Goal: Transaction & Acquisition: Book appointment/travel/reservation

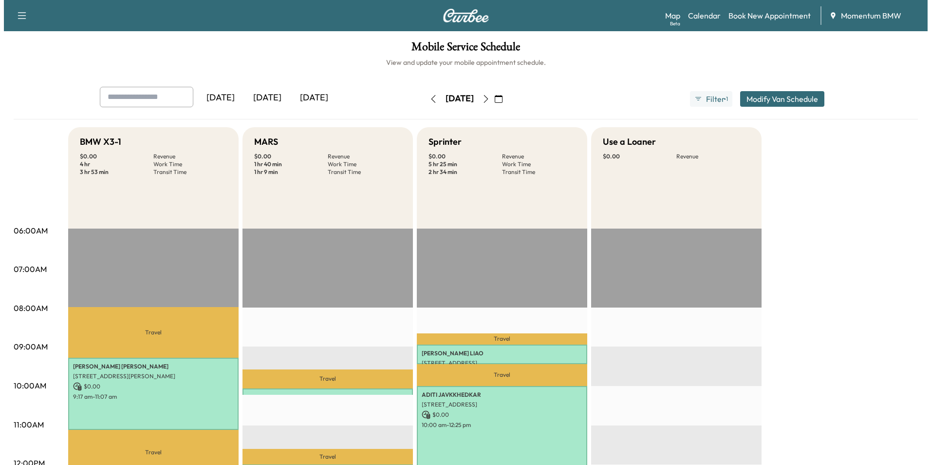
scroll to position [195, 0]
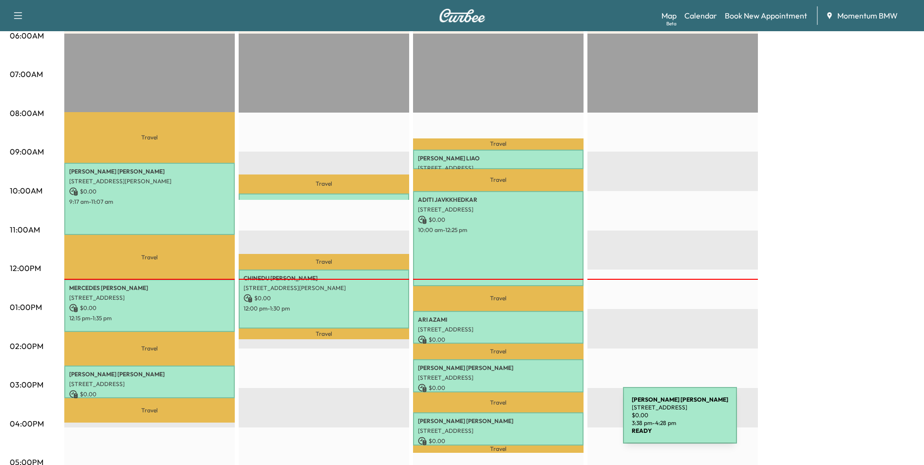
click at [550, 421] on div "[PERSON_NAME] [STREET_ADDRESS] $ 0.00 3:38 pm - 4:28 pm" at bounding box center [498, 428] width 170 height 33
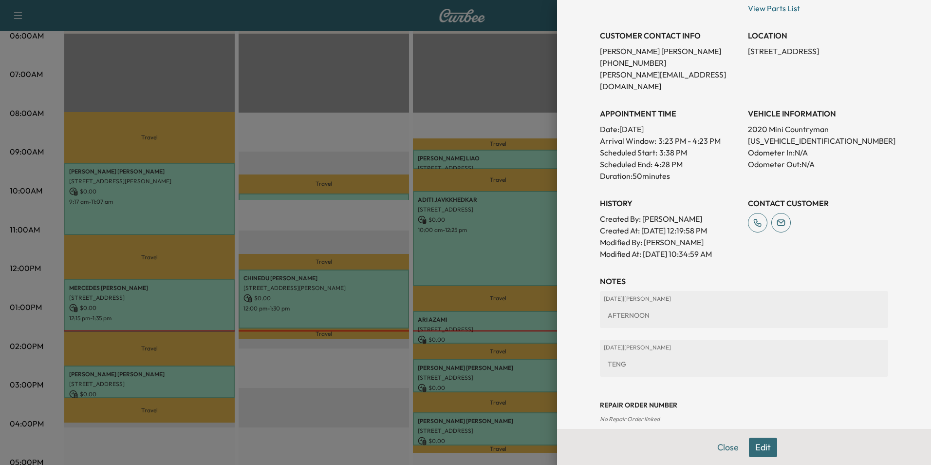
scroll to position [184, 0]
click at [722, 451] on button "Close" at bounding box center [728, 446] width 34 height 19
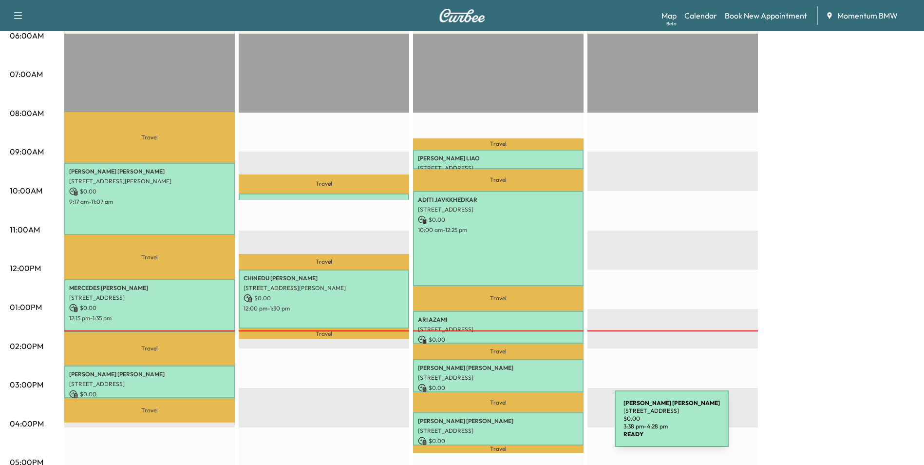
click at [542, 427] on p "[STREET_ADDRESS]" at bounding box center [498, 431] width 161 height 8
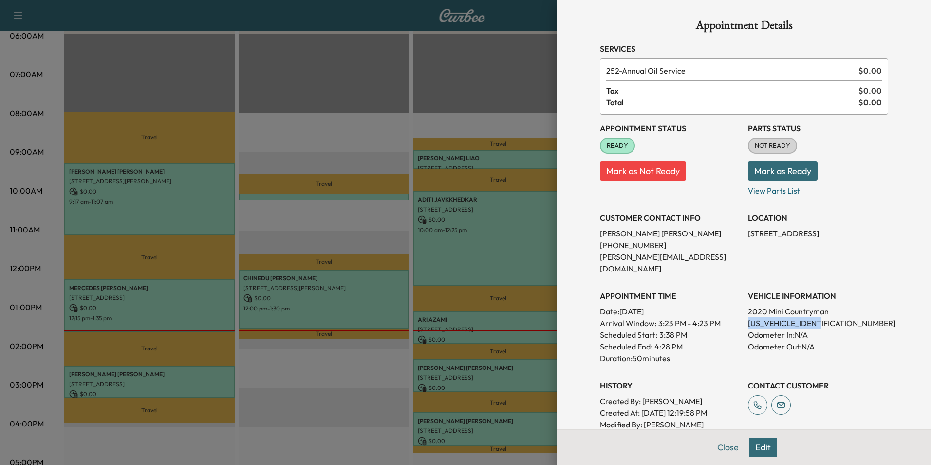
drag, startPoint x: 831, startPoint y: 308, endPoint x: 739, endPoint y: 308, distance: 92.1
click at [739, 308] on div "Appointment Status READY Mark as Not Ready Parts Status NOT READY Mark as Ready…" at bounding box center [744, 277] width 288 height 327
drag, startPoint x: 739, startPoint y: 308, endPoint x: 797, endPoint y: 310, distance: 58.0
copy p "[US_VEHICLE_IDENTIFICATION_NUMBER]"
click at [720, 448] on button "Close" at bounding box center [728, 446] width 34 height 19
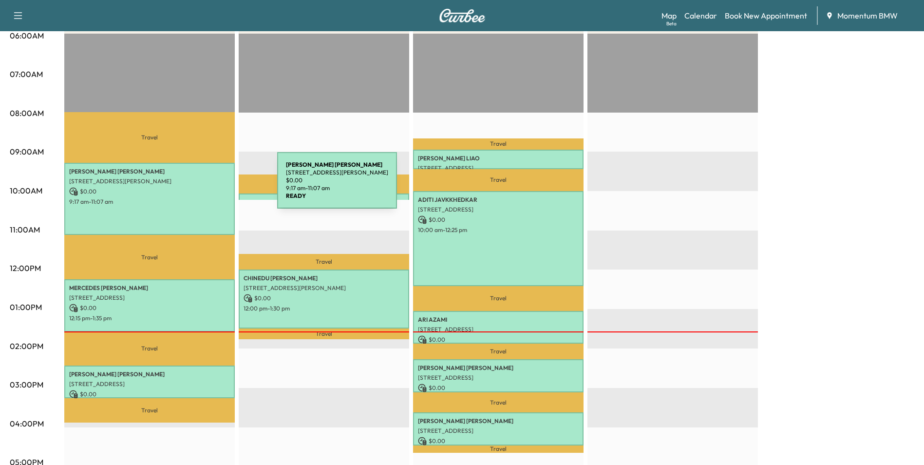
click at [204, 187] on p "$ 0.00" at bounding box center [149, 191] width 161 height 9
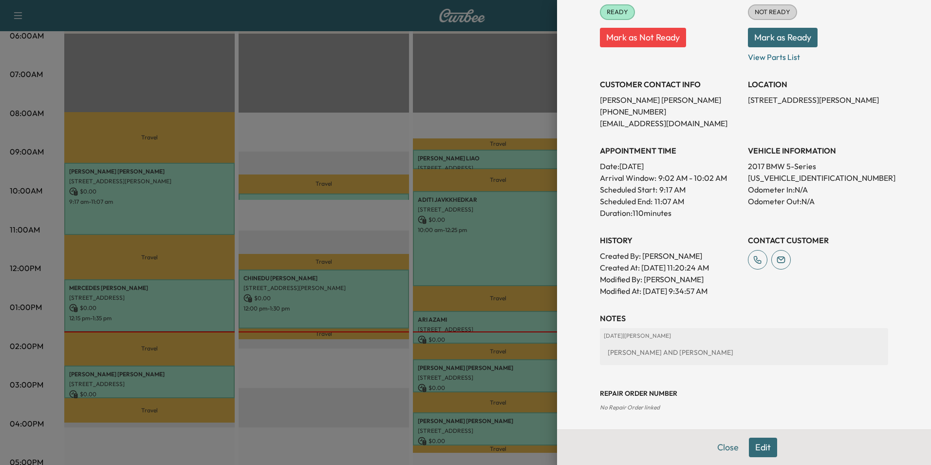
scroll to position [147, 0]
click at [723, 449] on button "Close" at bounding box center [728, 446] width 34 height 19
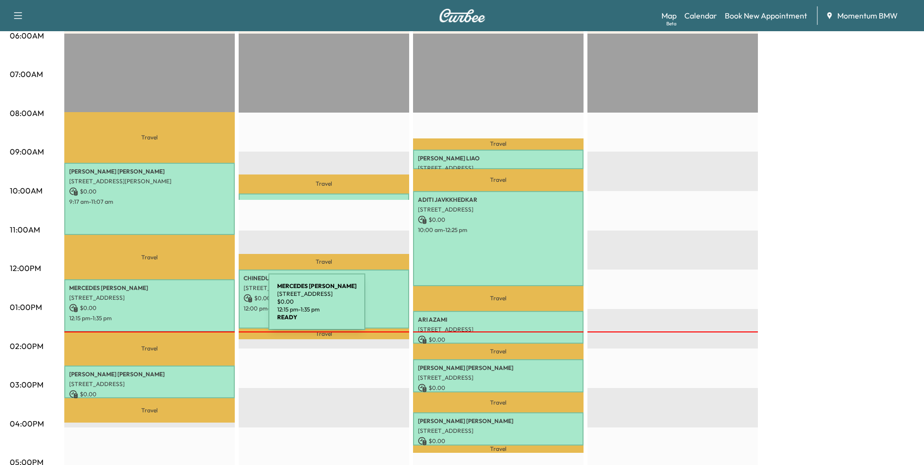
click at [195, 307] on p "$ 0.00" at bounding box center [149, 307] width 161 height 9
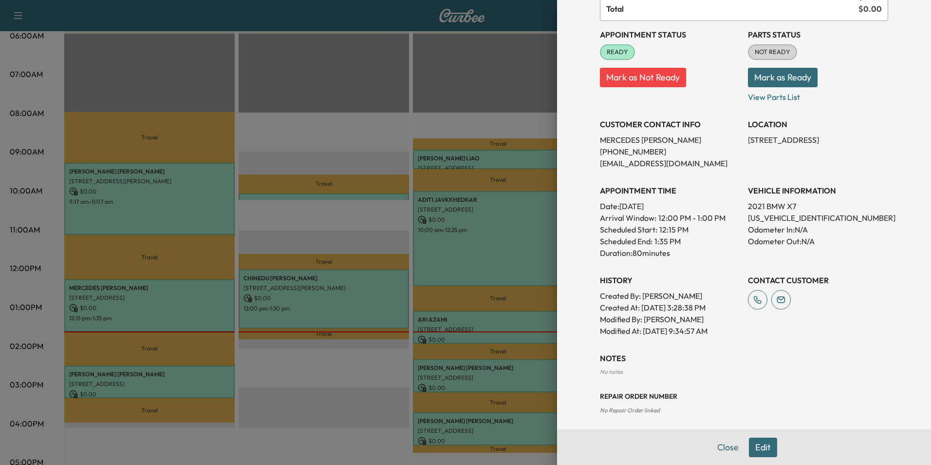
scroll to position [98, 0]
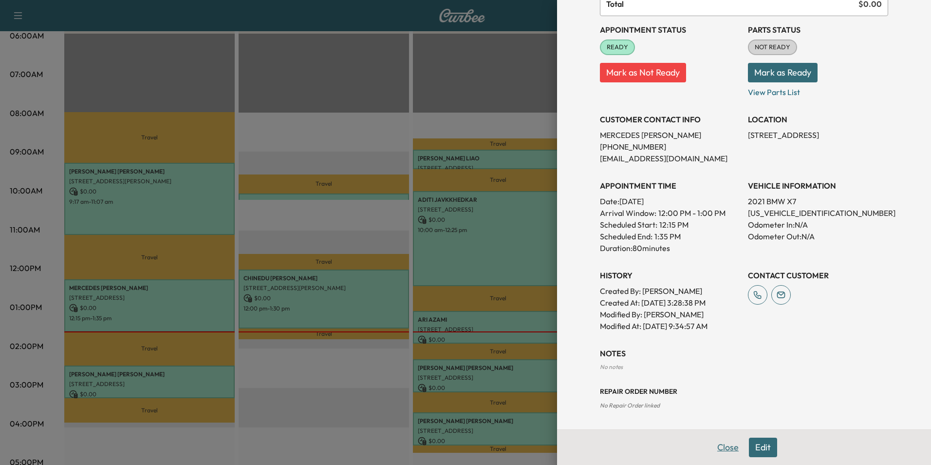
click at [718, 445] on button "Close" at bounding box center [728, 446] width 34 height 19
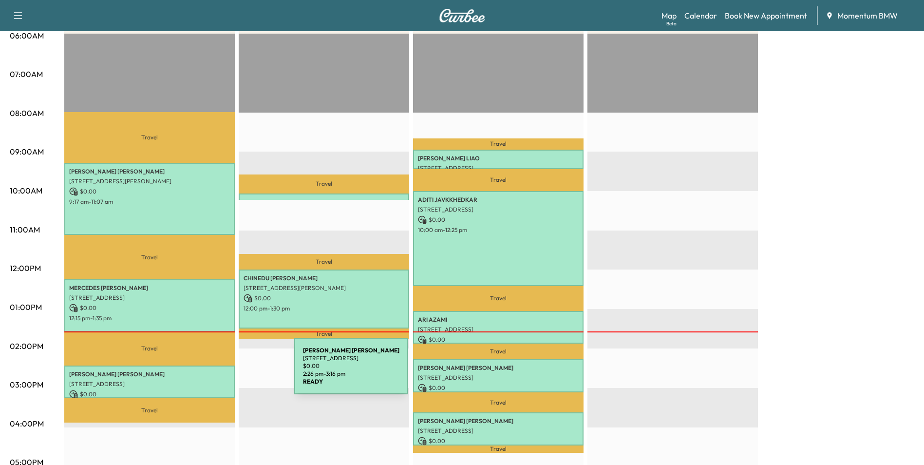
click at [221, 372] on p "[PERSON_NAME]" at bounding box center [149, 374] width 161 height 8
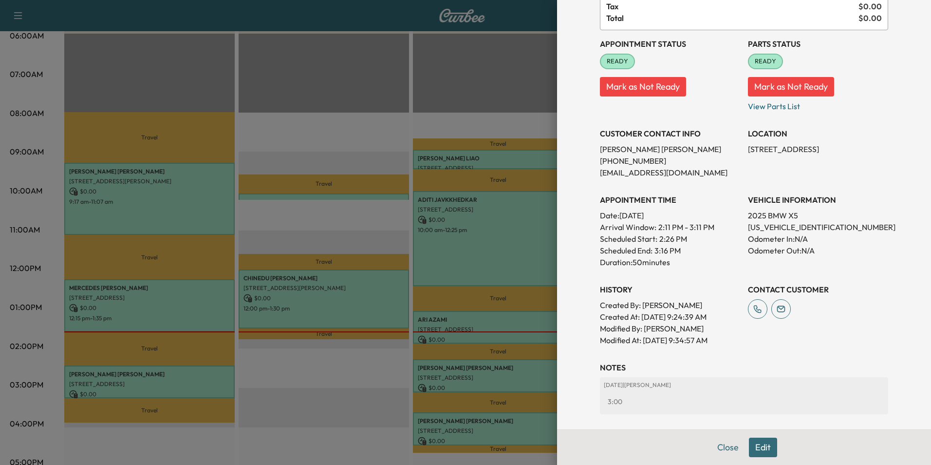
scroll to position [0, 0]
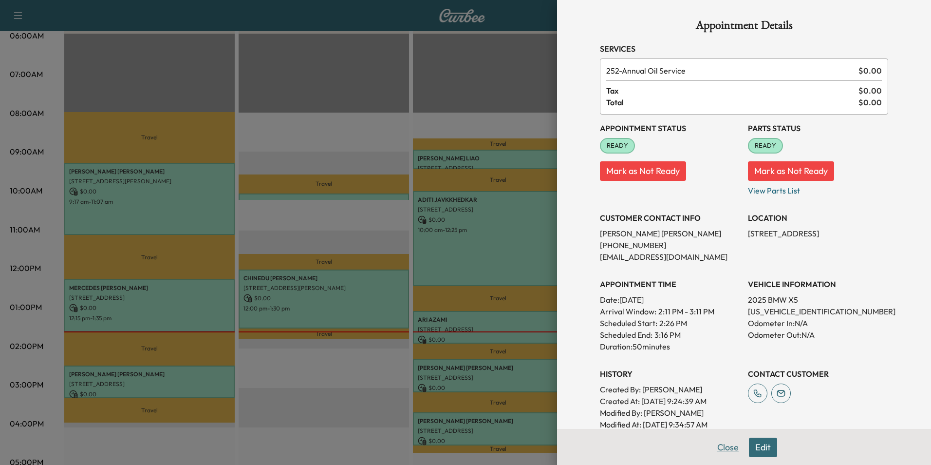
click at [715, 447] on button "Close" at bounding box center [728, 446] width 34 height 19
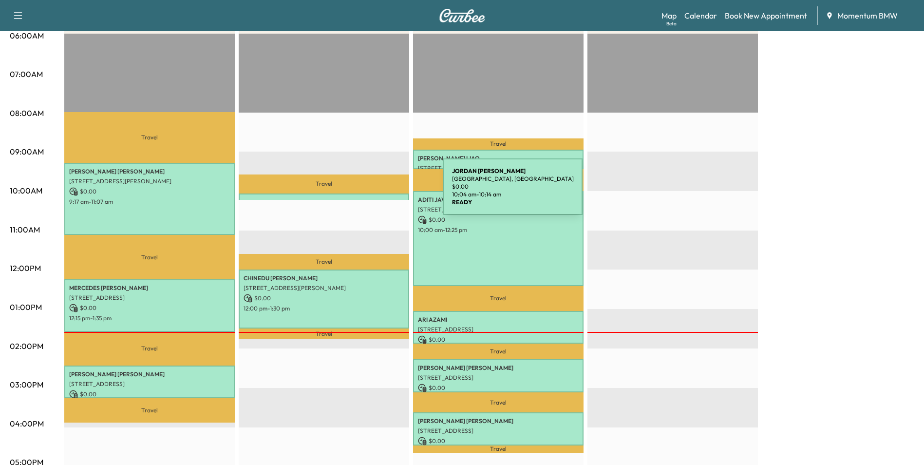
click at [370, 193] on div "[PERSON_NAME][GEOGRAPHIC_DATA][PERSON_NAME], [GEOGRAPHIC_DATA] $ 0.00 10:04 am …" at bounding box center [324, 198] width 170 height 10
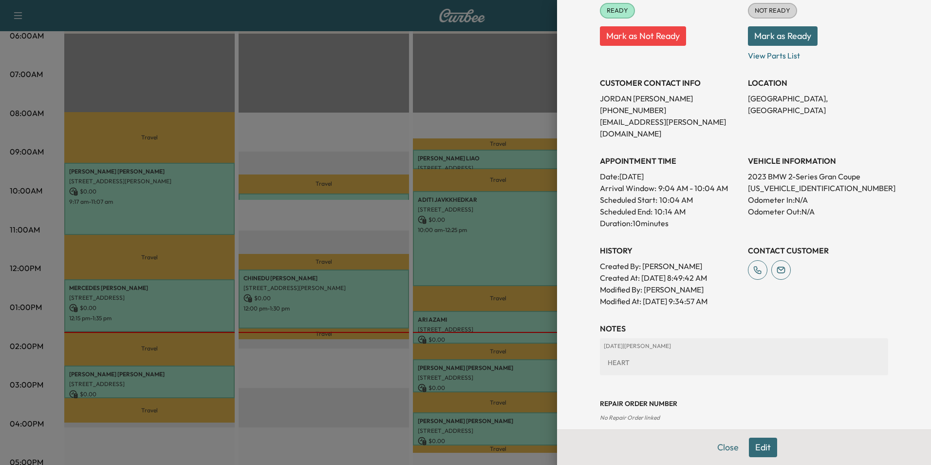
scroll to position [135, 0]
click at [717, 441] on button "Close" at bounding box center [728, 446] width 34 height 19
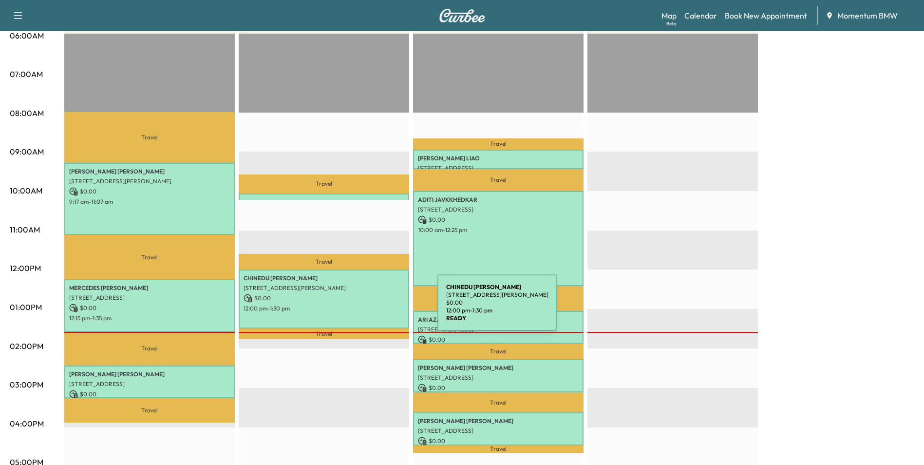
click at [367, 308] on p "12:00 pm - 1:30 pm" at bounding box center [324, 308] width 161 height 8
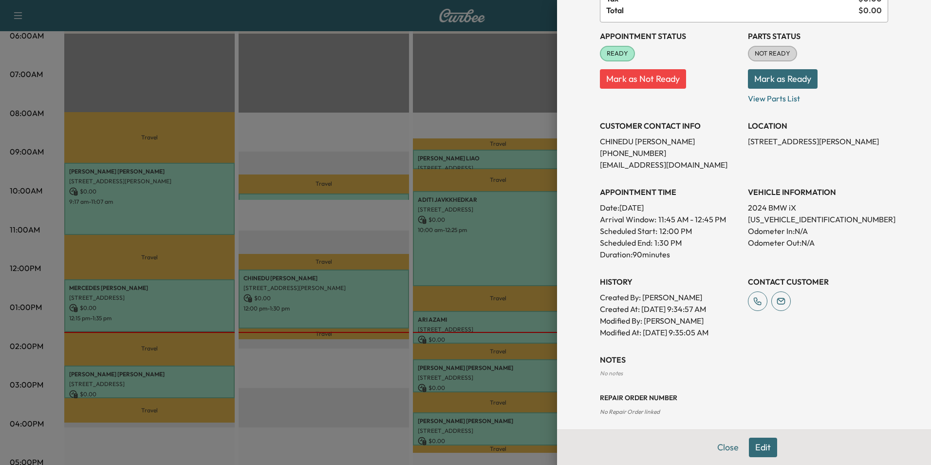
scroll to position [98, 0]
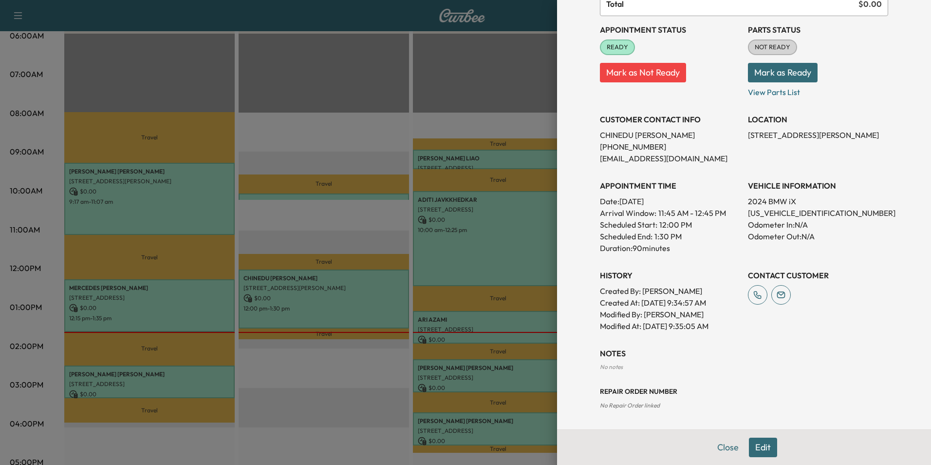
click at [761, 448] on button "Edit" at bounding box center [763, 446] width 28 height 19
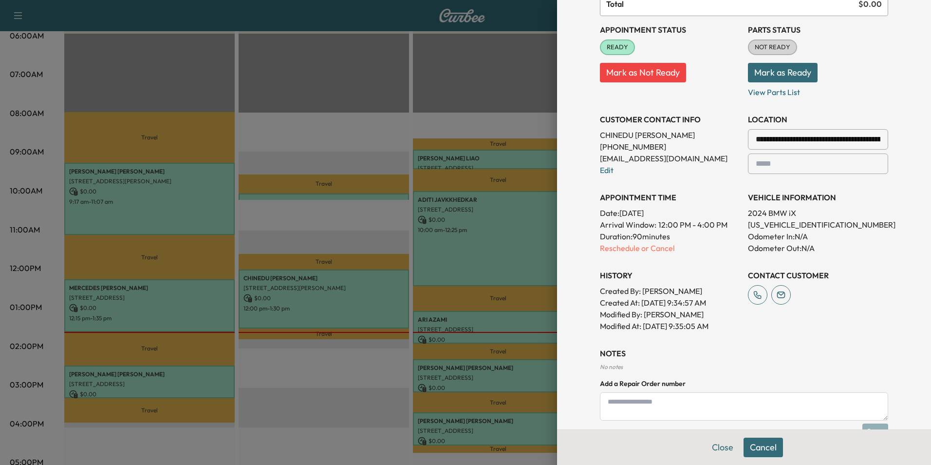
scroll to position [201, 0]
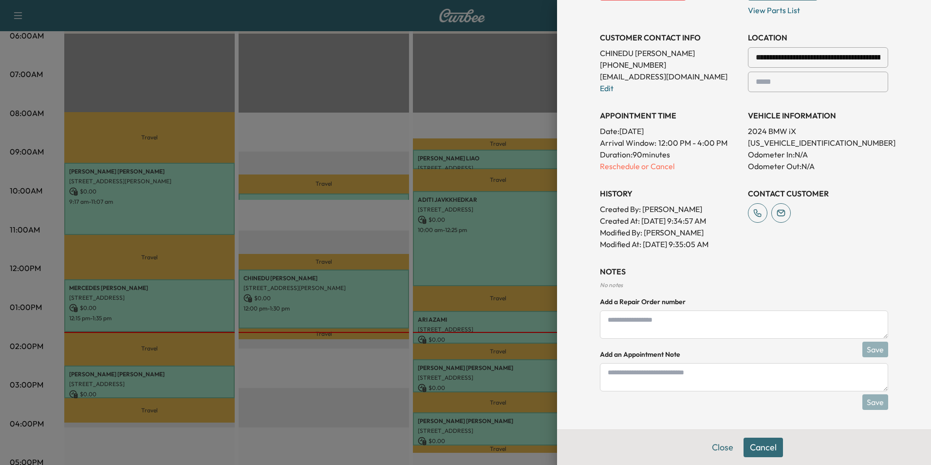
click at [679, 378] on textarea at bounding box center [744, 377] width 288 height 28
type textarea "*****"
click at [876, 403] on button "Save" at bounding box center [876, 402] width 26 height 16
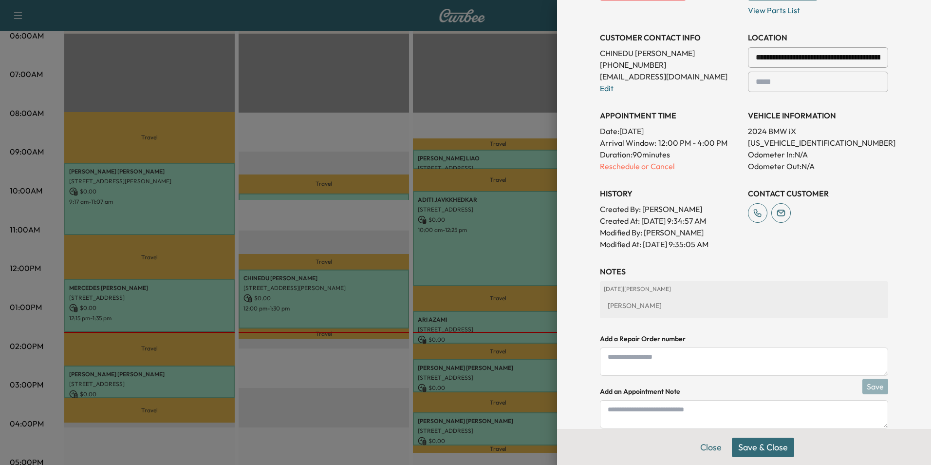
click at [774, 452] on button "Save & Close" at bounding box center [763, 446] width 62 height 19
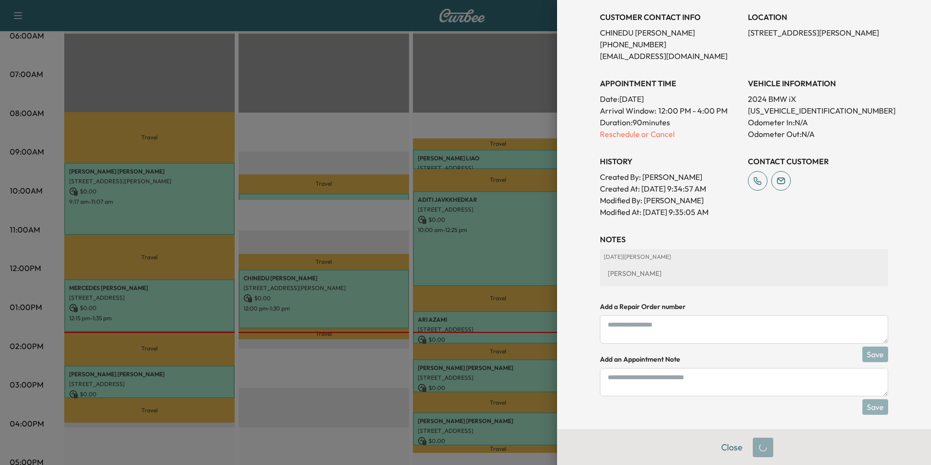
scroll to position [180, 0]
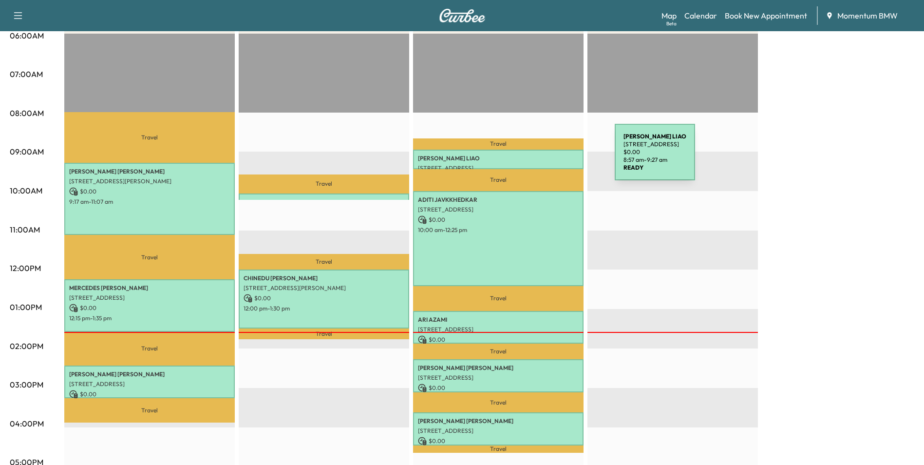
click at [542, 158] on p "[PERSON_NAME]" at bounding box center [498, 158] width 161 height 8
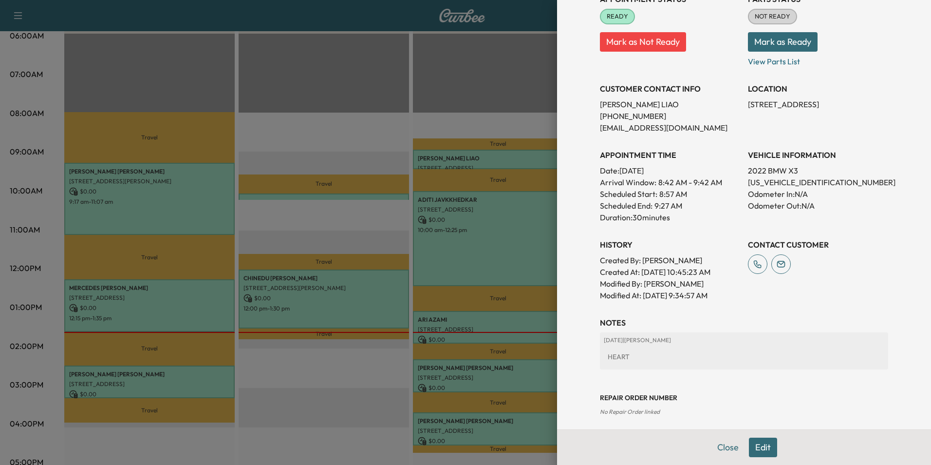
scroll to position [135, 0]
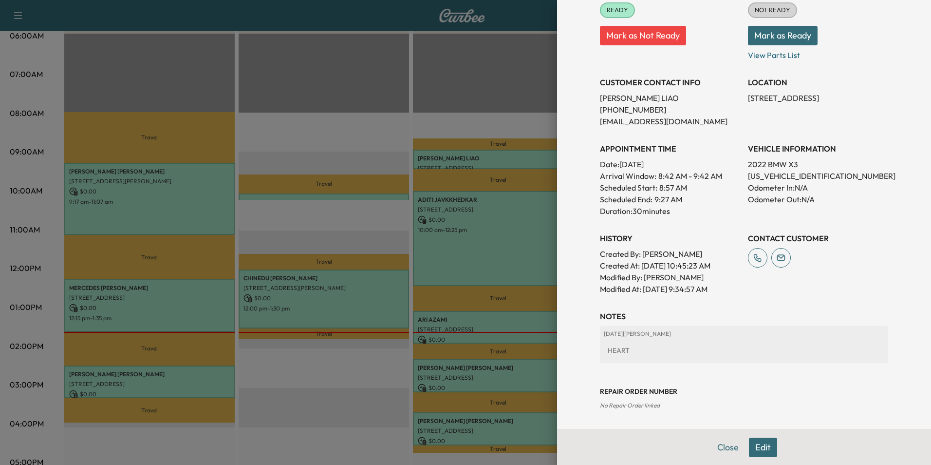
drag, startPoint x: 722, startPoint y: 450, endPoint x: 728, endPoint y: 445, distance: 8.3
click at [722, 451] on button "Close" at bounding box center [728, 446] width 34 height 19
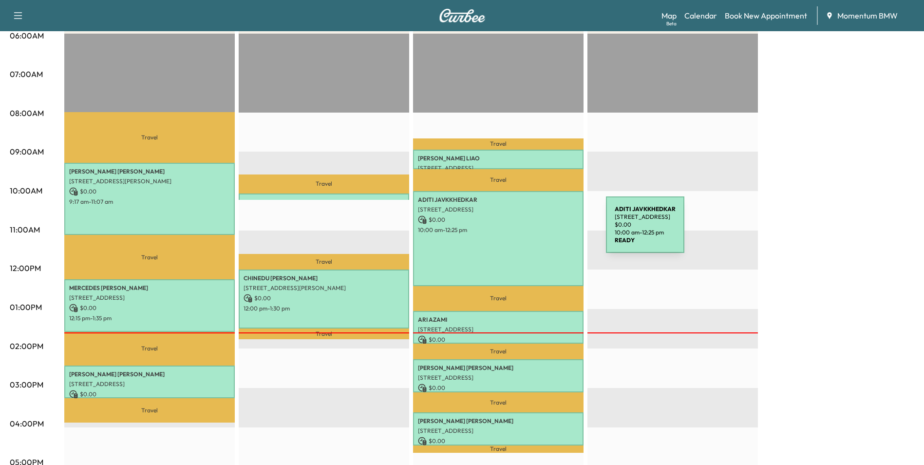
click at [533, 231] on p "10:00 am - 12:25 pm" at bounding box center [498, 230] width 161 height 8
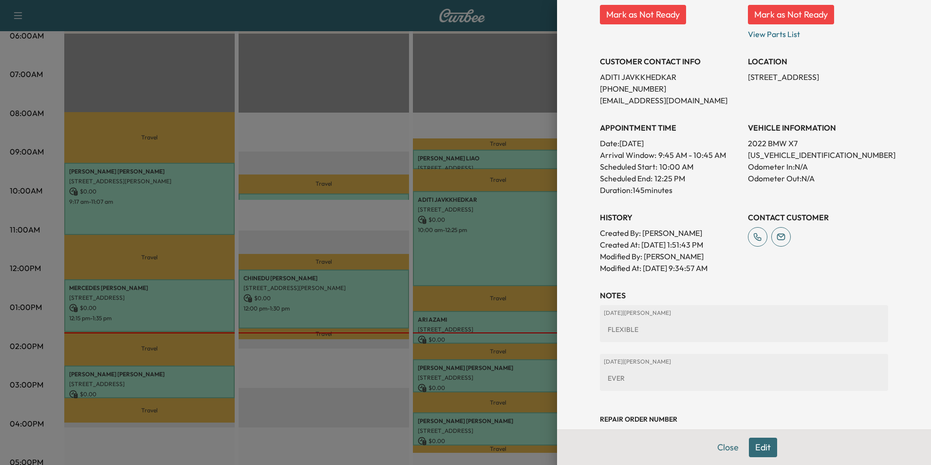
scroll to position [219, 0]
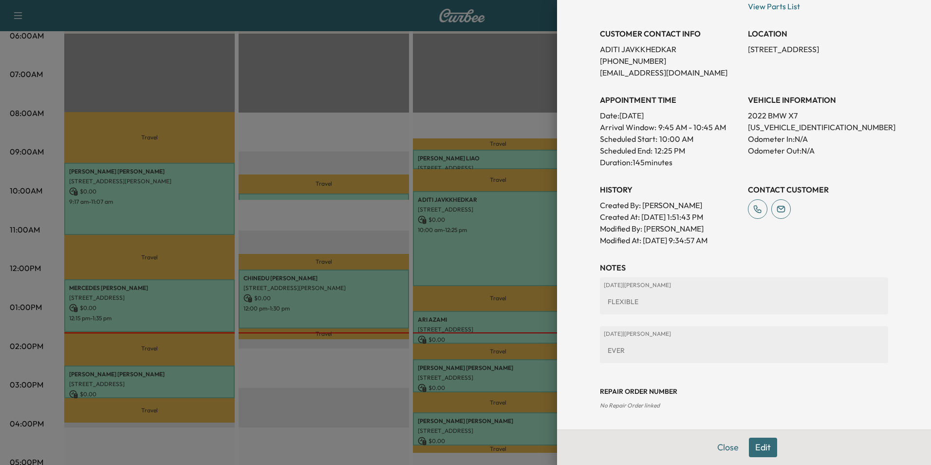
click at [723, 448] on button "Close" at bounding box center [728, 446] width 34 height 19
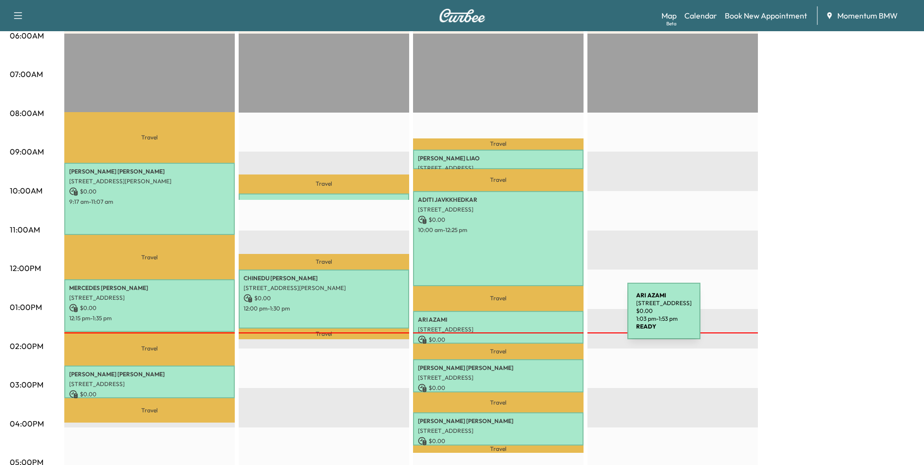
click at [554, 317] on p "[PERSON_NAME]" at bounding box center [498, 320] width 161 height 8
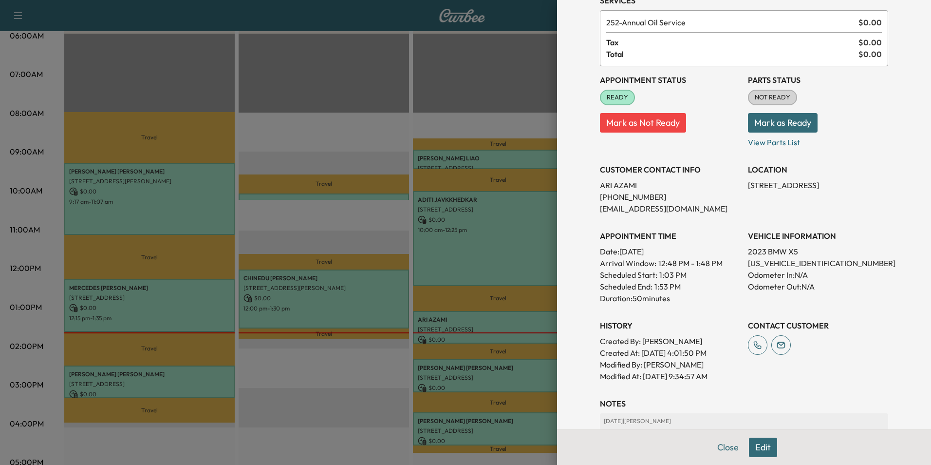
scroll to position [135, 0]
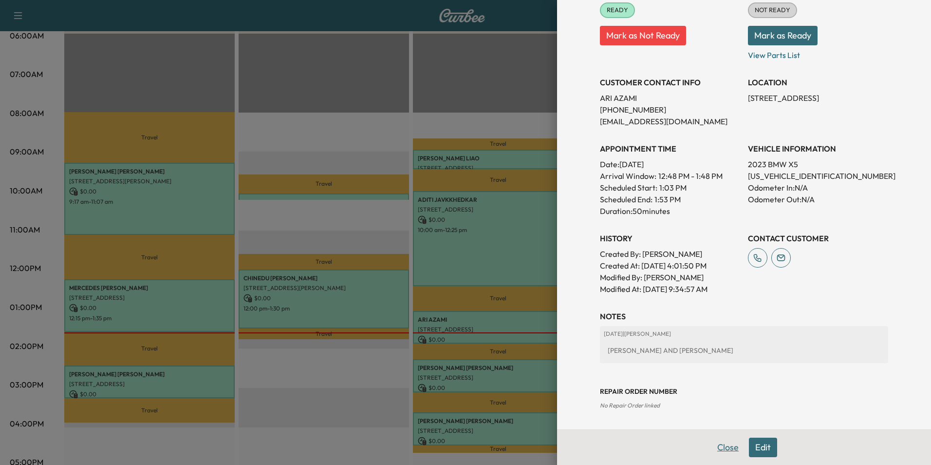
click at [715, 444] on button "Close" at bounding box center [728, 446] width 34 height 19
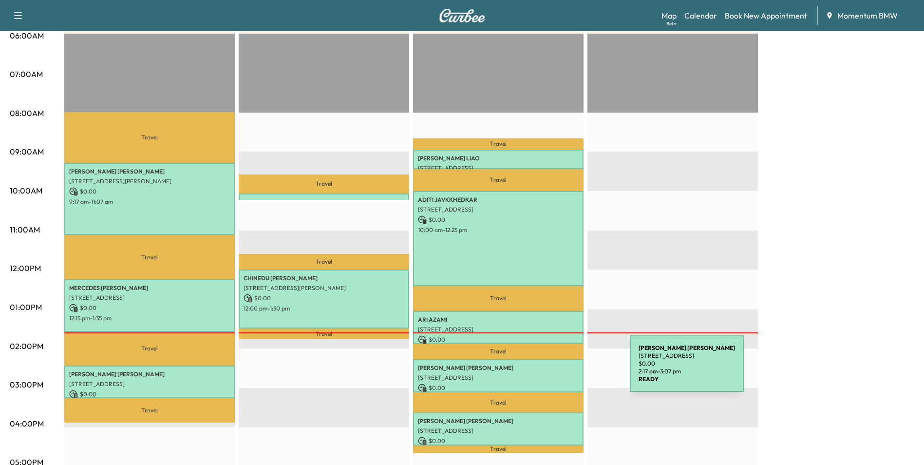
click at [557, 369] on div "[PERSON_NAME] [STREET_ADDRESS] $ 0.00 2:17 pm - 3:07 pm" at bounding box center [498, 375] width 170 height 33
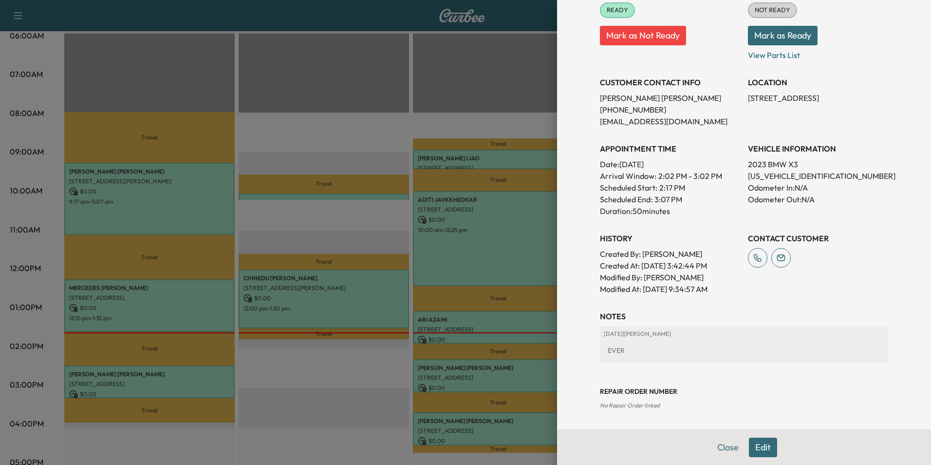
click at [720, 450] on button "Close" at bounding box center [728, 446] width 34 height 19
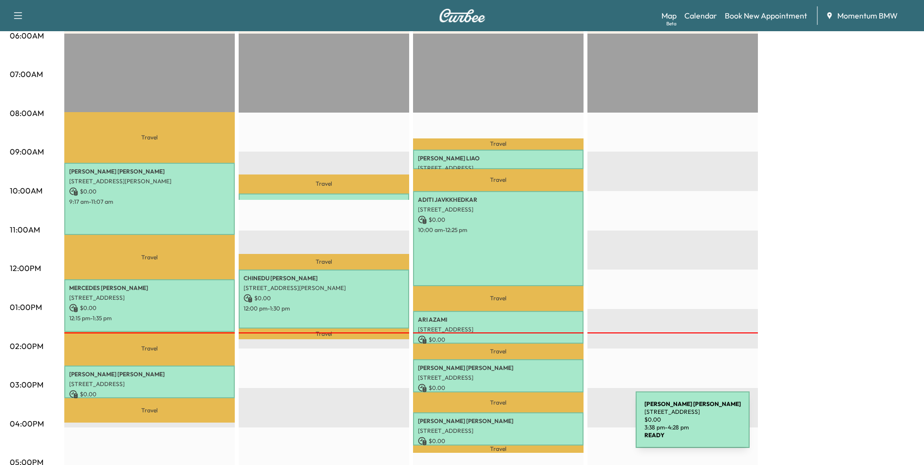
click at [563, 427] on p "[STREET_ADDRESS]" at bounding box center [498, 431] width 161 height 8
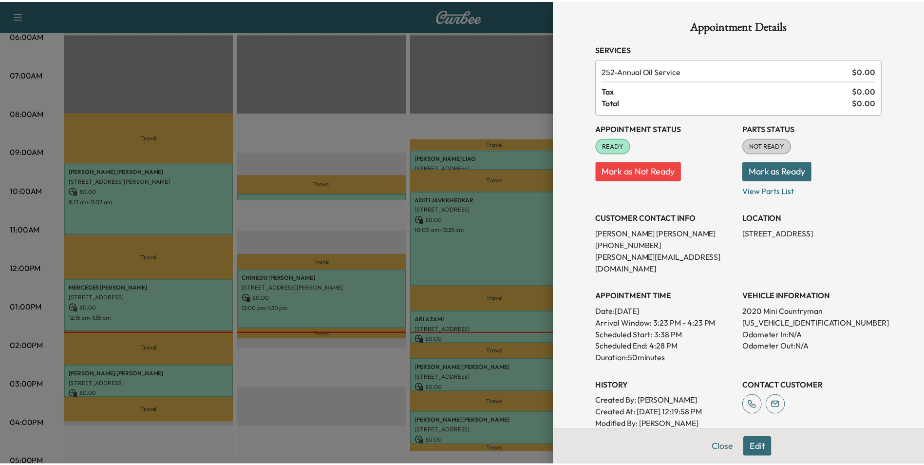
scroll to position [184, 0]
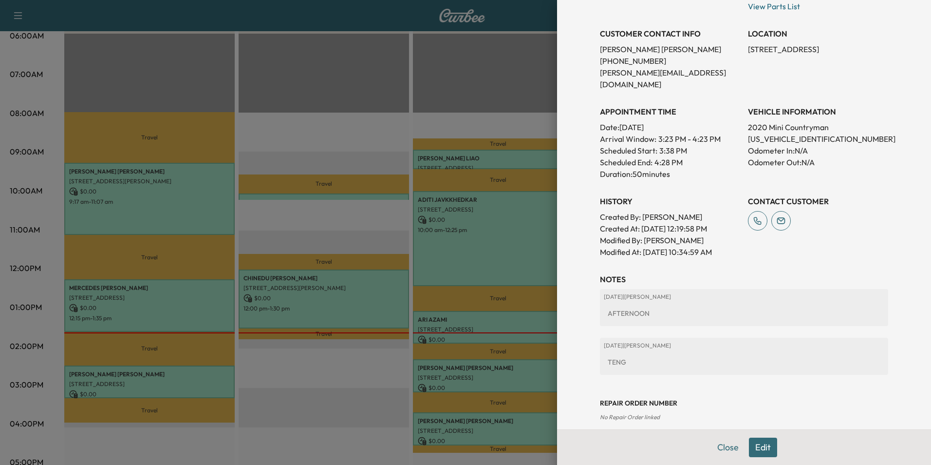
click at [714, 446] on button "Close" at bounding box center [728, 446] width 34 height 19
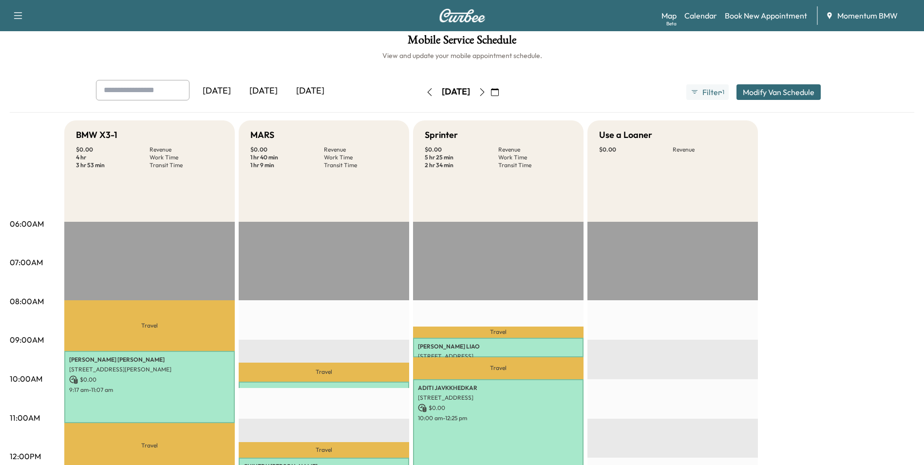
scroll to position [0, 0]
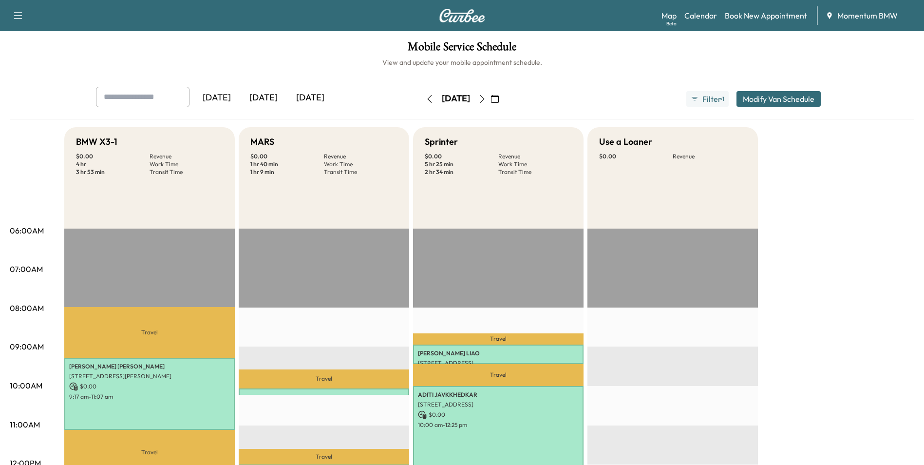
click at [499, 99] on icon "button" at bounding box center [495, 99] width 8 height 8
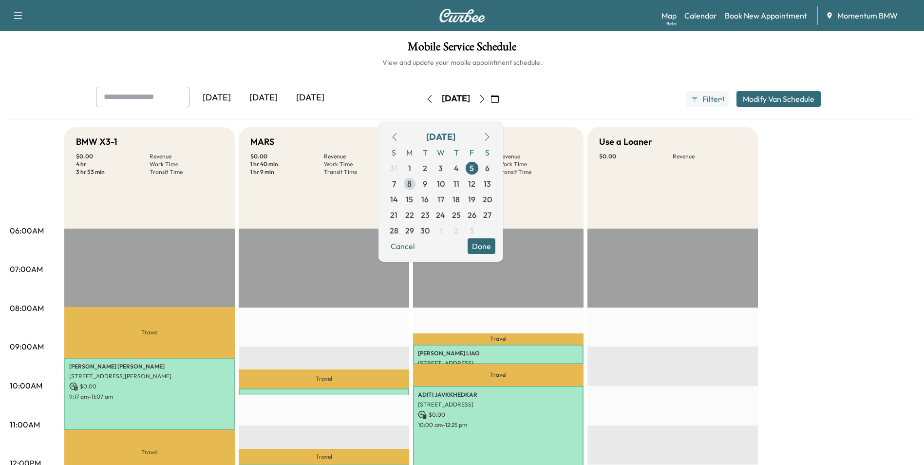
click at [412, 183] on span "8" at bounding box center [409, 184] width 4 height 12
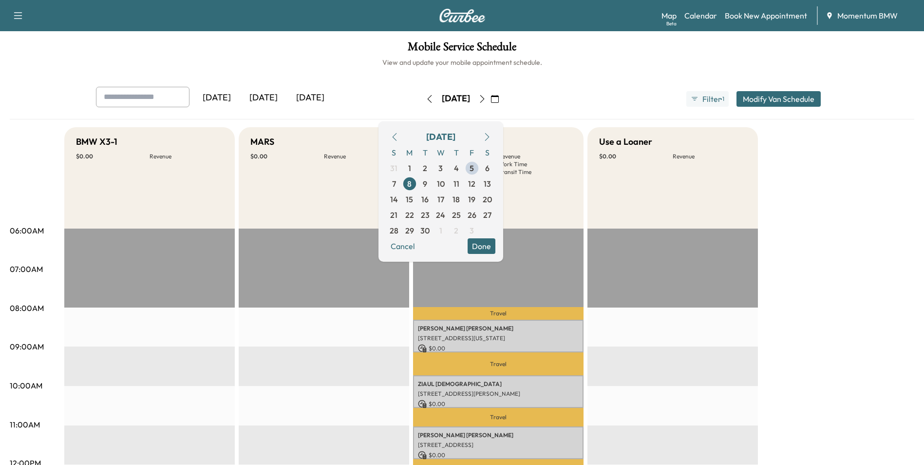
click at [495, 247] on button "Done" at bounding box center [482, 246] width 28 height 16
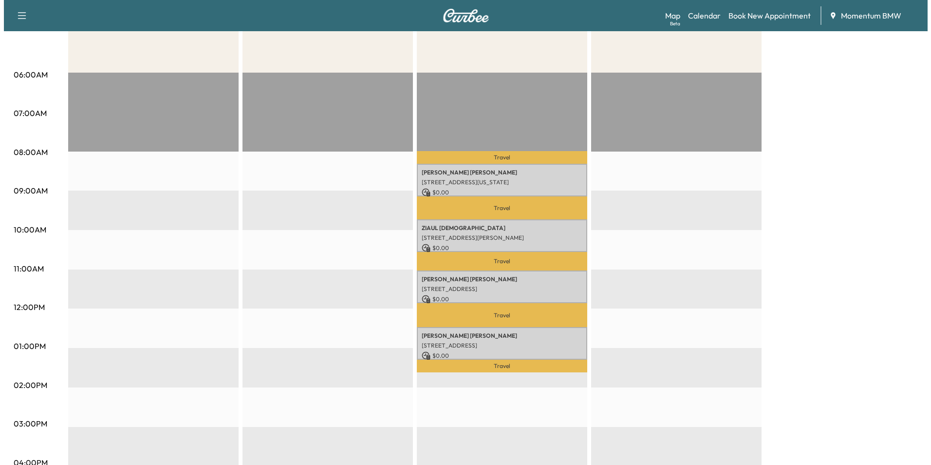
scroll to position [195, 0]
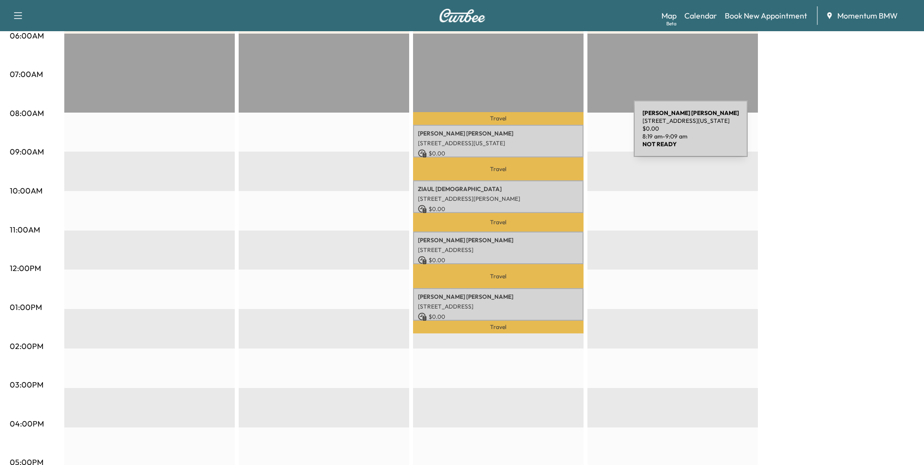
click at [561, 134] on p "[PERSON_NAME]" at bounding box center [498, 134] width 161 height 8
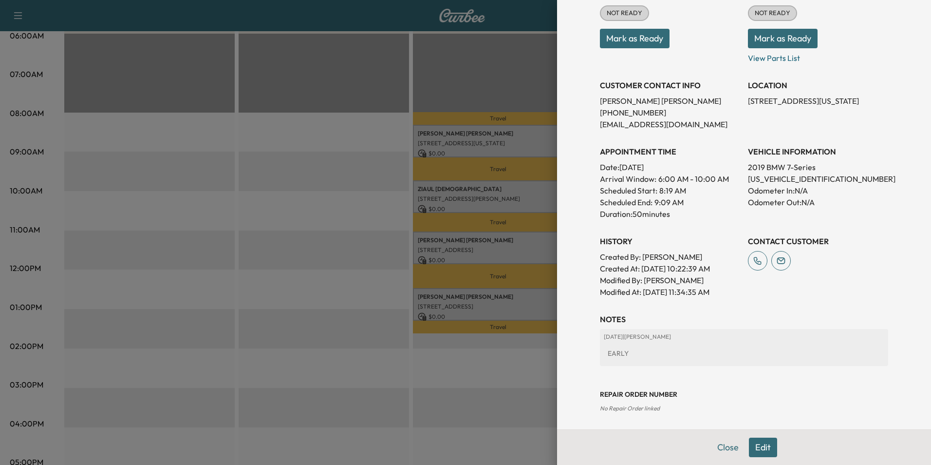
scroll to position [135, 0]
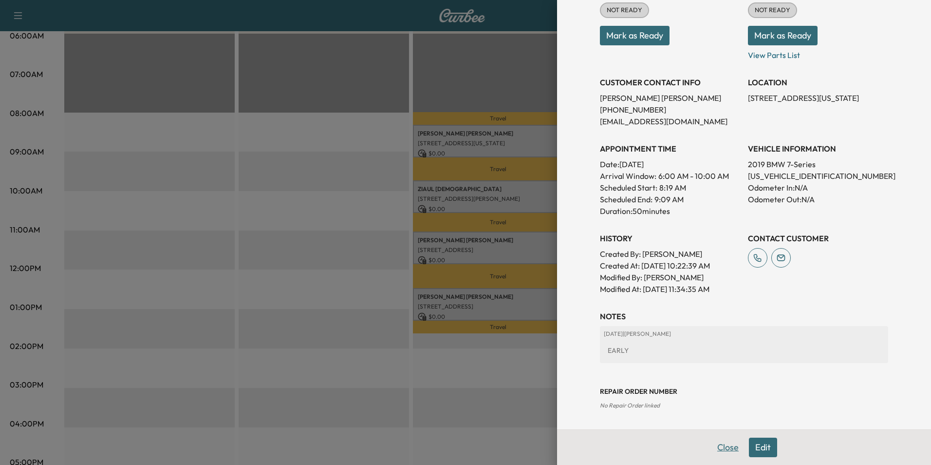
click at [723, 444] on button "Close" at bounding box center [728, 446] width 34 height 19
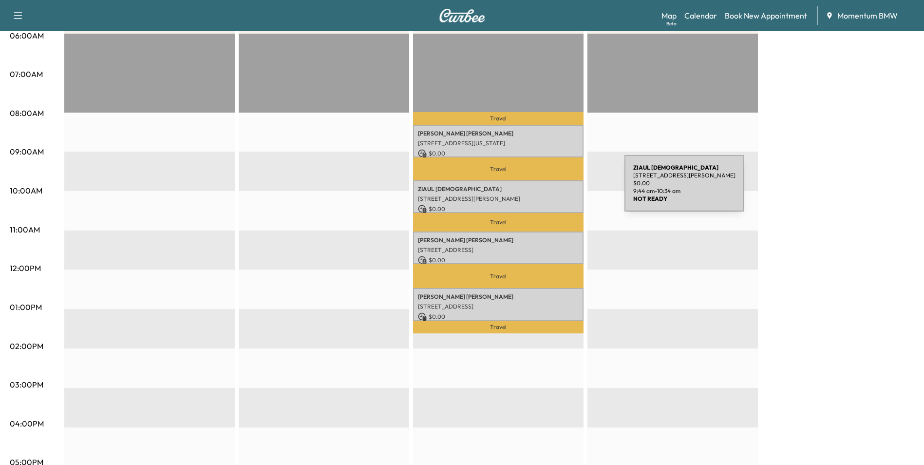
click at [551, 189] on p "[PERSON_NAME][DEMOGRAPHIC_DATA]" at bounding box center [498, 189] width 161 height 8
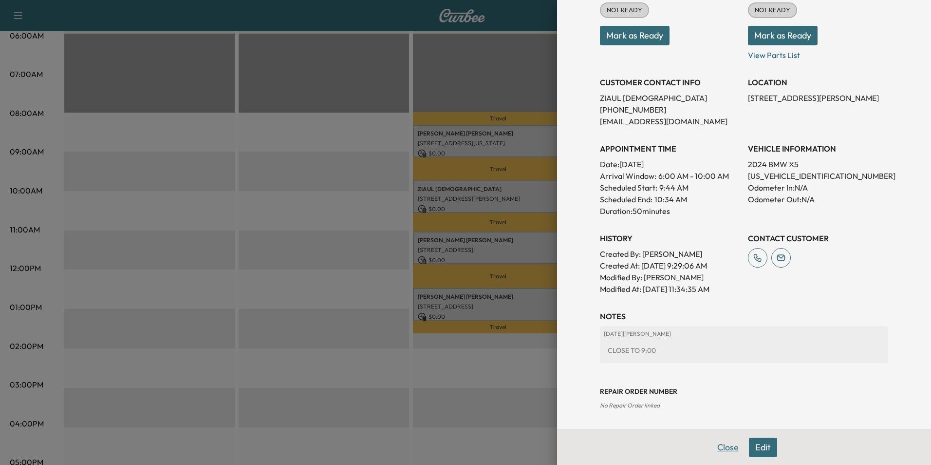
click at [717, 448] on button "Close" at bounding box center [728, 446] width 34 height 19
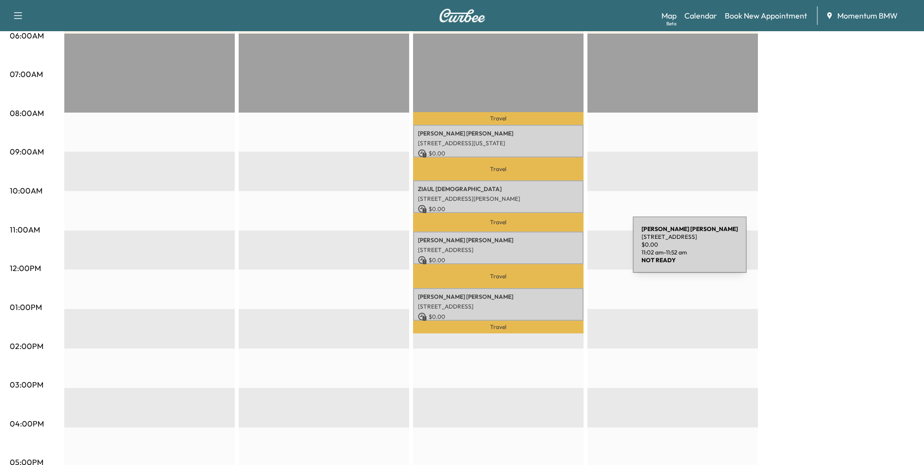
click at [560, 250] on p "[STREET_ADDRESS]" at bounding box center [498, 250] width 161 height 8
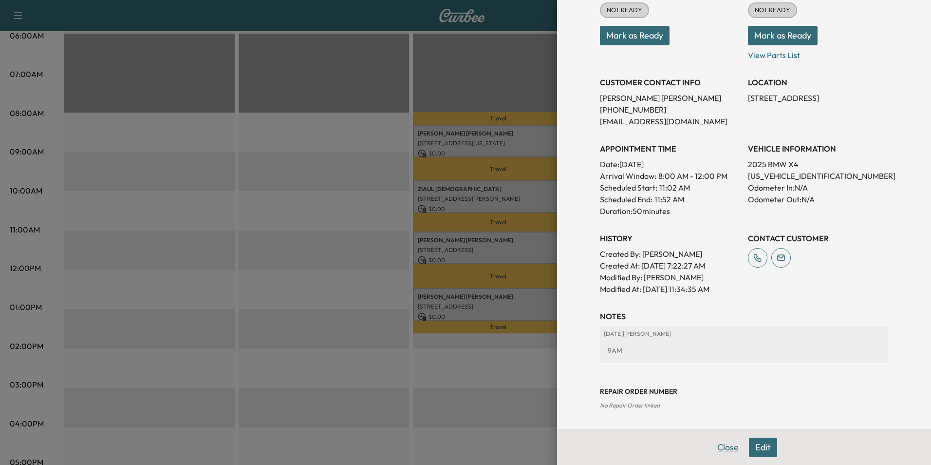
click at [721, 447] on button "Close" at bounding box center [728, 446] width 34 height 19
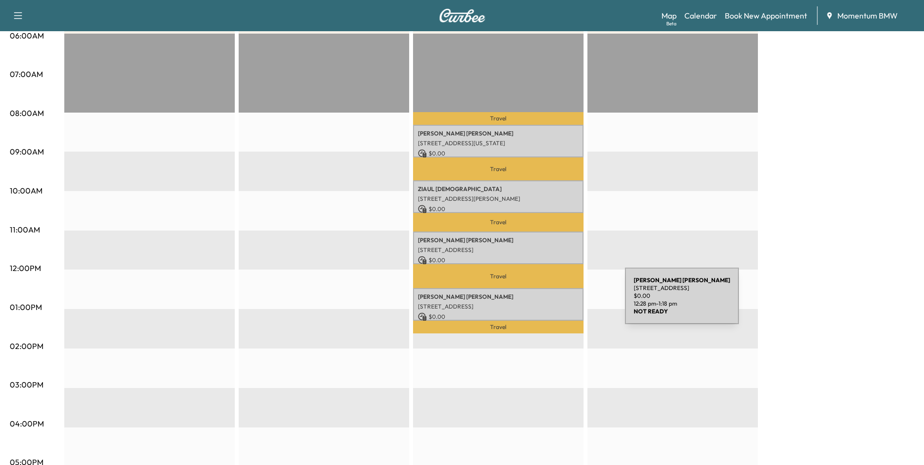
click at [559, 298] on div "[PERSON_NAME] [STREET_ADDRESS] $ 0.00 12:28 pm - 1:18 pm" at bounding box center [498, 304] width 170 height 33
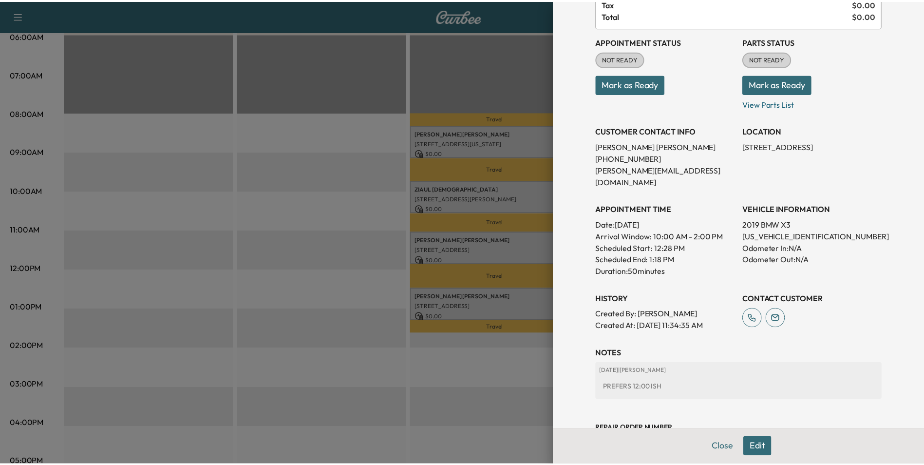
scroll to position [112, 0]
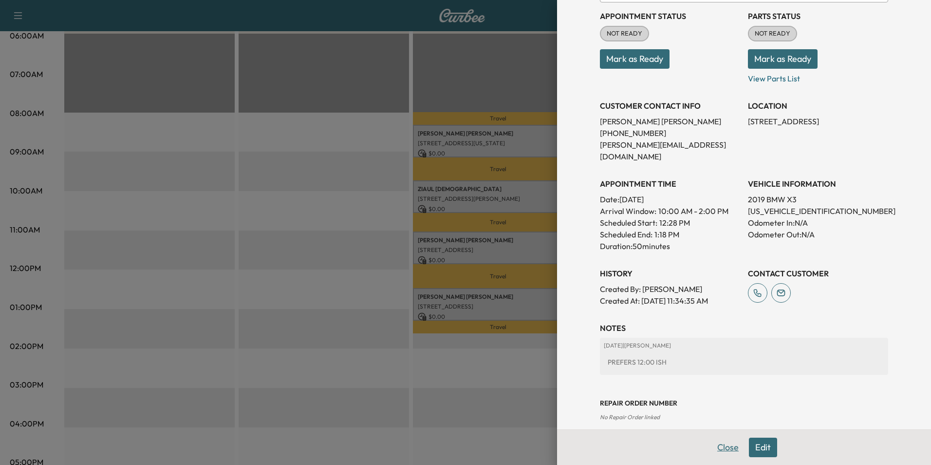
click at [717, 447] on button "Close" at bounding box center [728, 446] width 34 height 19
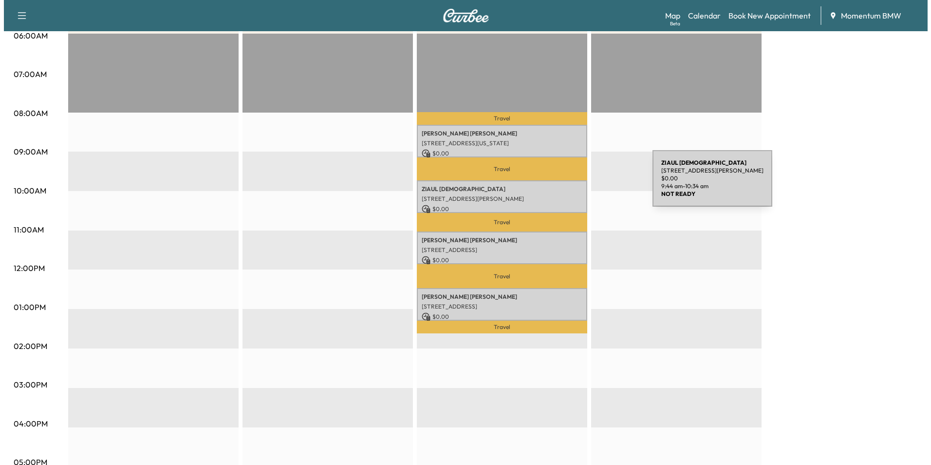
scroll to position [0, 0]
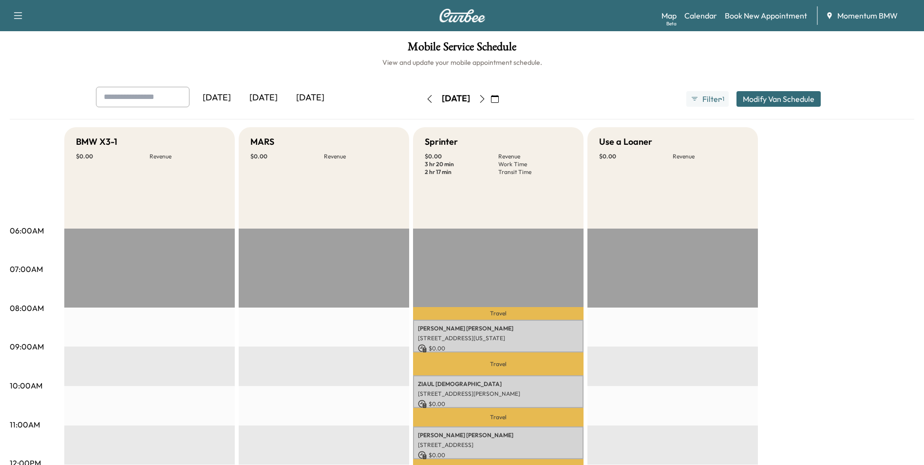
click at [486, 96] on icon "button" at bounding box center [482, 99] width 8 height 8
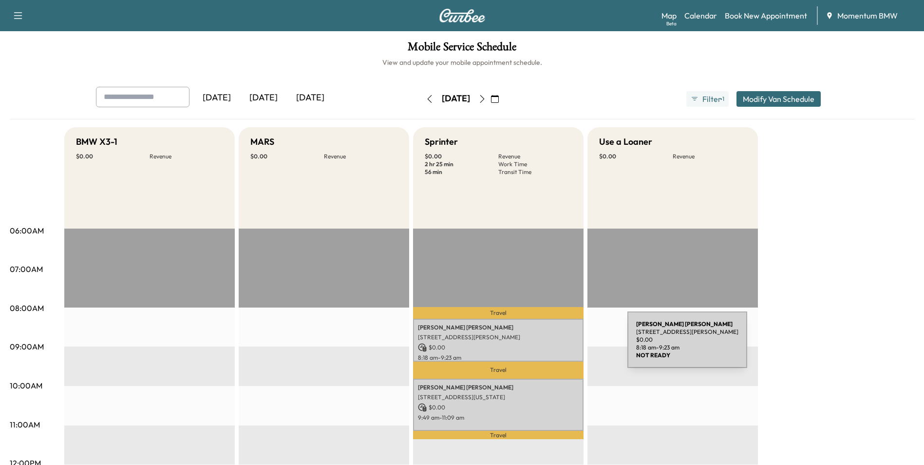
click at [554, 345] on p "$ 0.00" at bounding box center [498, 347] width 161 height 9
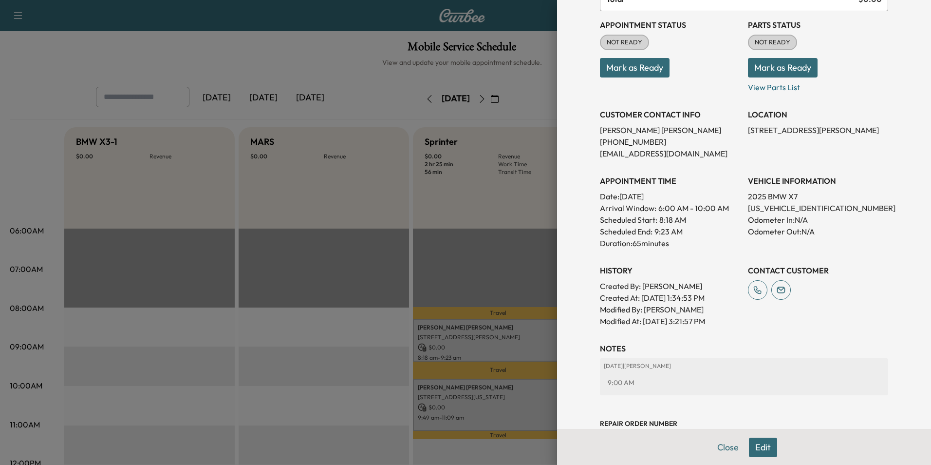
scroll to position [147, 0]
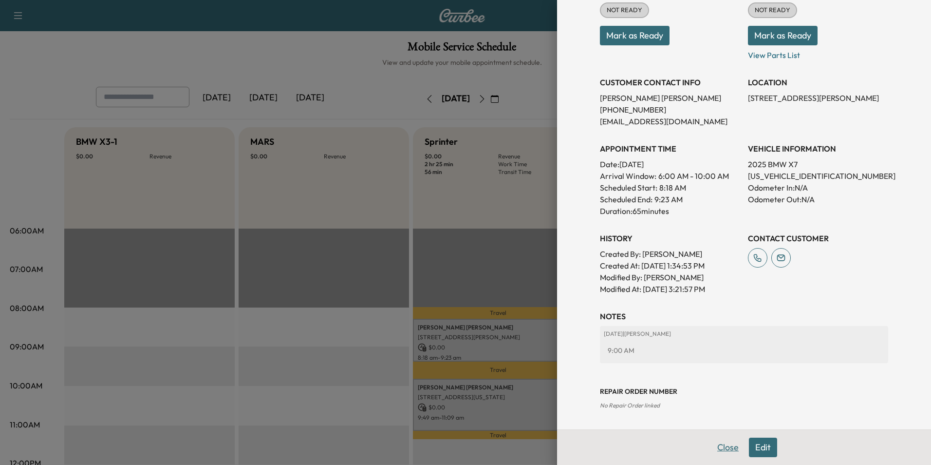
click at [715, 447] on button "Close" at bounding box center [728, 446] width 34 height 19
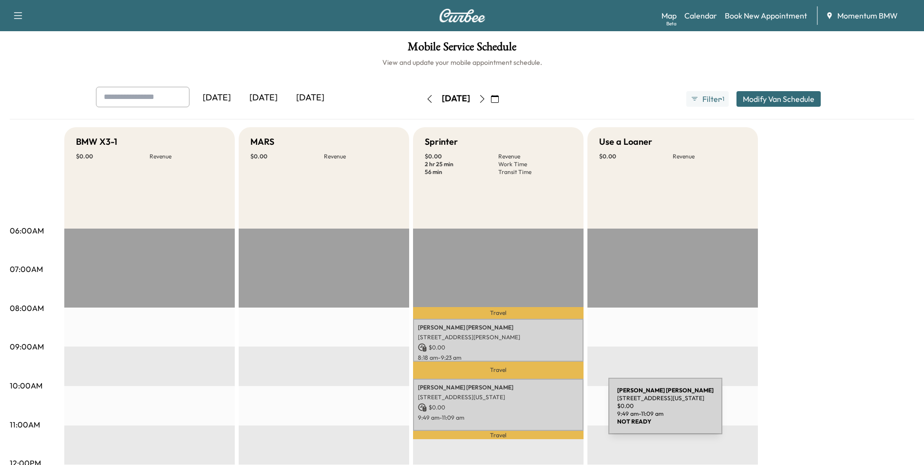
click at [538, 408] on p "$ 0.00" at bounding box center [498, 407] width 161 height 9
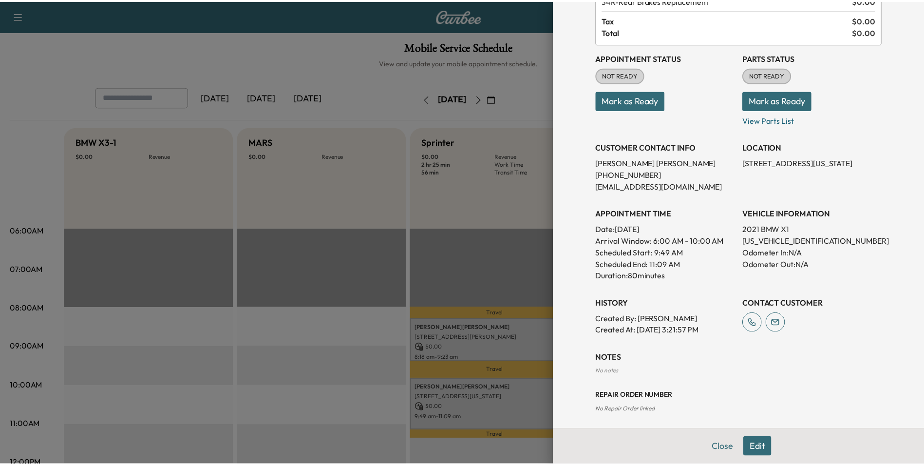
scroll to position [75, 0]
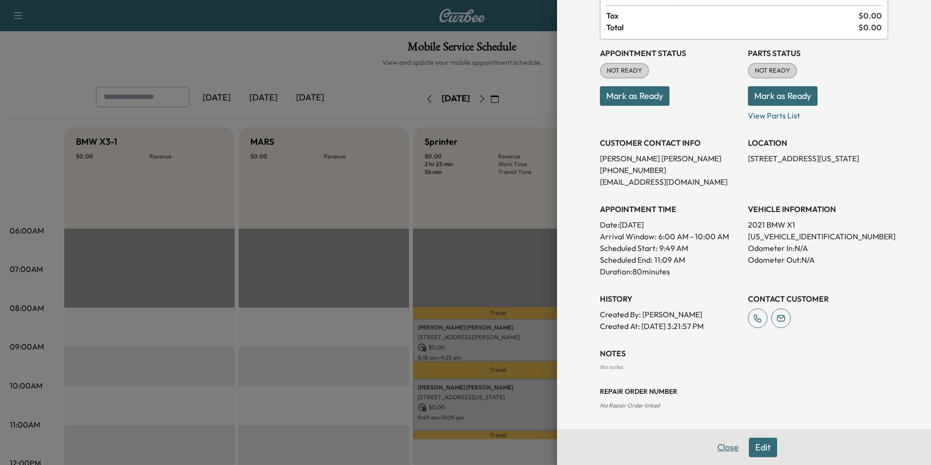
click at [722, 448] on button "Close" at bounding box center [728, 446] width 34 height 19
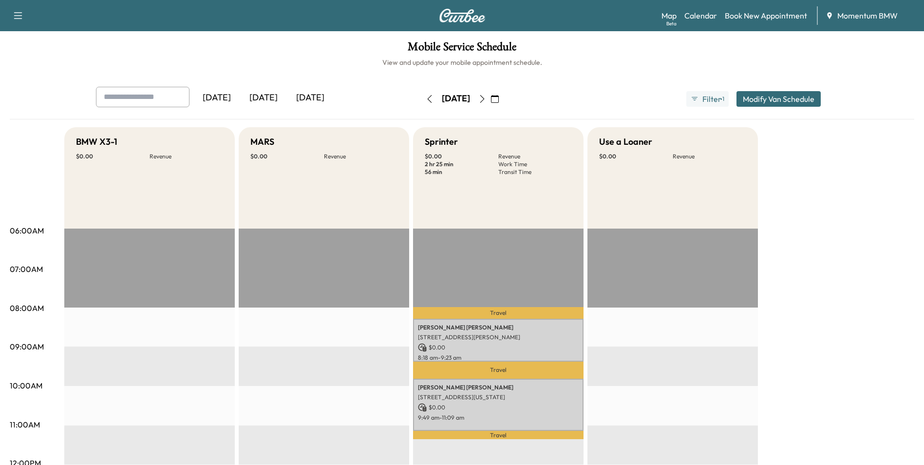
click at [499, 99] on icon "button" at bounding box center [495, 99] width 8 height 8
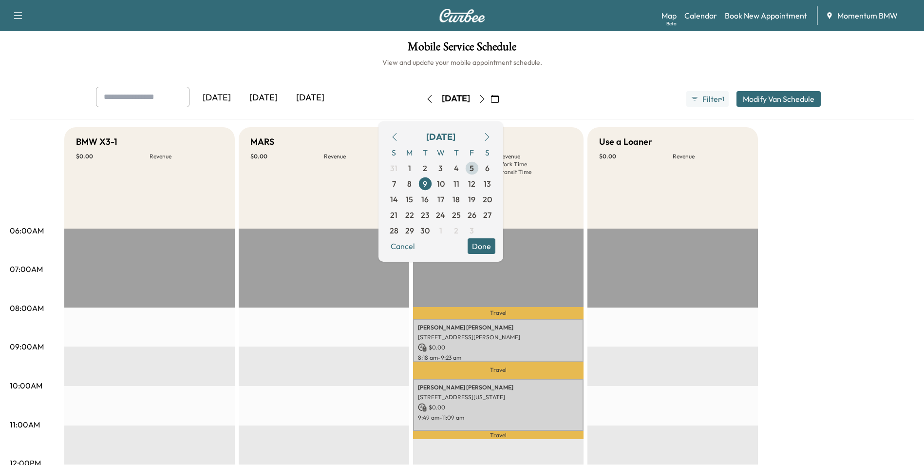
click at [474, 168] on span "5" at bounding box center [472, 168] width 4 height 12
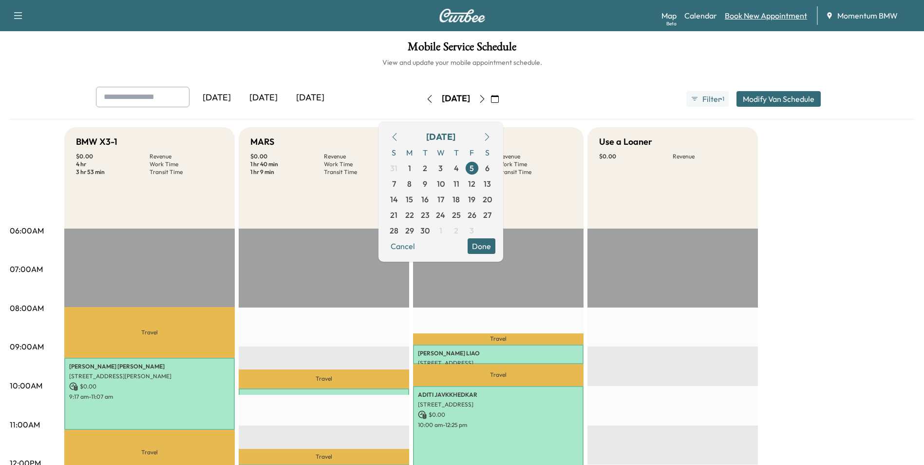
click at [765, 14] on link "Book New Appointment" at bounding box center [766, 16] width 82 height 12
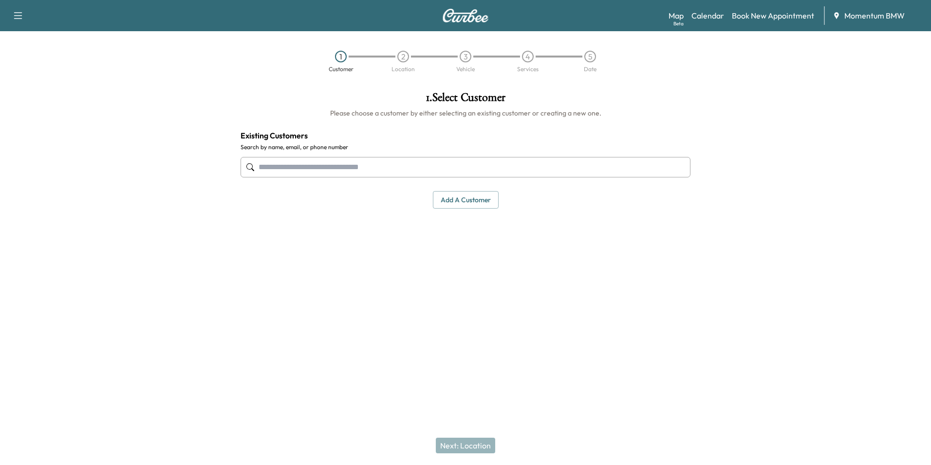
click at [448, 169] on input "text" at bounding box center [466, 167] width 450 height 20
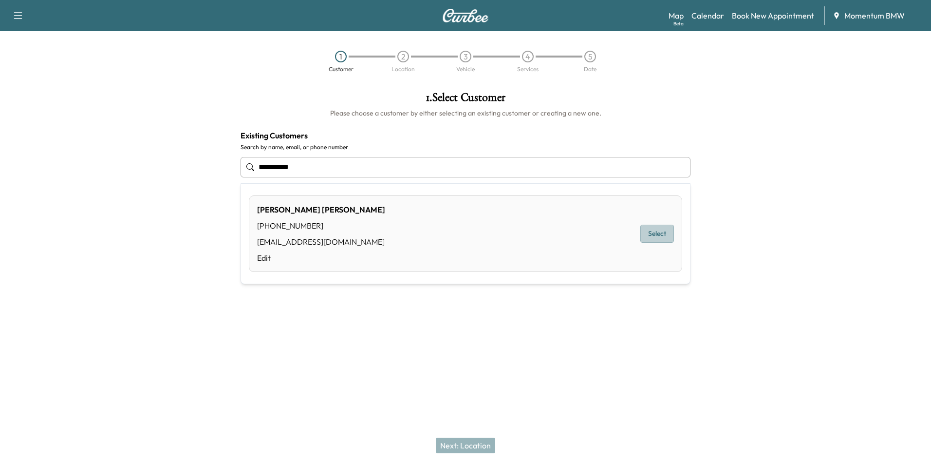
click at [660, 233] on button "Select" at bounding box center [657, 234] width 34 height 18
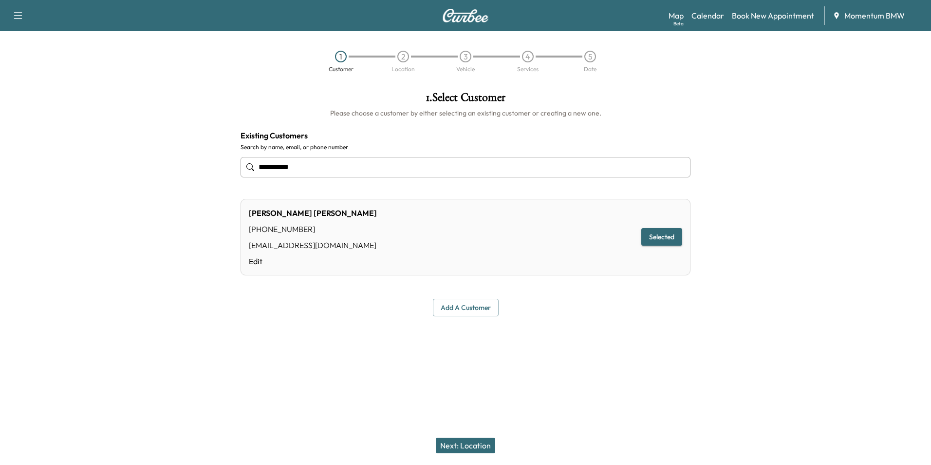
type input "**********"
click at [477, 448] on button "Next: Location" at bounding box center [465, 445] width 59 height 16
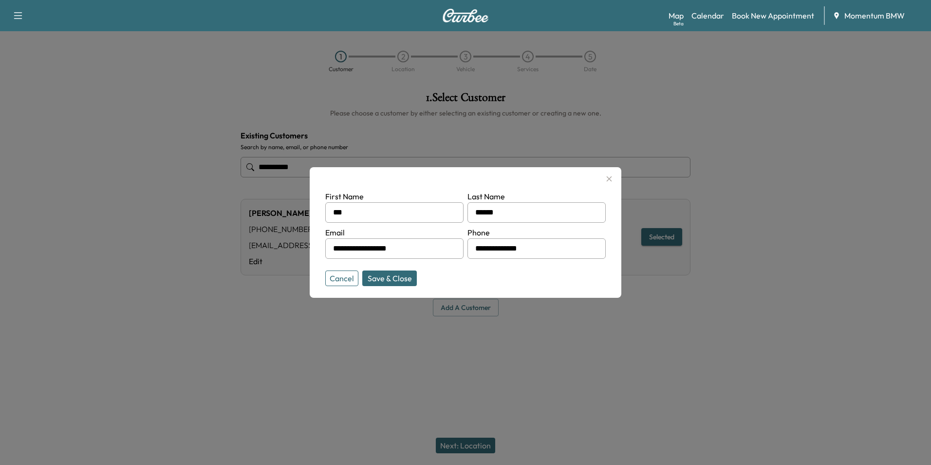
click at [400, 274] on button "Save & Close" at bounding box center [389, 278] width 55 height 16
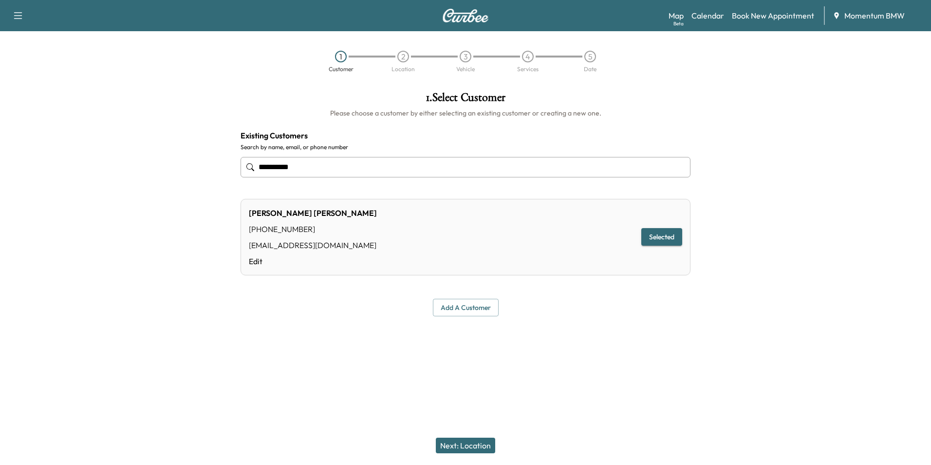
click at [480, 448] on button "Next: Location" at bounding box center [465, 445] width 59 height 16
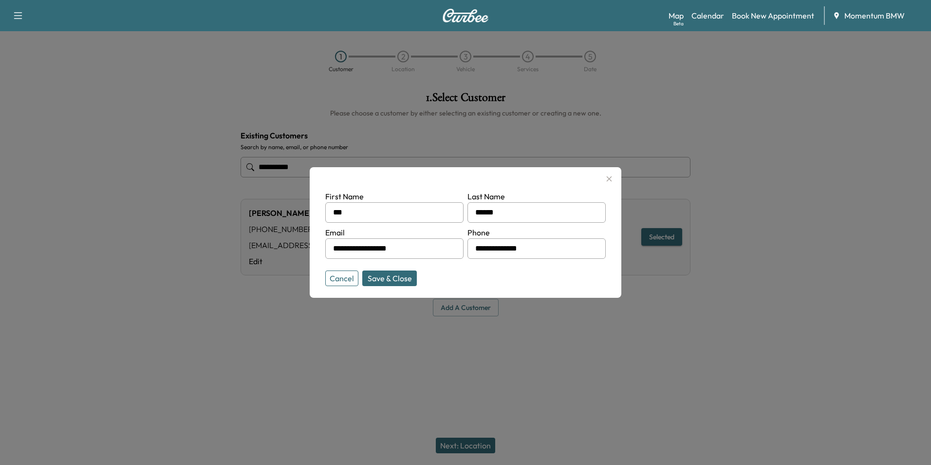
click at [391, 274] on button "Save & Close" at bounding box center [389, 278] width 55 height 16
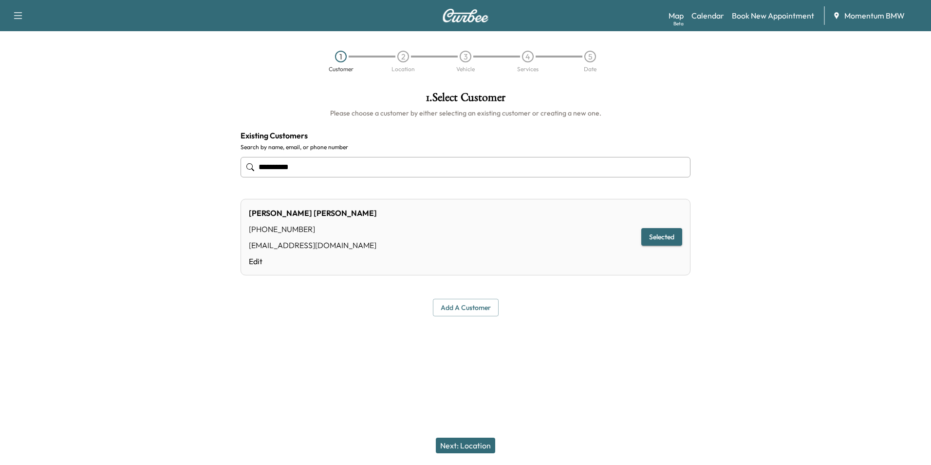
click at [488, 450] on button "Next: Location" at bounding box center [465, 445] width 59 height 16
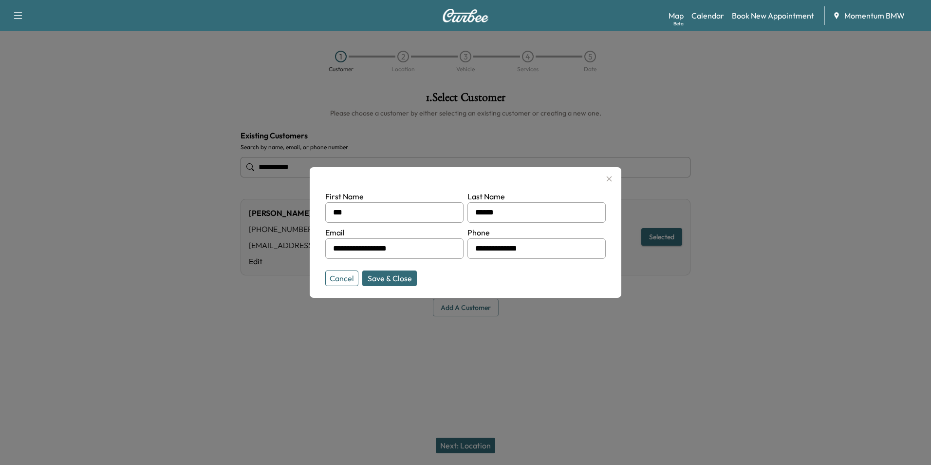
click at [397, 281] on button "Save & Close" at bounding box center [389, 278] width 55 height 16
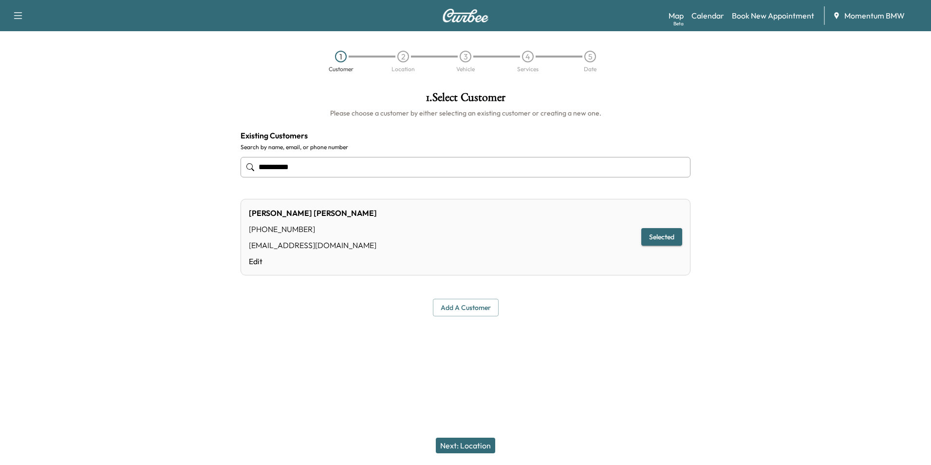
click at [409, 58] on div "2" at bounding box center [403, 57] width 12 height 12
click at [405, 58] on div "2" at bounding box center [403, 57] width 12 height 12
click at [658, 238] on button "Selected" at bounding box center [661, 237] width 41 height 18
click at [454, 446] on button "Next: Location" at bounding box center [465, 445] width 59 height 16
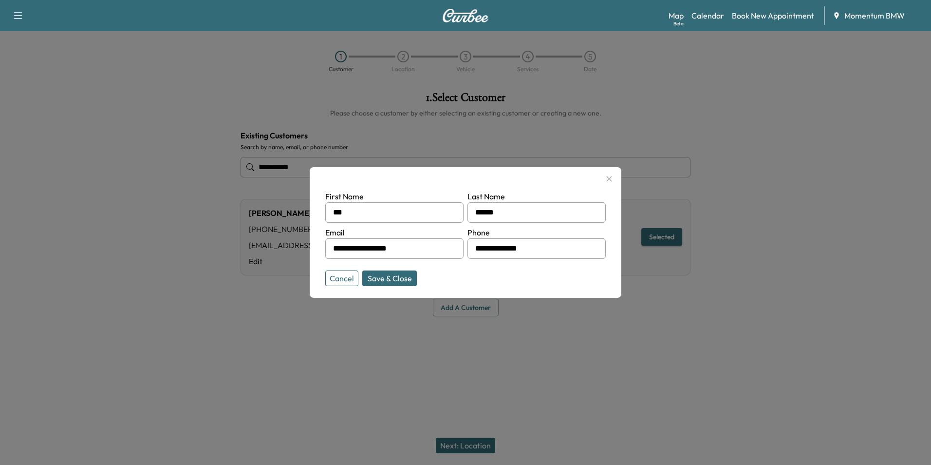
click at [350, 281] on button "Cancel" at bounding box center [341, 278] width 33 height 16
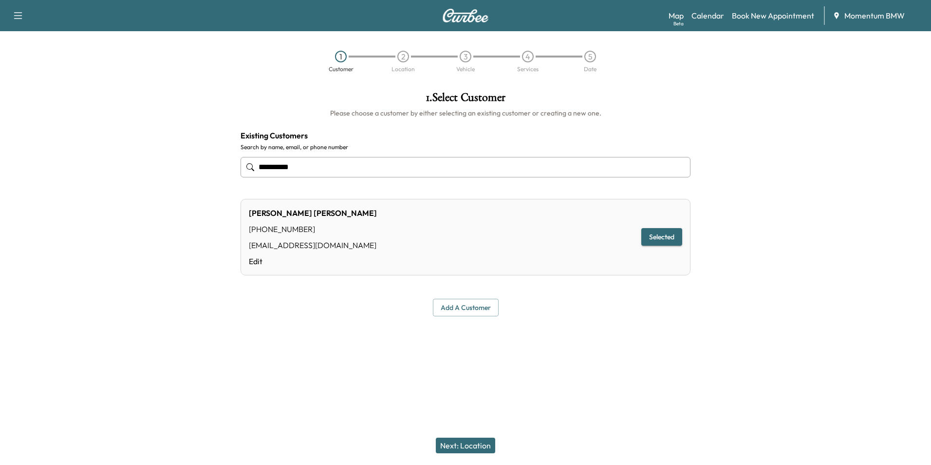
click at [475, 307] on button "Add a customer" at bounding box center [466, 308] width 66 height 18
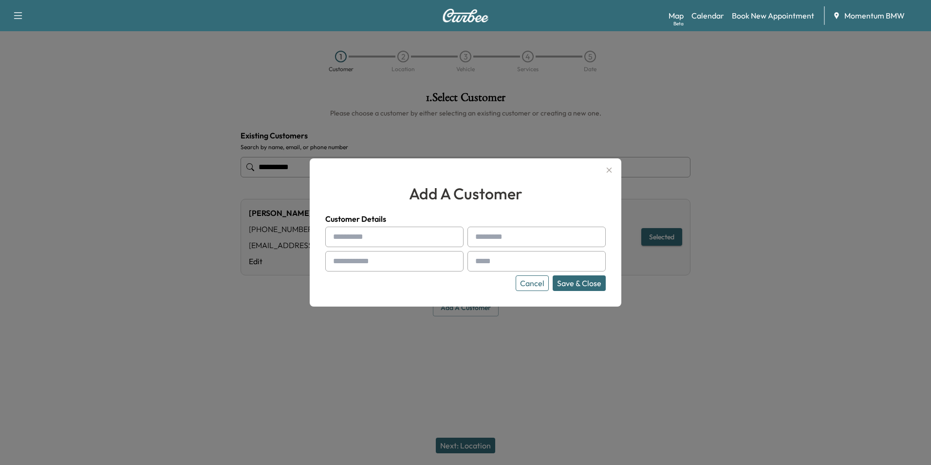
click at [390, 241] on input "text" at bounding box center [394, 236] width 138 height 20
type input "*"
type input "***"
type input "******"
click at [409, 265] on input "text" at bounding box center [394, 261] width 138 height 20
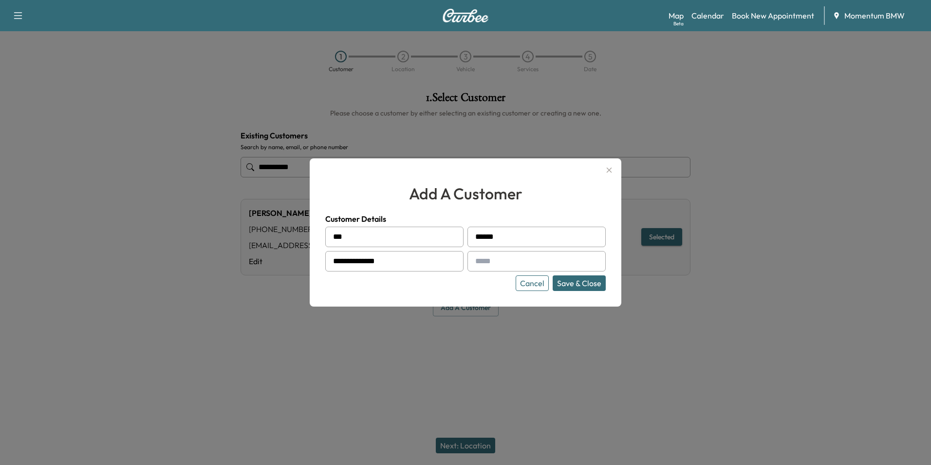
type input "**********"
click at [589, 283] on button "Save & Close" at bounding box center [579, 283] width 53 height 16
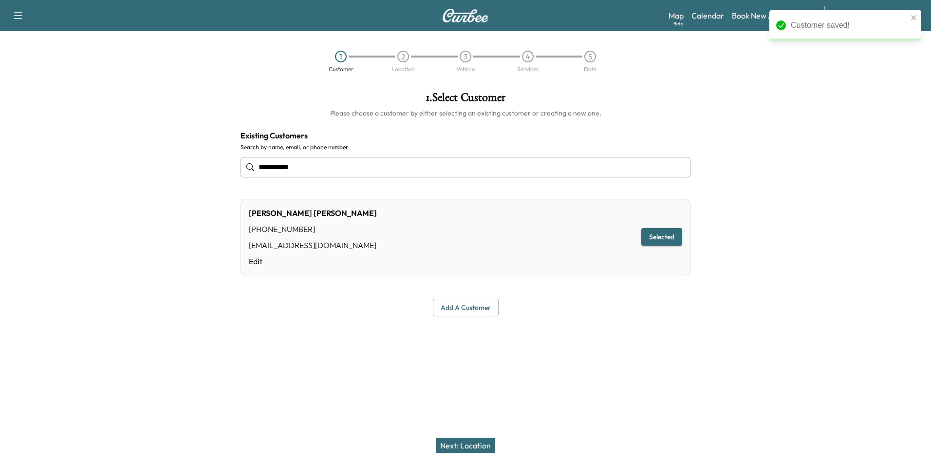
click at [475, 448] on button "Next: Location" at bounding box center [465, 445] width 59 height 16
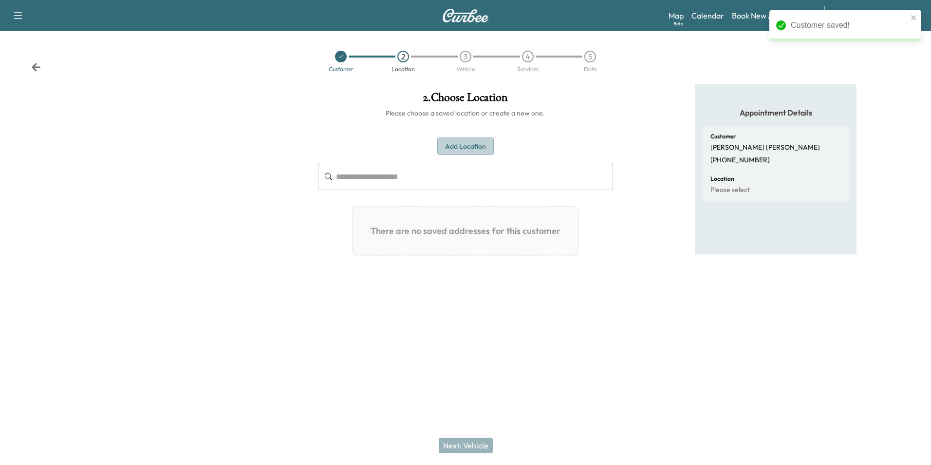
click at [484, 151] on button "Add Location" at bounding box center [465, 146] width 56 height 18
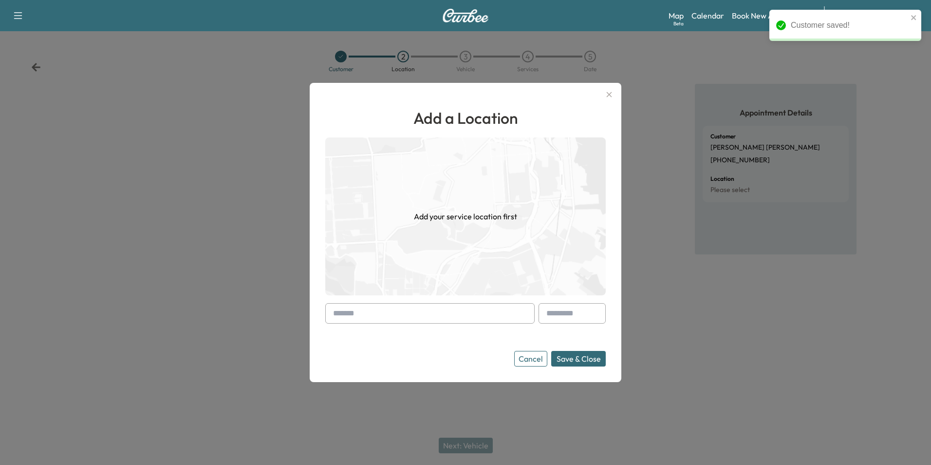
click at [500, 321] on input "text" at bounding box center [429, 313] width 209 height 20
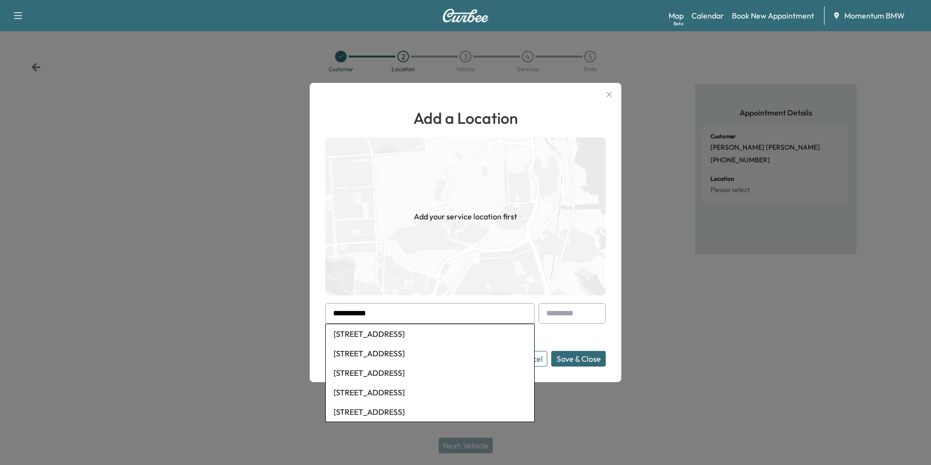
click at [480, 335] on li "[STREET_ADDRESS]" at bounding box center [430, 333] width 208 height 19
type input "**********"
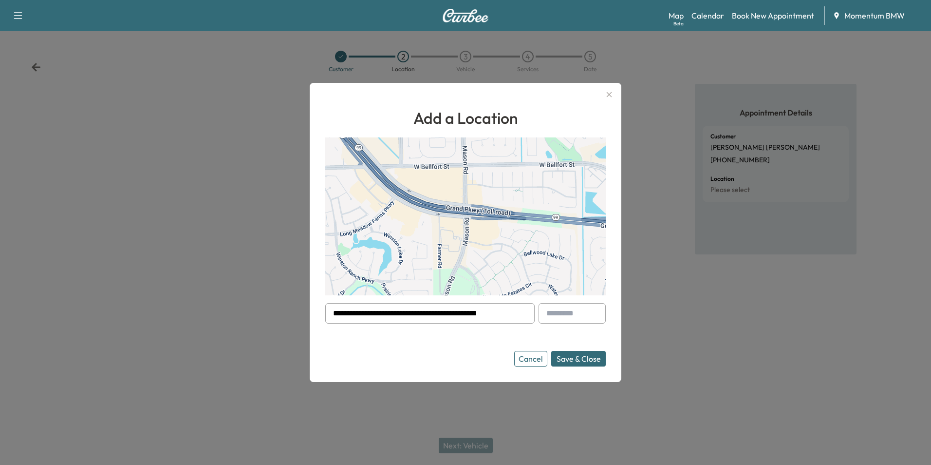
click at [583, 360] on button "Save & Close" at bounding box center [578, 359] width 55 height 16
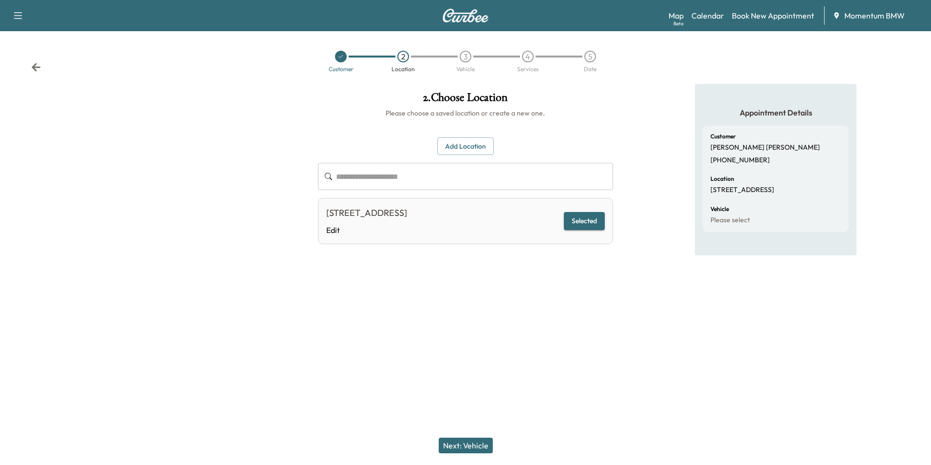
click at [470, 448] on button "Next: Vehicle" at bounding box center [466, 445] width 54 height 16
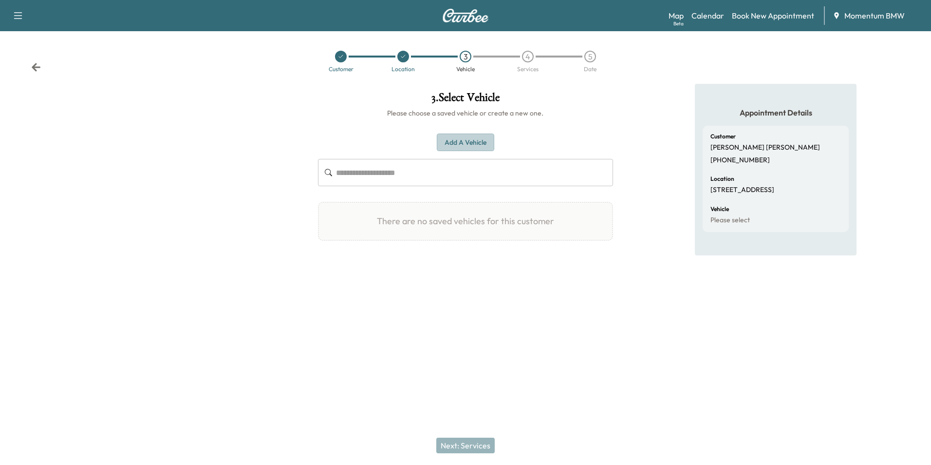
click at [482, 146] on button "Add a Vehicle" at bounding box center [465, 142] width 57 height 18
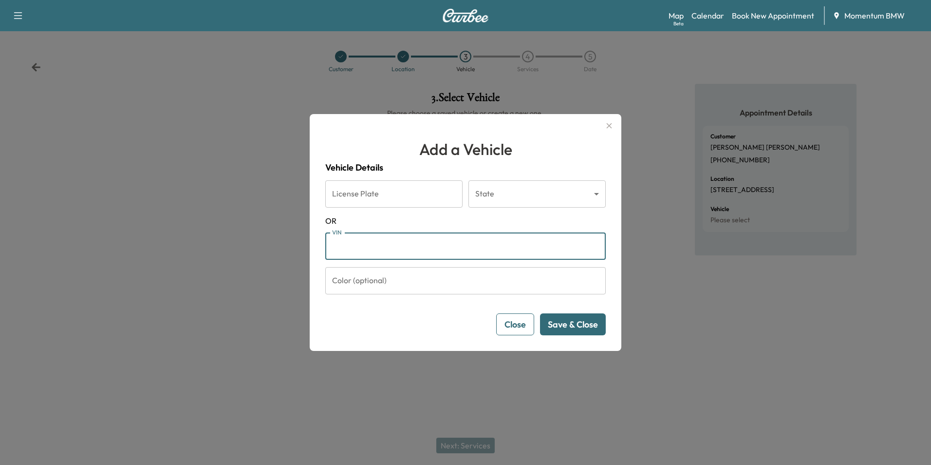
paste input "**********"
type input "**********"
click at [570, 326] on button "Save & Close" at bounding box center [573, 324] width 66 height 22
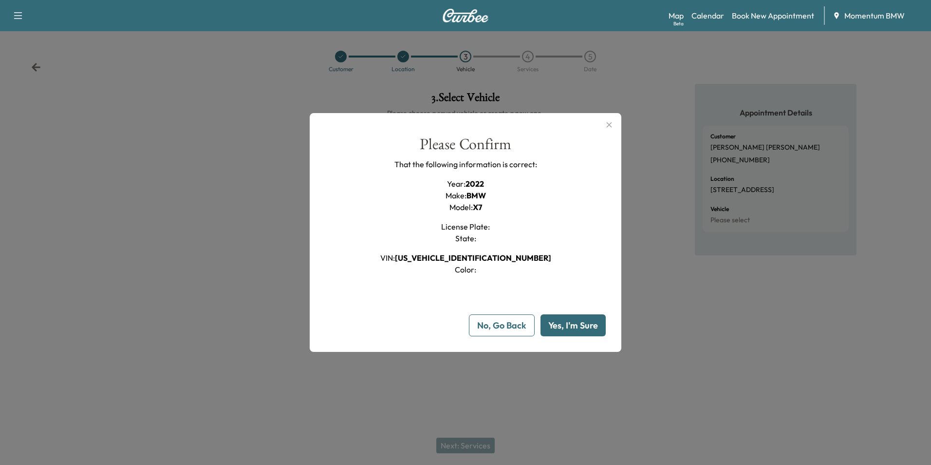
click at [571, 327] on button "Yes, I'm Sure" at bounding box center [573, 325] width 65 height 22
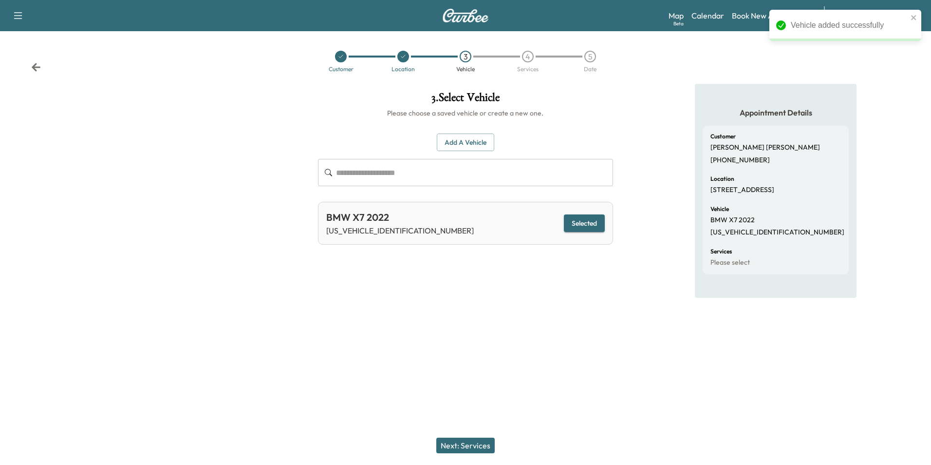
click at [475, 447] on button "Next: Services" at bounding box center [465, 445] width 58 height 16
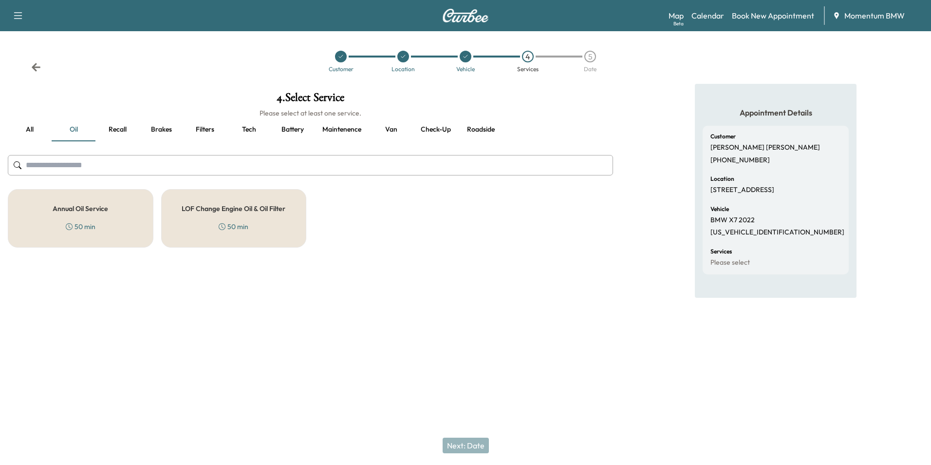
click at [473, 448] on div "Next: Date" at bounding box center [465, 445] width 931 height 39
click at [95, 211] on h5 "Annual Oil Service" at bounding box center [81, 208] width 56 height 7
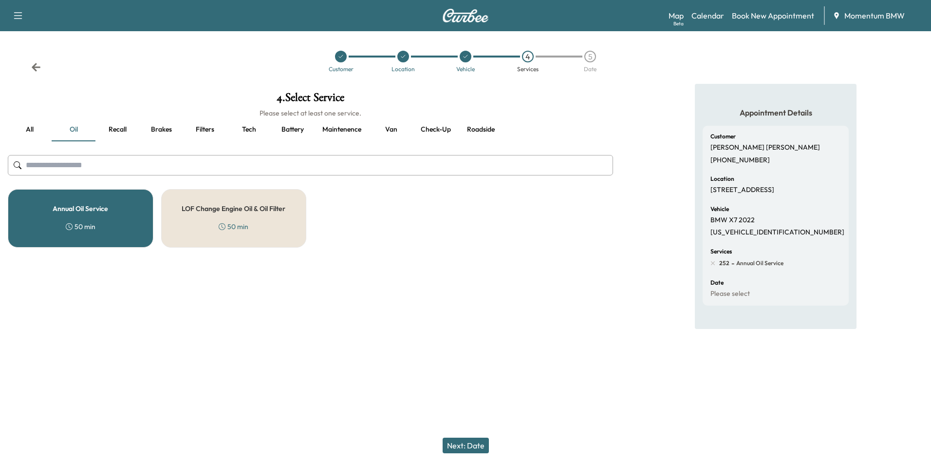
click at [469, 449] on button "Next: Date" at bounding box center [466, 445] width 46 height 16
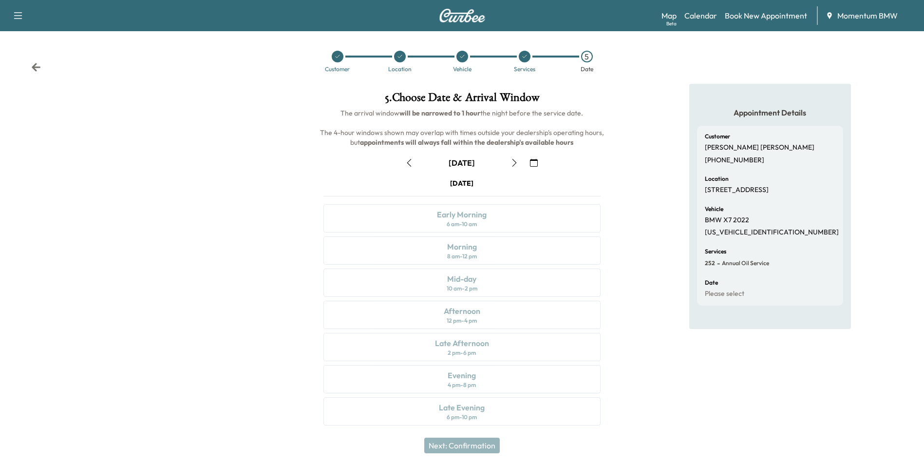
click at [535, 164] on icon "button" at bounding box center [534, 163] width 8 height 8
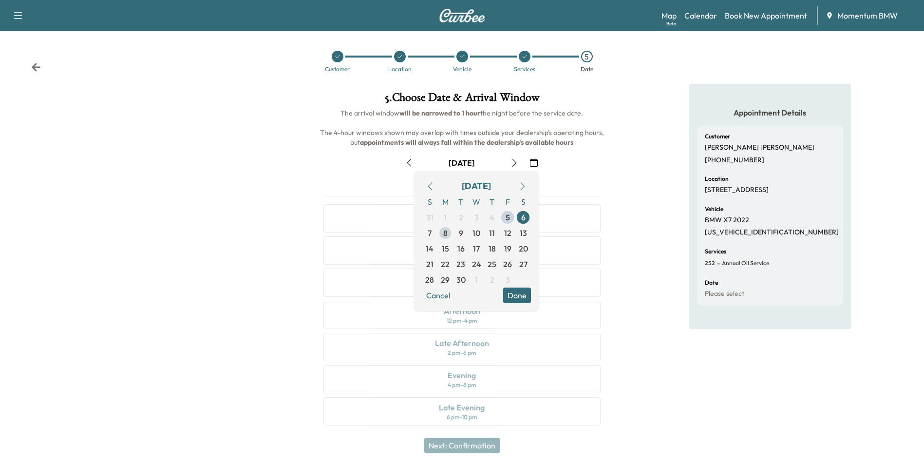
click at [447, 229] on span "8" at bounding box center [445, 233] width 4 height 12
click at [522, 295] on button "Done" at bounding box center [517, 295] width 28 height 16
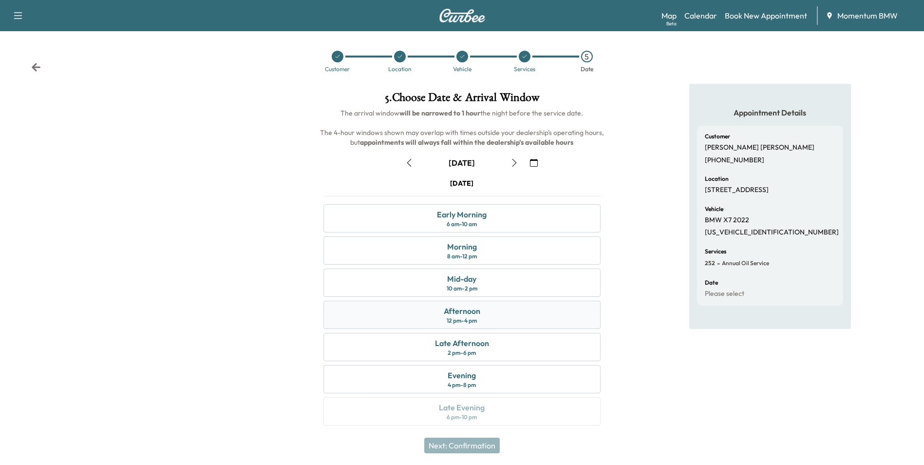
drag, startPoint x: 522, startPoint y: 280, endPoint x: 553, endPoint y: 312, distance: 44.8
click at [522, 280] on div "Mid-day 10 am - 2 pm" at bounding box center [461, 282] width 277 height 28
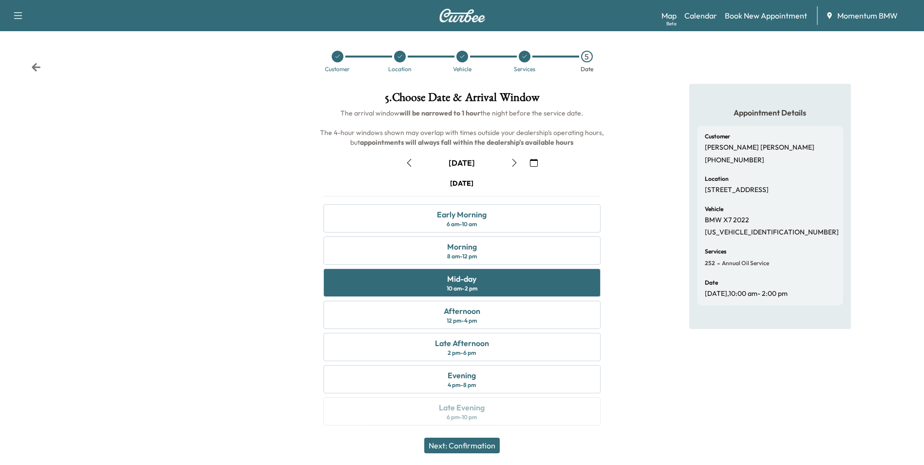
click at [484, 442] on button "Next: Confirmation" at bounding box center [461, 445] width 75 height 16
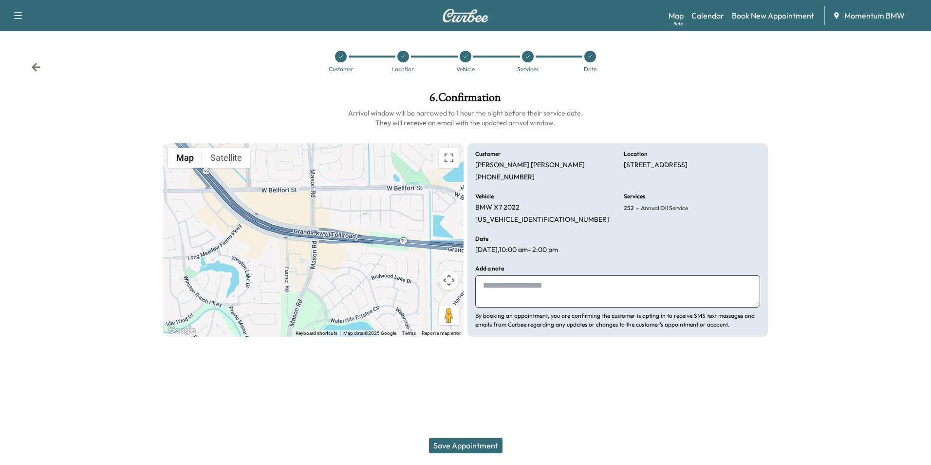
click at [504, 287] on textarea at bounding box center [617, 291] width 285 height 32
type textarea "*********"
click at [489, 446] on button "Save Appointment" at bounding box center [466, 445] width 74 height 16
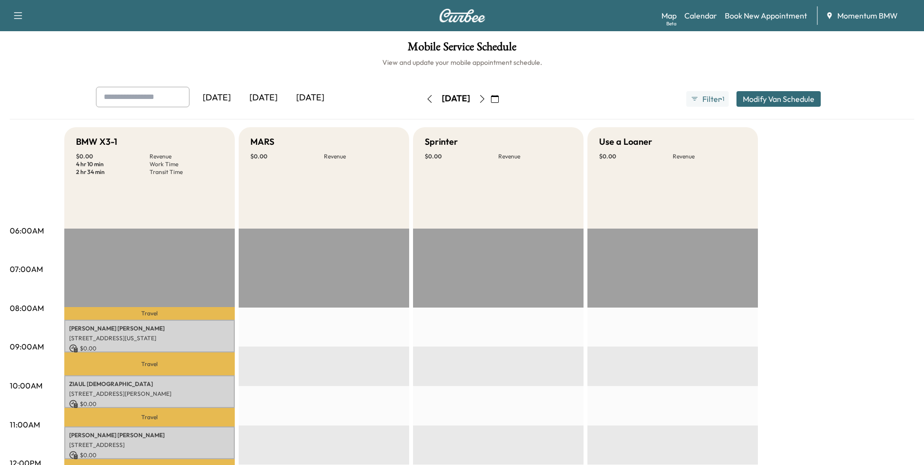
click at [499, 99] on icon "button" at bounding box center [495, 99] width 8 height 8
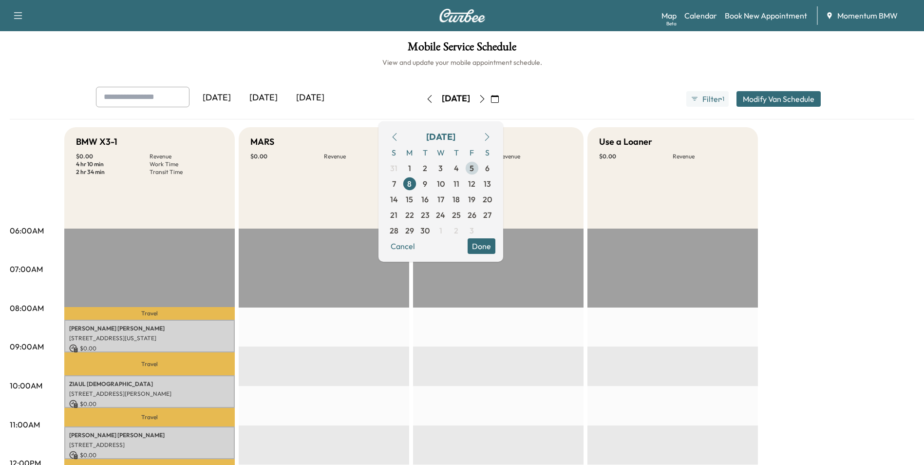
click at [474, 164] on span "5" at bounding box center [472, 168] width 4 height 12
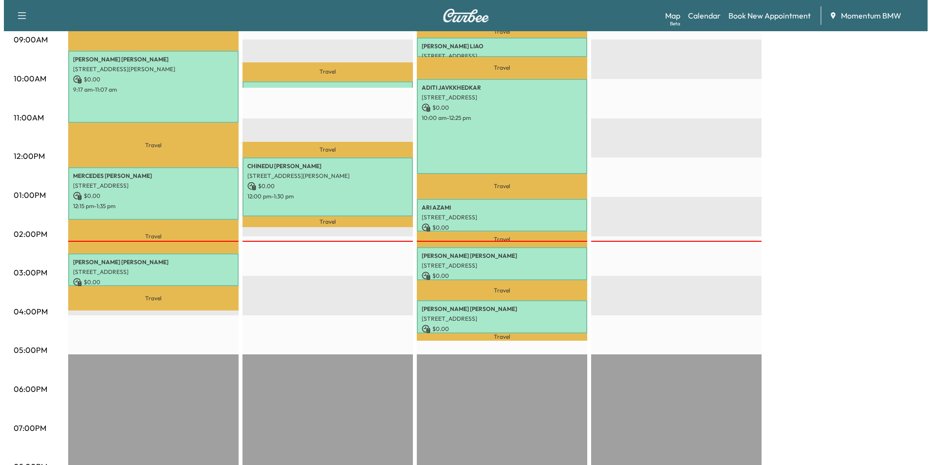
scroll to position [341, 0]
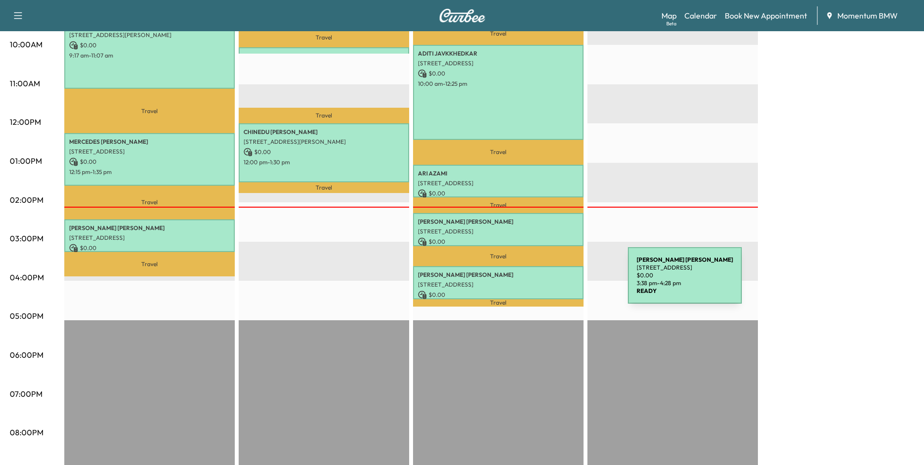
click at [555, 282] on p "[STREET_ADDRESS]" at bounding box center [498, 285] width 161 height 8
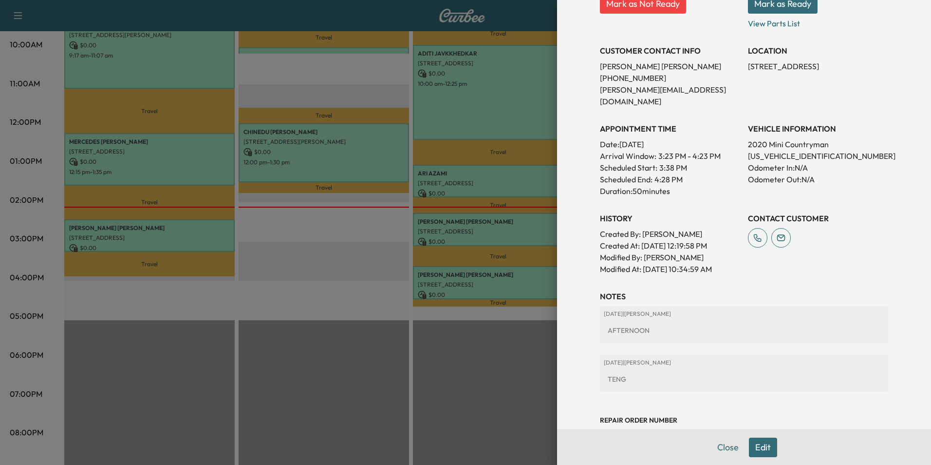
scroll to position [184, 0]
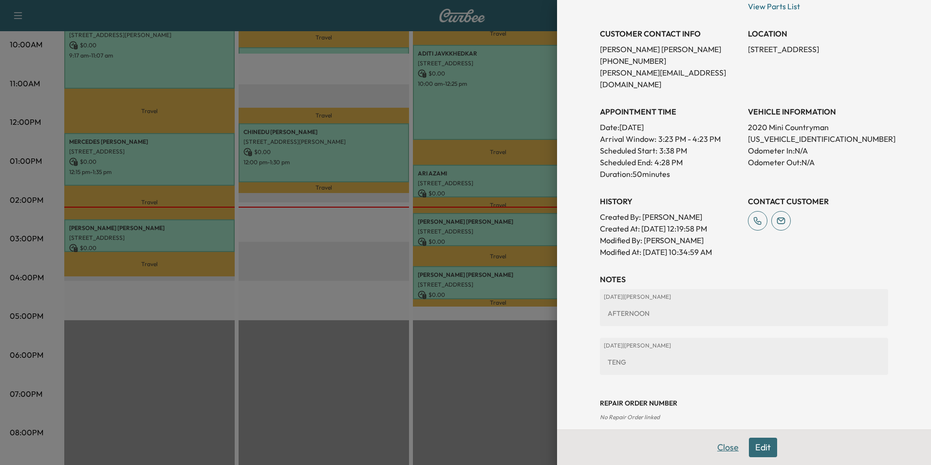
click at [714, 446] on button "Close" at bounding box center [728, 446] width 34 height 19
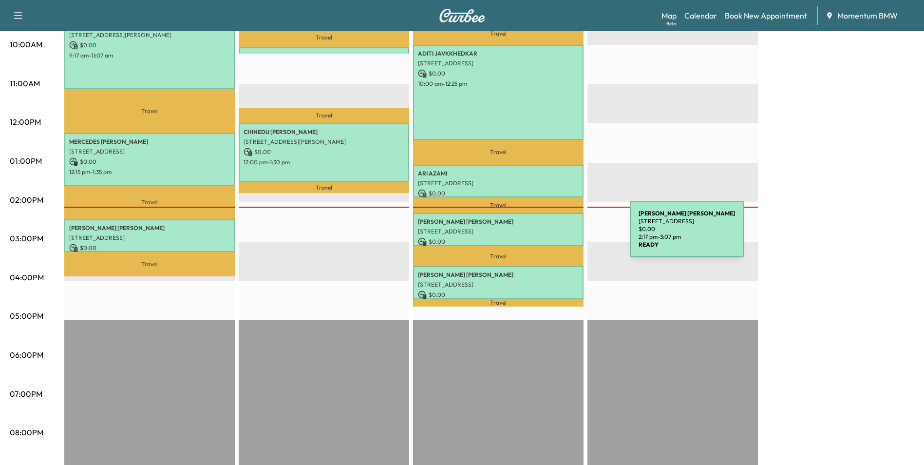
click at [567, 227] on p "[STREET_ADDRESS]" at bounding box center [498, 231] width 161 height 8
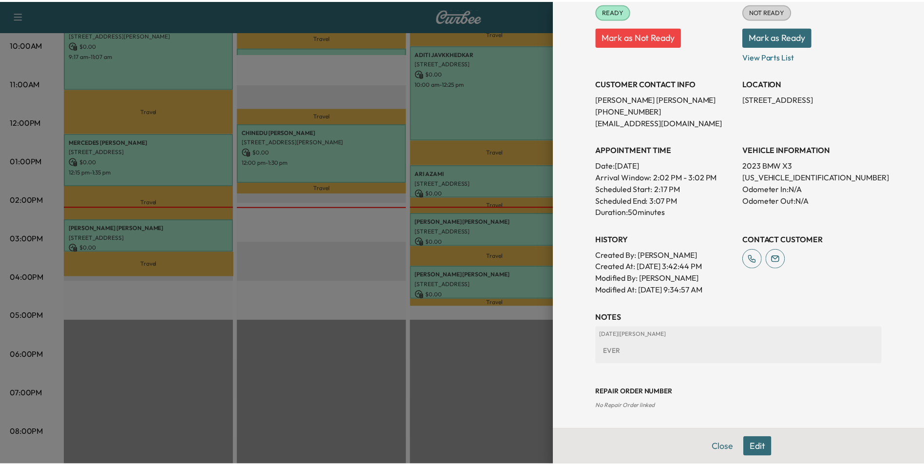
scroll to position [135, 0]
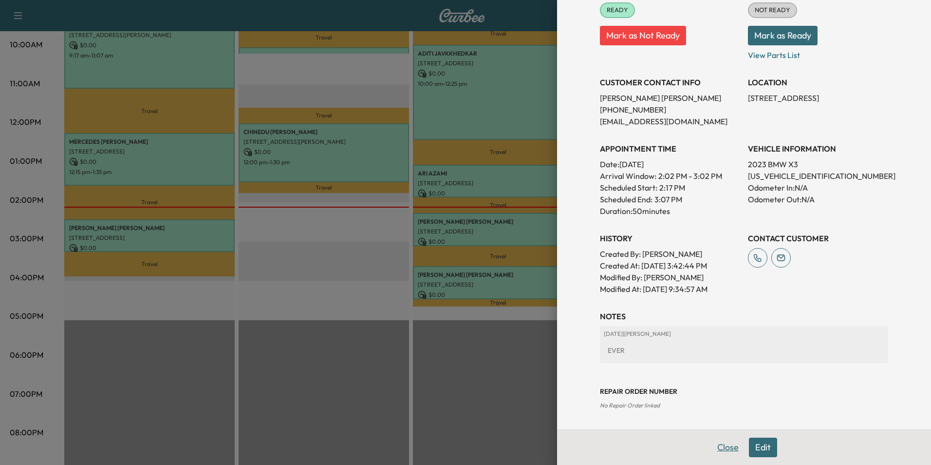
click at [716, 446] on button "Close" at bounding box center [728, 446] width 34 height 19
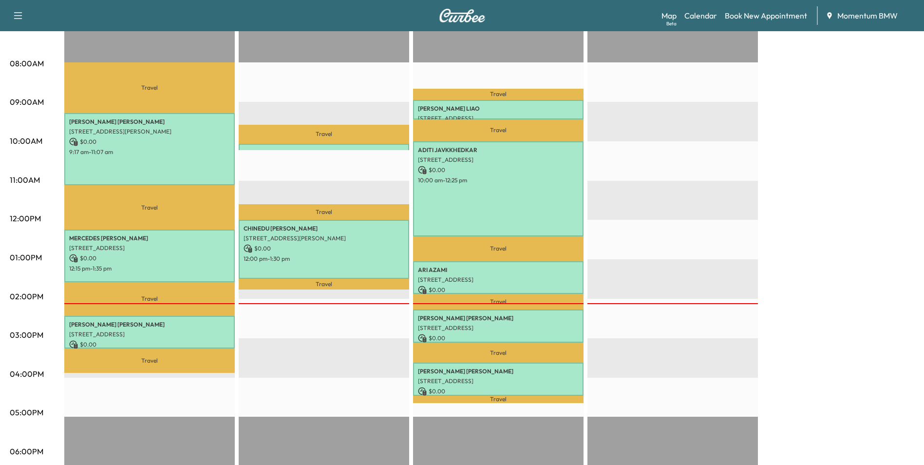
scroll to position [244, 0]
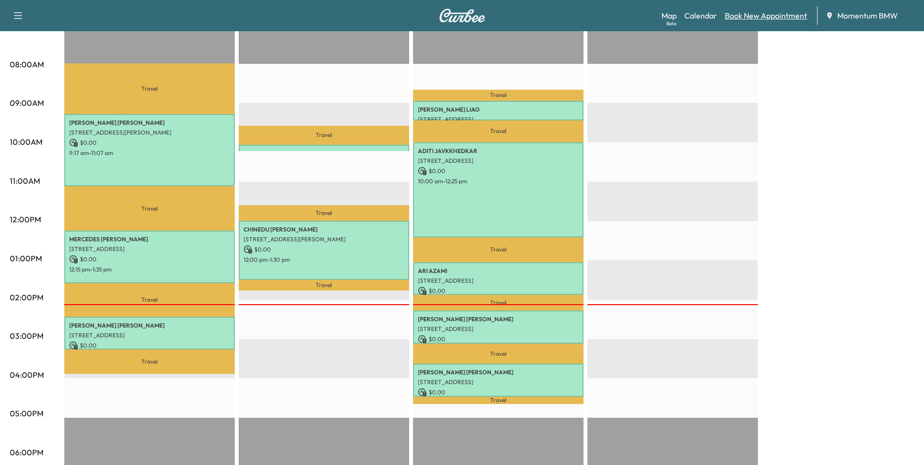
click at [759, 17] on link "Book New Appointment" at bounding box center [766, 16] width 82 height 12
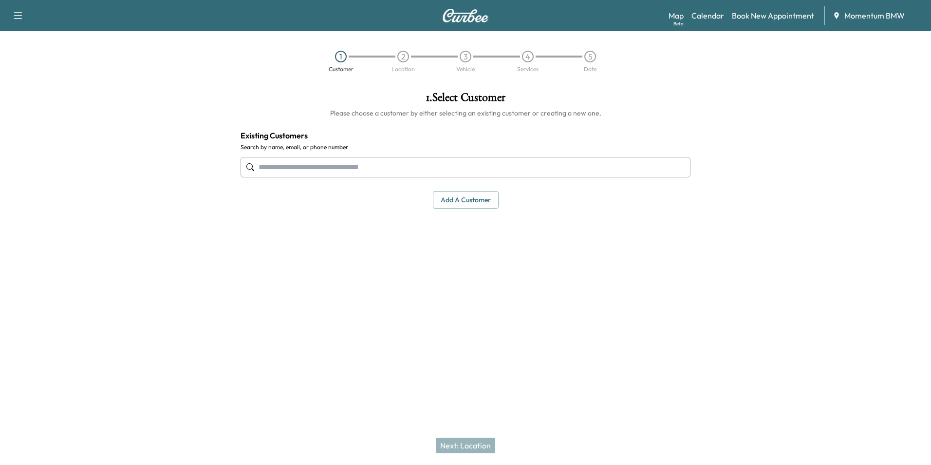
click at [425, 171] on input "text" at bounding box center [466, 167] width 450 height 20
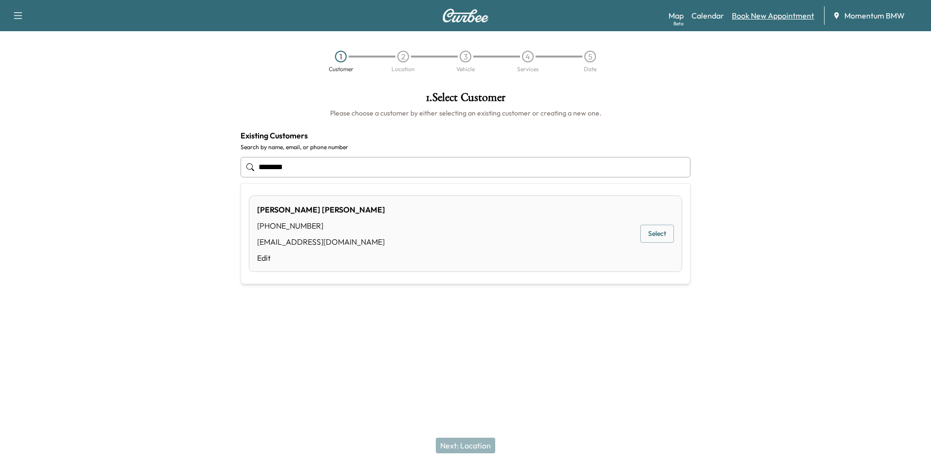
type input "********"
drag, startPoint x: 770, startPoint y: 18, endPoint x: 786, endPoint y: 16, distance: 16.1
click at [771, 18] on link "Book New Appointment" at bounding box center [773, 16] width 82 height 12
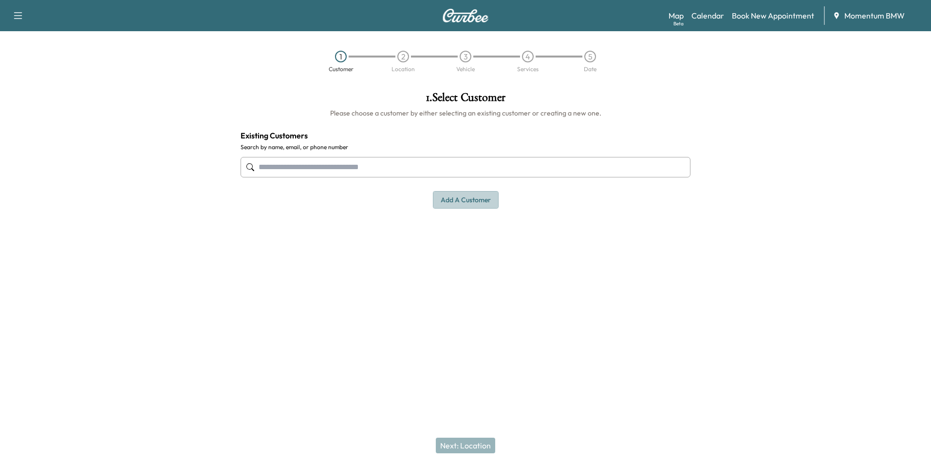
click at [475, 204] on button "Add a customer" at bounding box center [466, 200] width 66 height 18
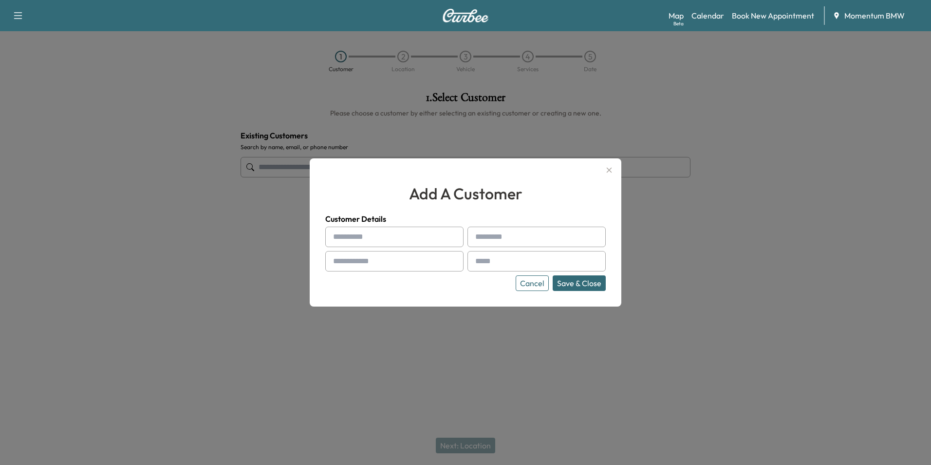
click at [384, 235] on input "text" at bounding box center [394, 236] width 138 height 20
type input "***"
type input "****"
type input "**********"
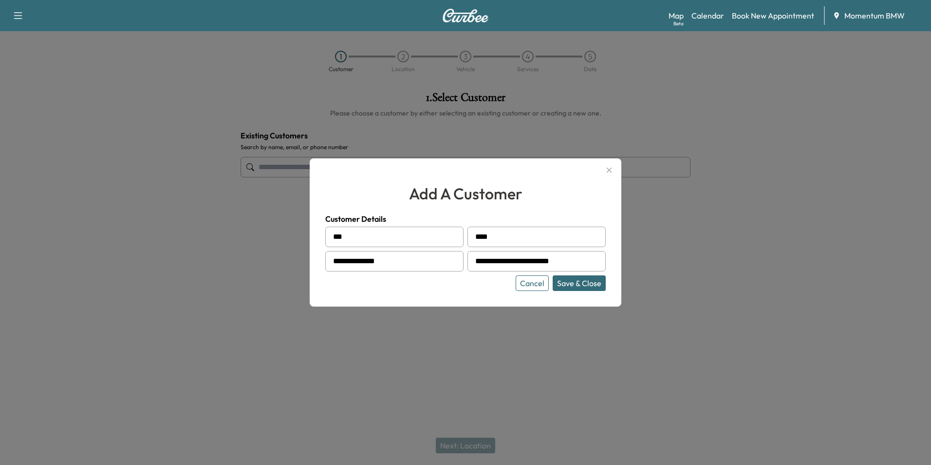
click at [600, 284] on button "Save & Close" at bounding box center [579, 283] width 53 height 16
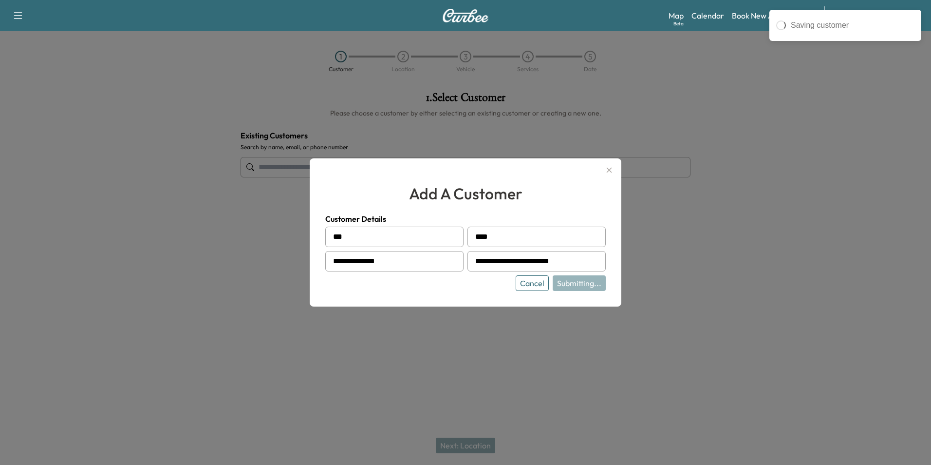
type input "********"
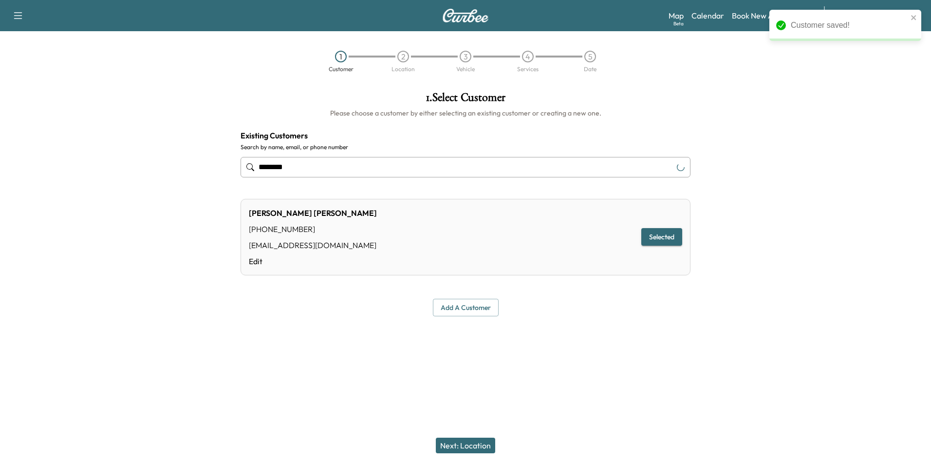
click at [479, 440] on button "Next: Location" at bounding box center [465, 445] width 59 height 16
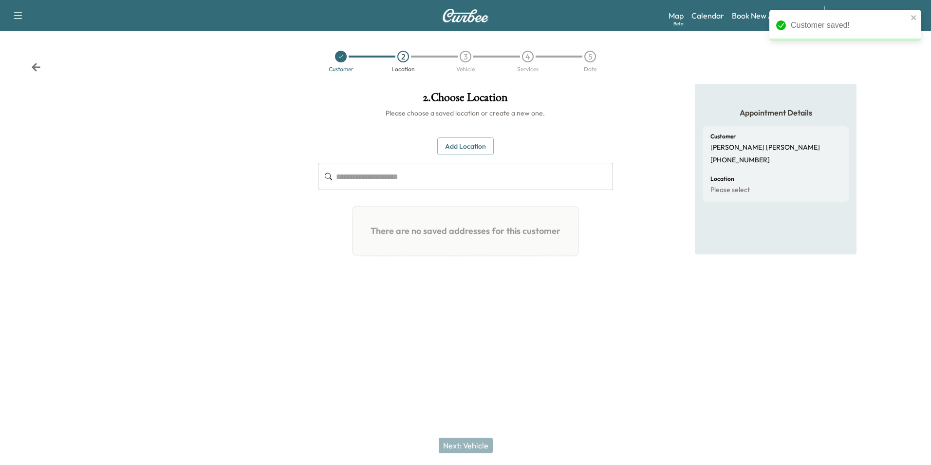
click at [472, 144] on button "Add Location" at bounding box center [465, 146] width 56 height 18
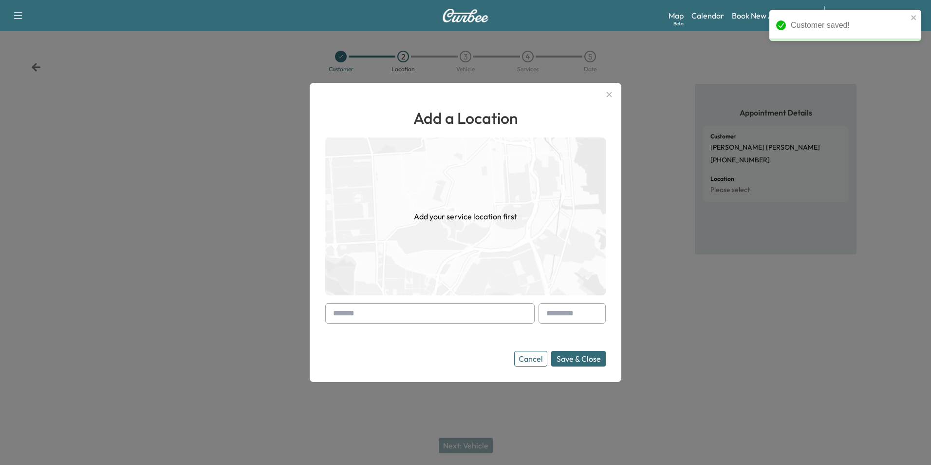
click at [461, 316] on input "text" at bounding box center [429, 313] width 209 height 20
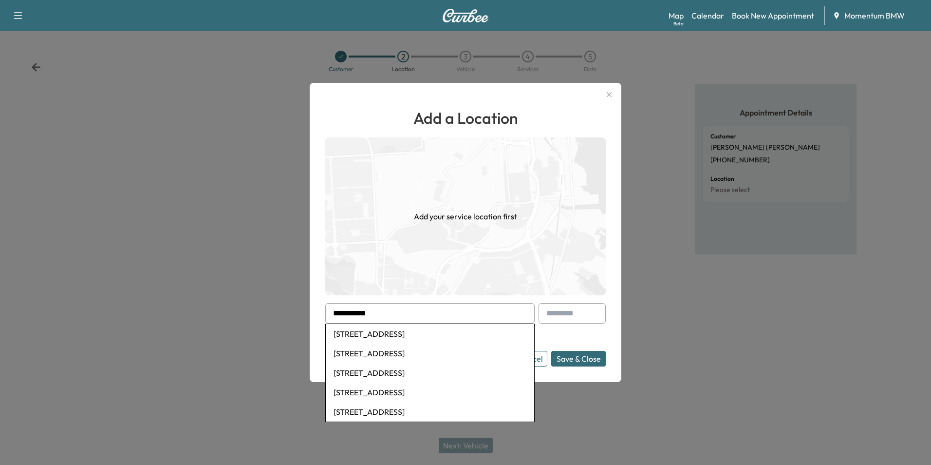
click at [440, 335] on li "[STREET_ADDRESS]" at bounding box center [430, 333] width 208 height 19
type input "**********"
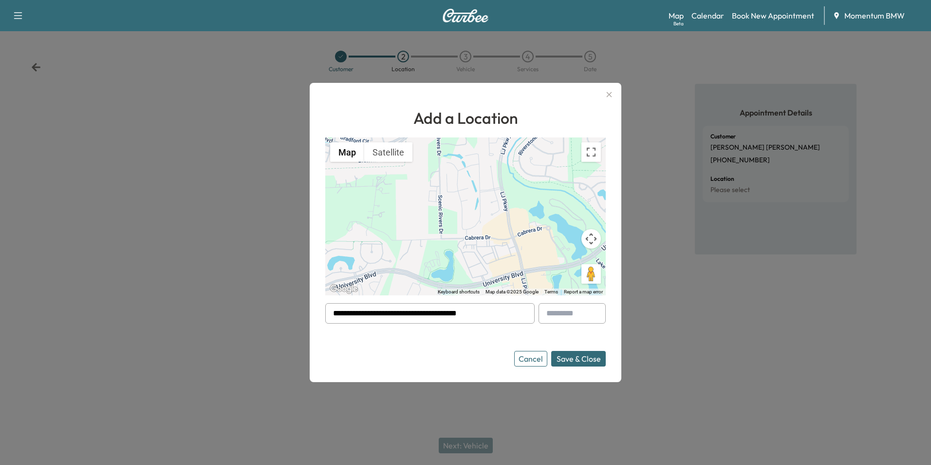
click at [580, 357] on button "Save & Close" at bounding box center [578, 359] width 55 height 16
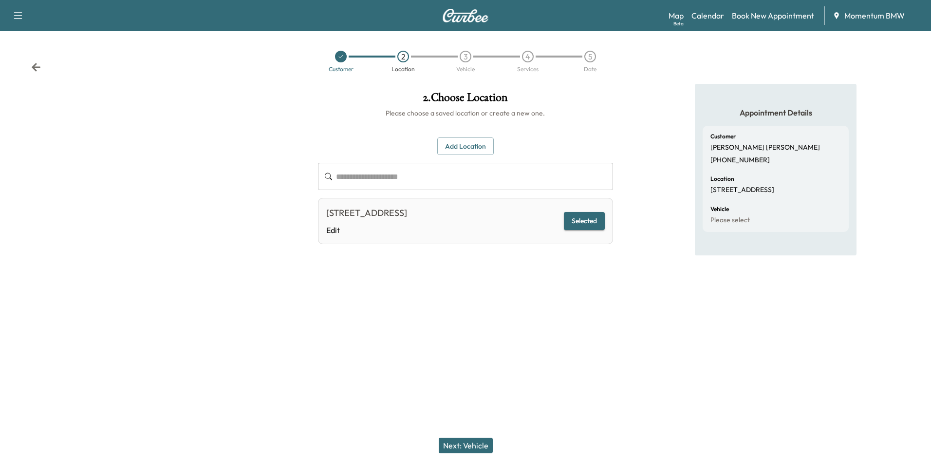
click at [480, 448] on button "Next: Vehicle" at bounding box center [466, 445] width 54 height 16
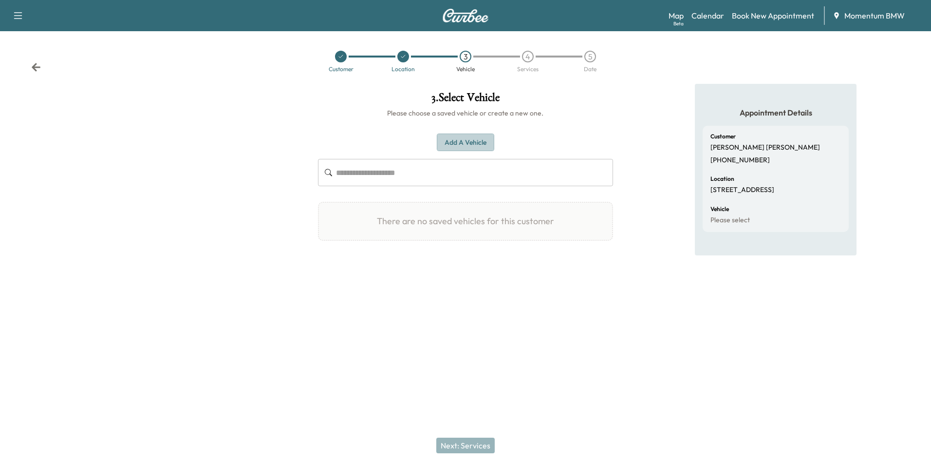
click at [461, 139] on button "Add a Vehicle" at bounding box center [465, 142] width 57 height 18
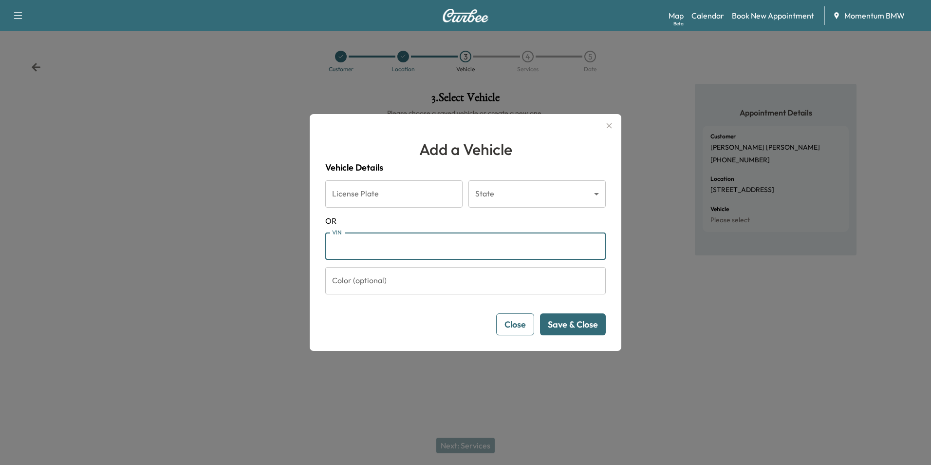
paste input "**********"
type input "**********"
click at [585, 322] on button "Save & Close" at bounding box center [573, 324] width 66 height 22
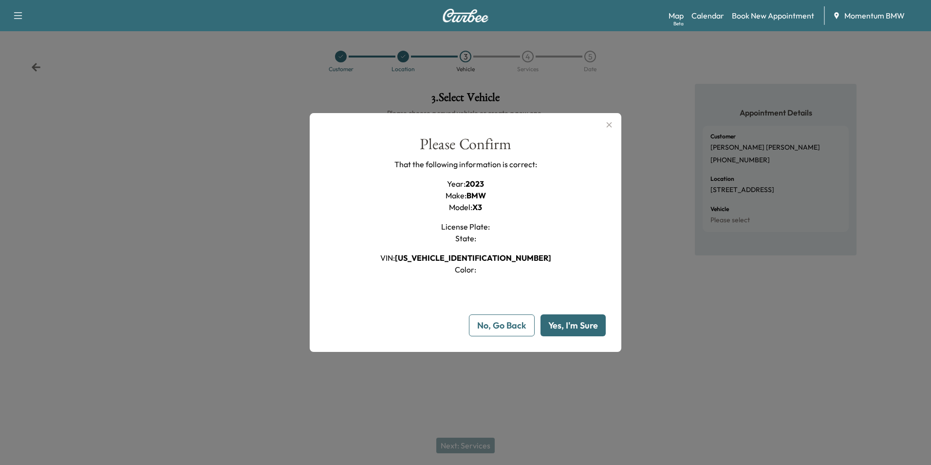
click at [585, 322] on button "Yes, I'm Sure" at bounding box center [573, 325] width 65 height 22
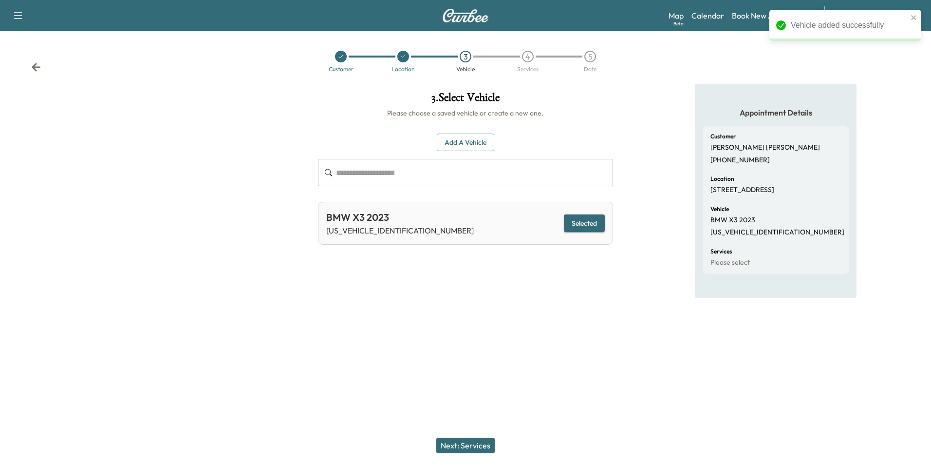
click at [483, 445] on button "Next: Services" at bounding box center [465, 445] width 58 height 16
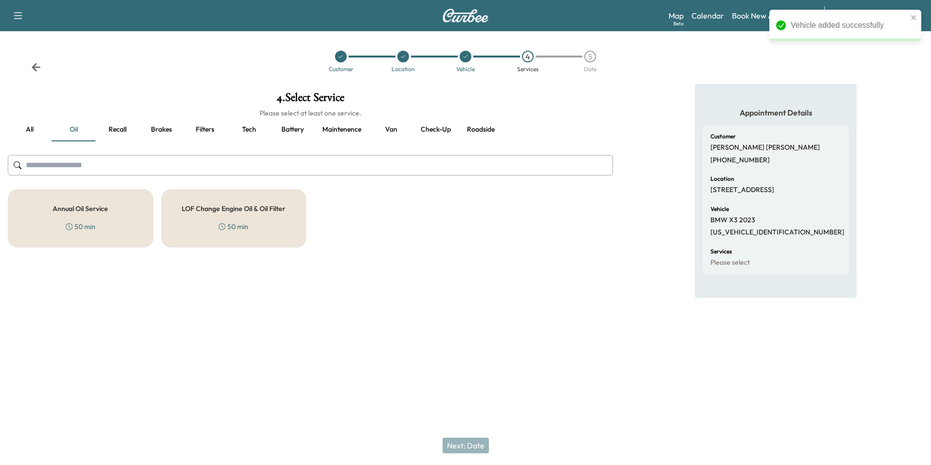
click at [94, 208] on h5 "Annual Oil Service" at bounding box center [81, 208] width 56 height 7
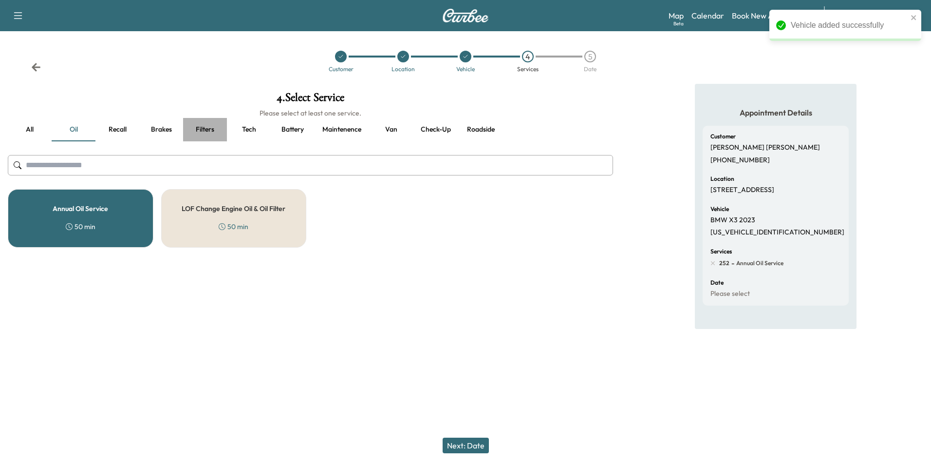
click at [203, 125] on button "Filters" at bounding box center [205, 129] width 44 height 23
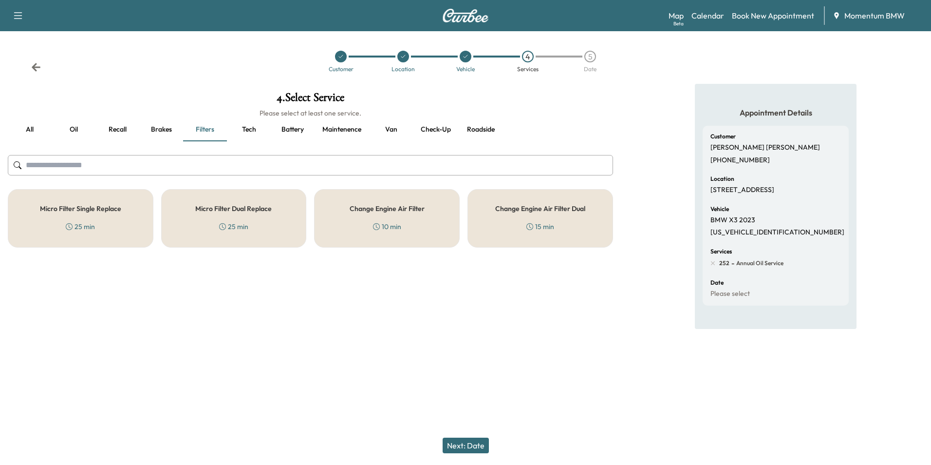
click at [112, 209] on h5 "Micro Filter Single Replace" at bounding box center [80, 208] width 81 height 7
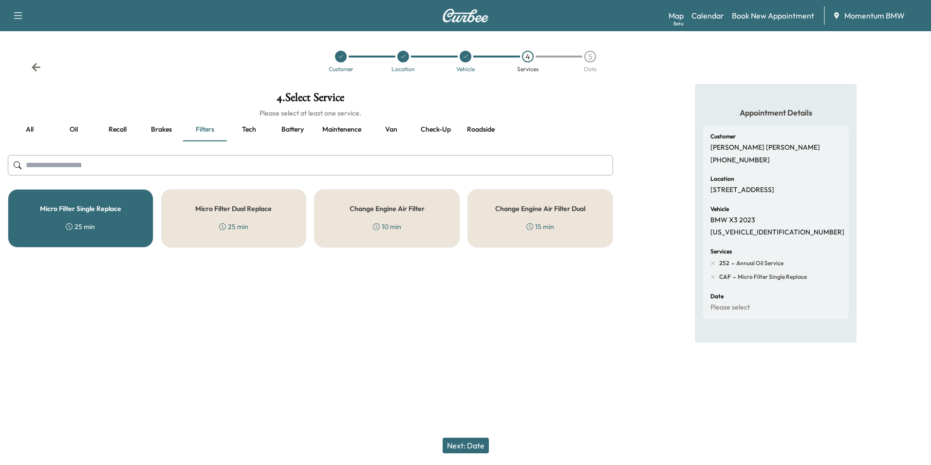
click at [119, 131] on button "Recall" at bounding box center [117, 129] width 44 height 23
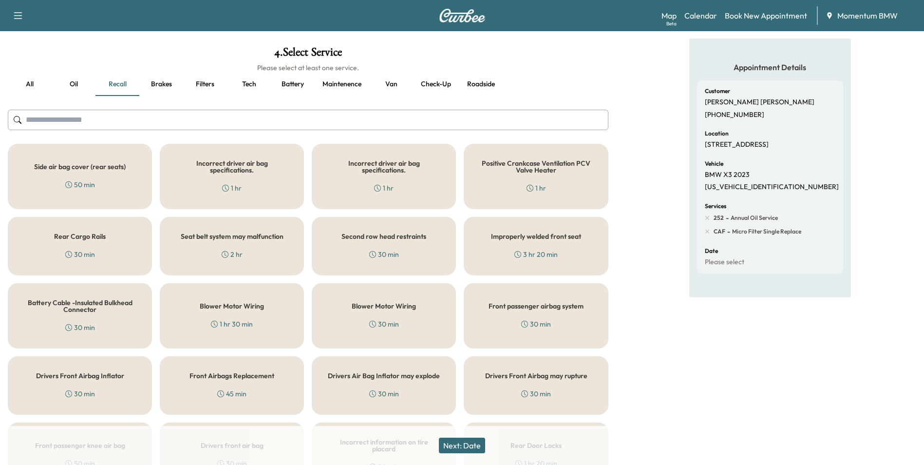
scroll to position [107, 0]
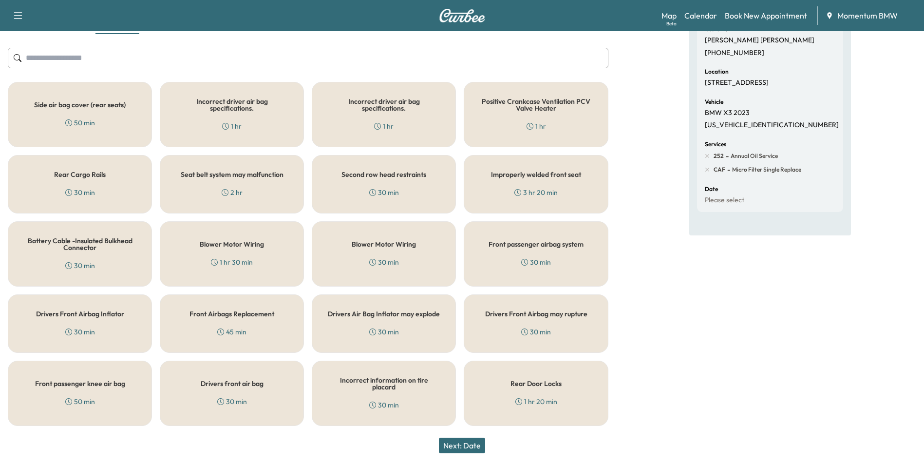
click at [561, 382] on h5 "Rear Door Locks" at bounding box center [535, 383] width 51 height 7
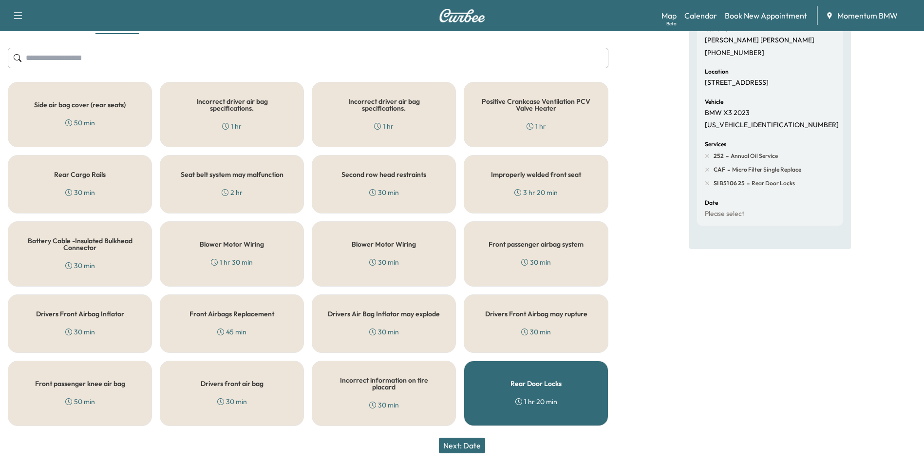
click at [473, 446] on button "Next: Date" at bounding box center [462, 445] width 46 height 16
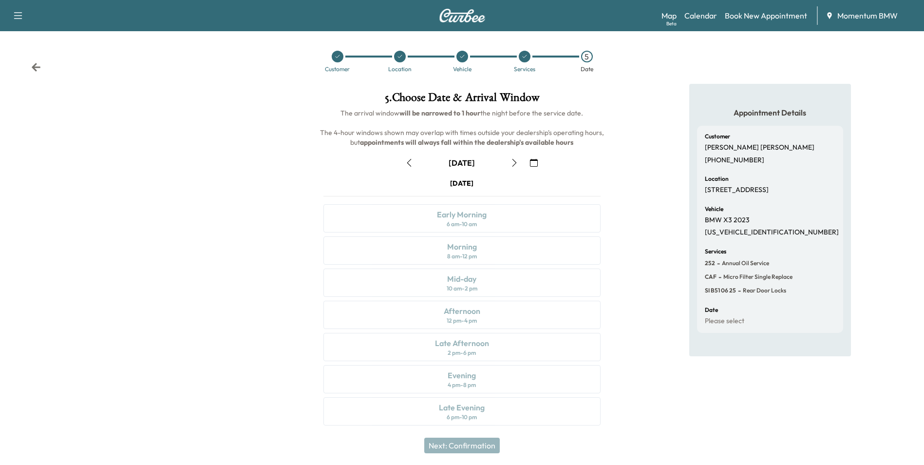
click at [534, 165] on icon "button" at bounding box center [534, 163] width 8 height 8
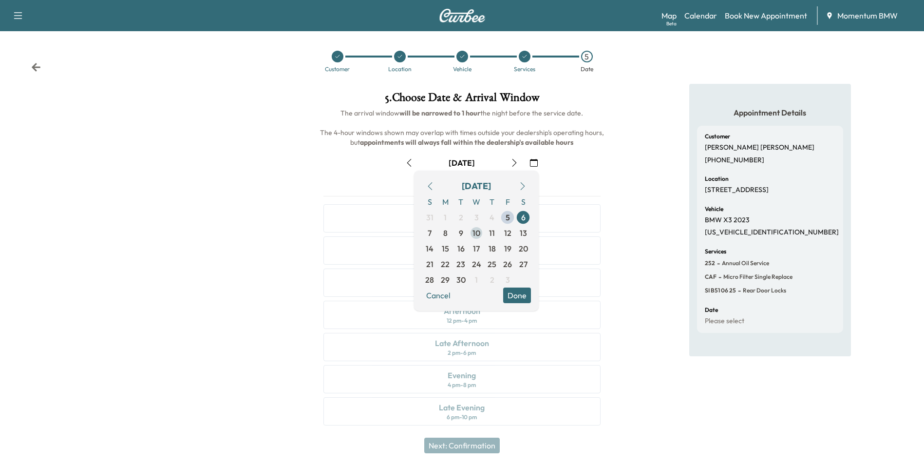
click at [478, 235] on span "10" at bounding box center [476, 233] width 8 height 12
click at [525, 294] on button "Done" at bounding box center [517, 295] width 28 height 16
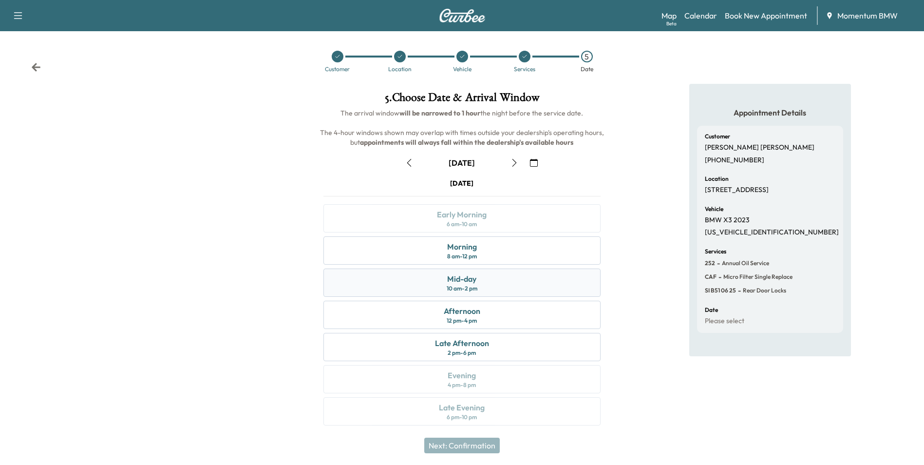
drag, startPoint x: 488, startPoint y: 284, endPoint x: 523, endPoint y: 296, distance: 37.0
click at [489, 283] on div "Mid-day 10 am - 2 pm" at bounding box center [461, 282] width 277 height 28
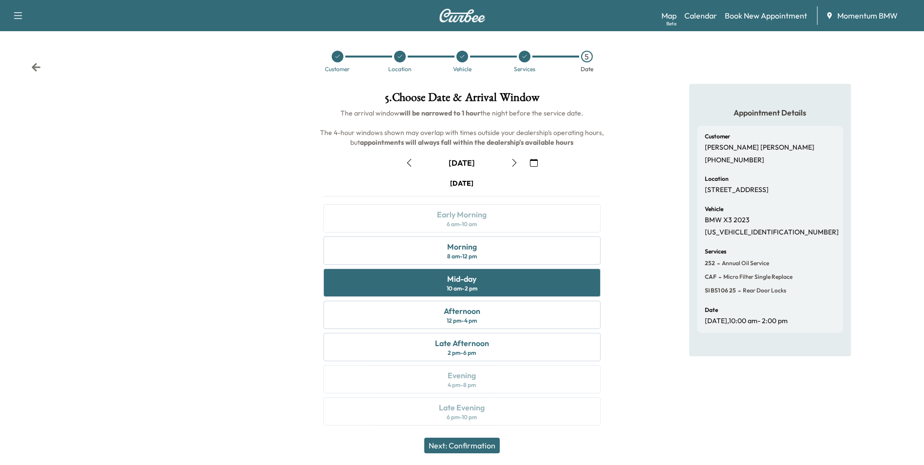
click at [485, 447] on button "Next: Confirmation" at bounding box center [461, 445] width 75 height 16
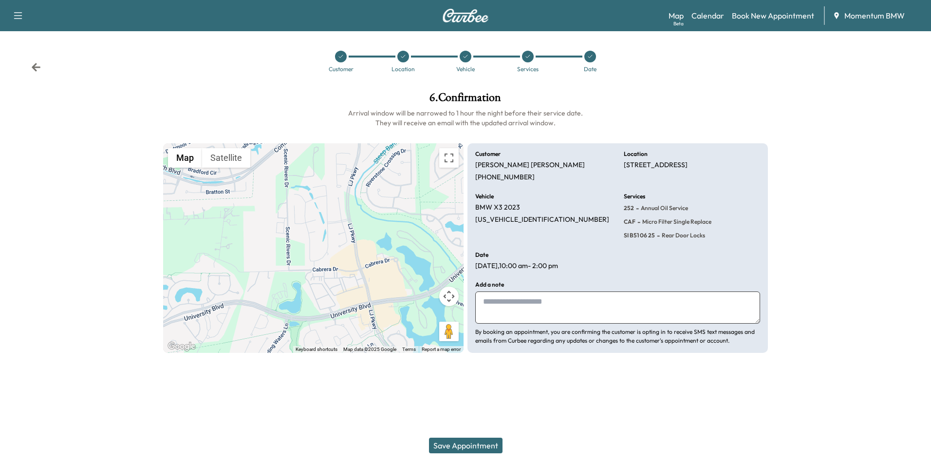
click at [546, 308] on textarea at bounding box center [617, 307] width 285 height 32
type textarea "**********"
click at [475, 445] on button "Save Appointment" at bounding box center [466, 445] width 74 height 16
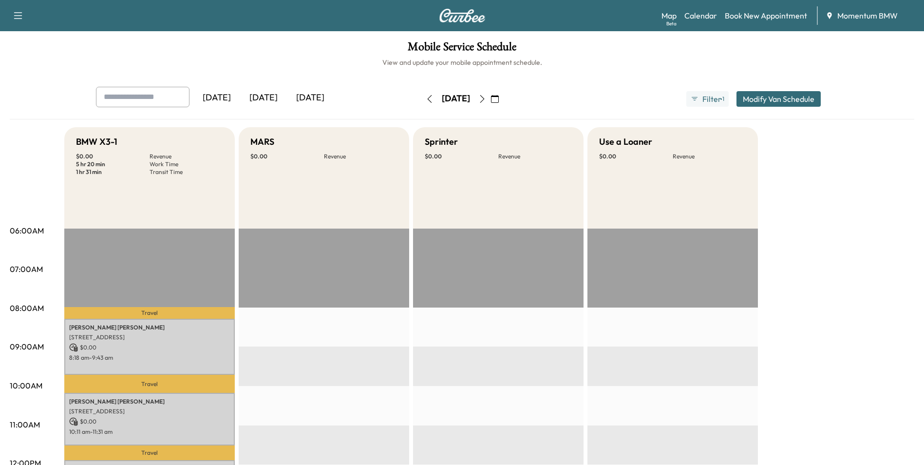
click at [499, 98] on icon "button" at bounding box center [495, 99] width 8 height 8
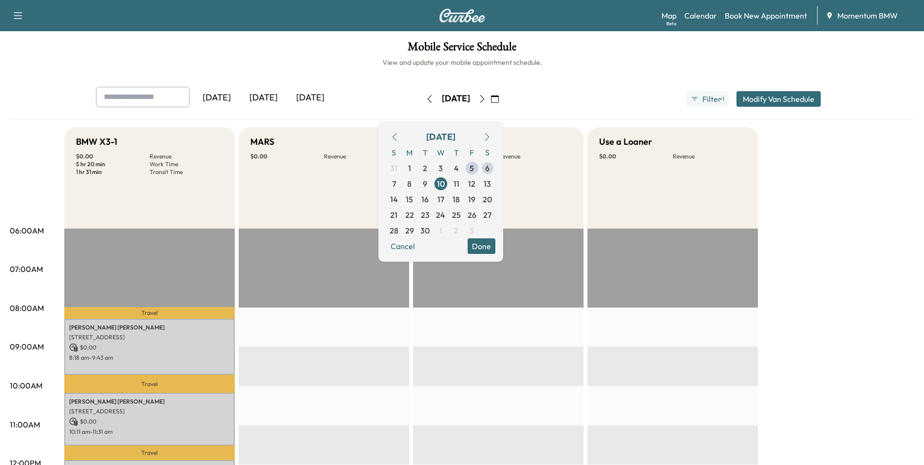
click at [474, 169] on span "5" at bounding box center [472, 168] width 4 height 12
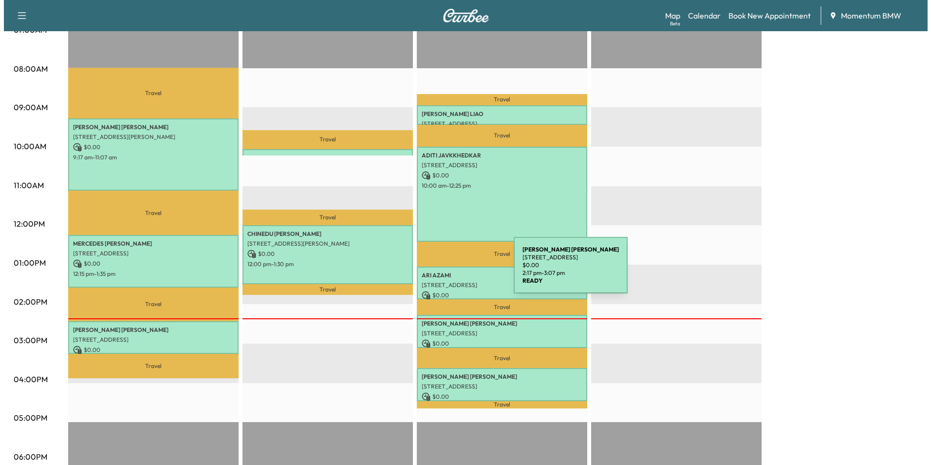
scroll to position [292, 0]
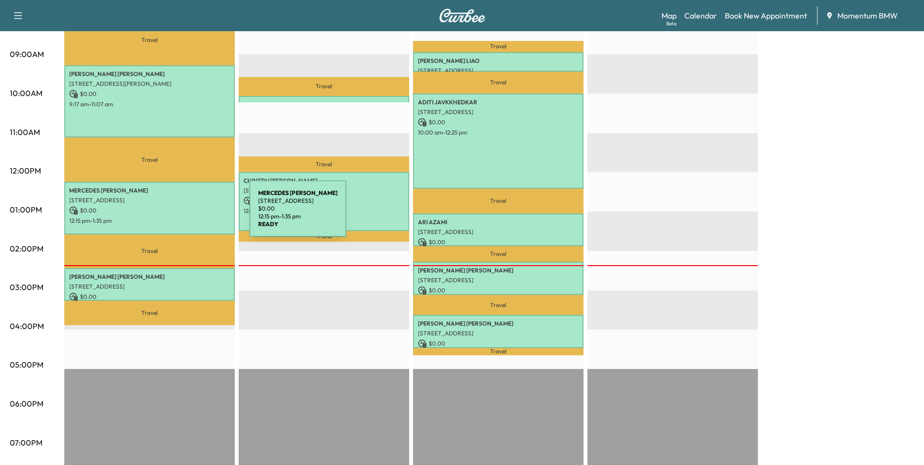
click at [176, 217] on p "12:15 pm - 1:35 pm" at bounding box center [149, 221] width 161 height 8
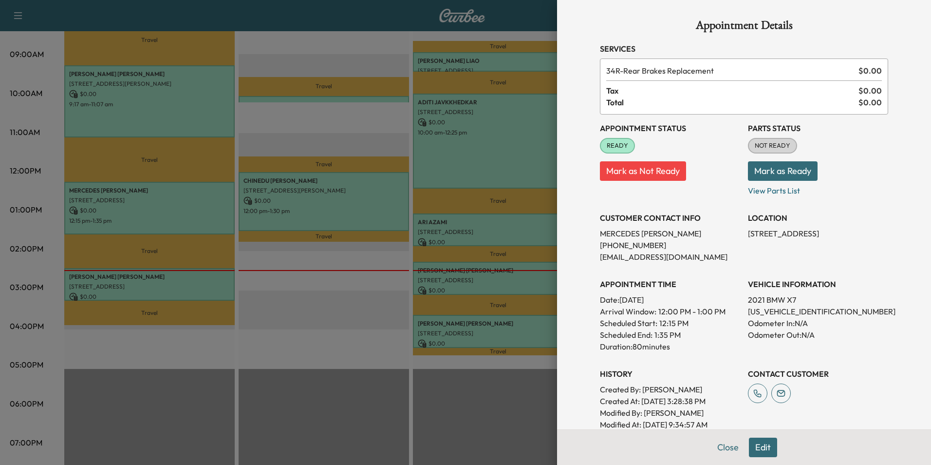
scroll to position [98, 0]
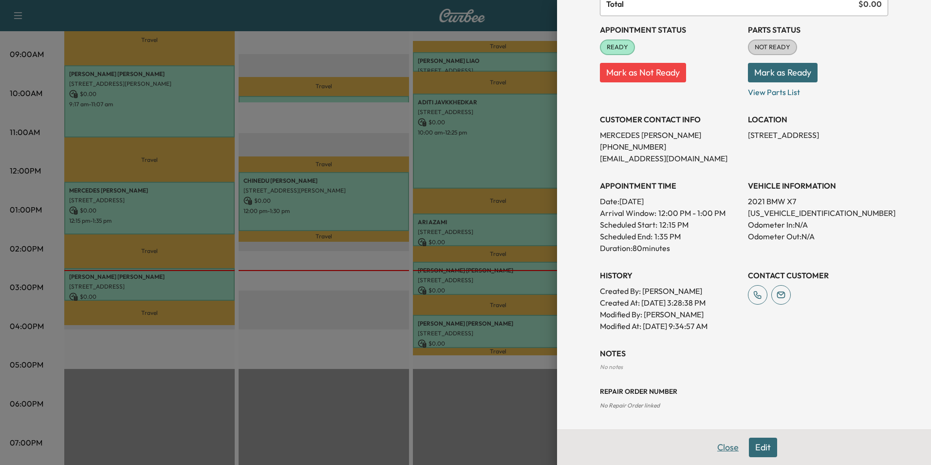
click at [728, 447] on button "Close" at bounding box center [728, 446] width 34 height 19
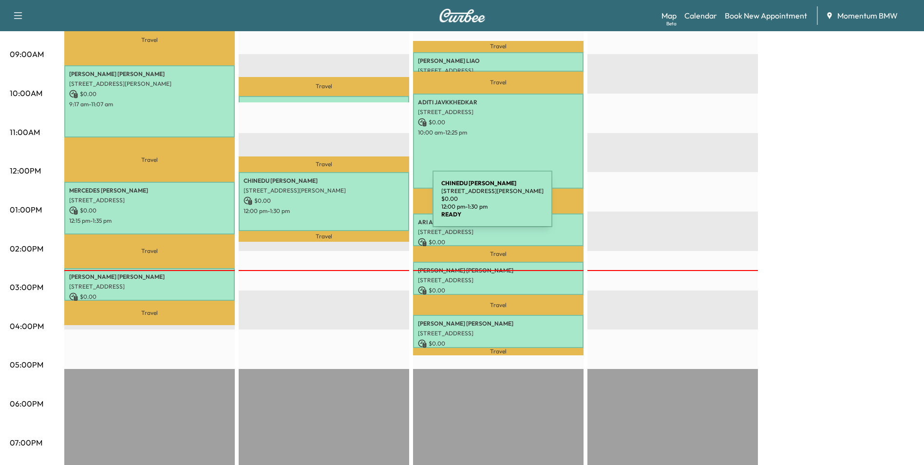
click at [359, 207] on p "12:00 pm - 1:30 pm" at bounding box center [324, 211] width 161 height 8
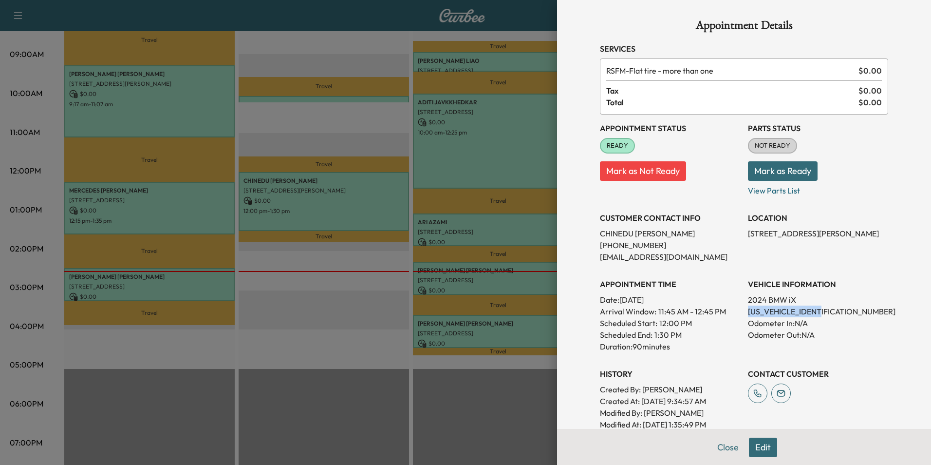
drag, startPoint x: 824, startPoint y: 313, endPoint x: 743, endPoint y: 313, distance: 81.3
click at [748, 313] on p "[US_VEHICLE_IDENTIFICATION_NUMBER]" at bounding box center [818, 311] width 140 height 12
drag, startPoint x: 743, startPoint y: 313, endPoint x: 794, endPoint y: 311, distance: 51.2
copy p "[US_VEHICLE_IDENTIFICATION_NUMBER]"
click at [728, 440] on button "Close" at bounding box center [728, 446] width 34 height 19
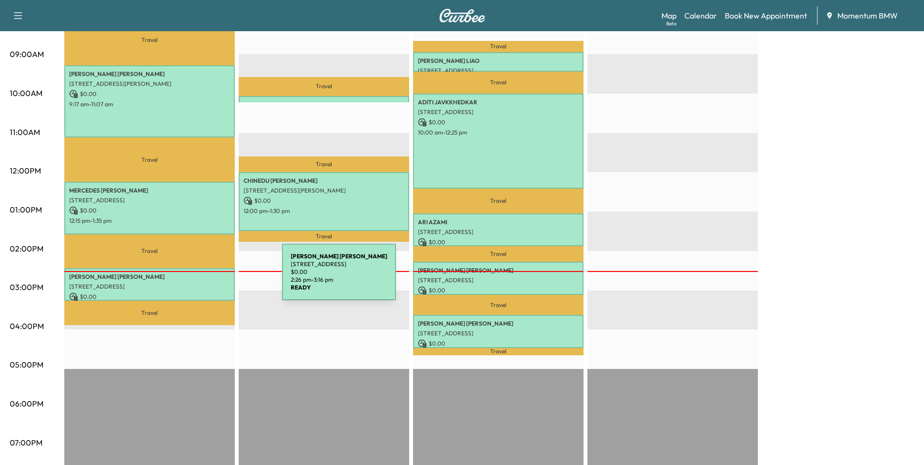
click at [209, 278] on div "[PERSON_NAME] [STREET_ADDRESS] $ 0.00 2:26 pm - 3:16 pm" at bounding box center [149, 284] width 170 height 33
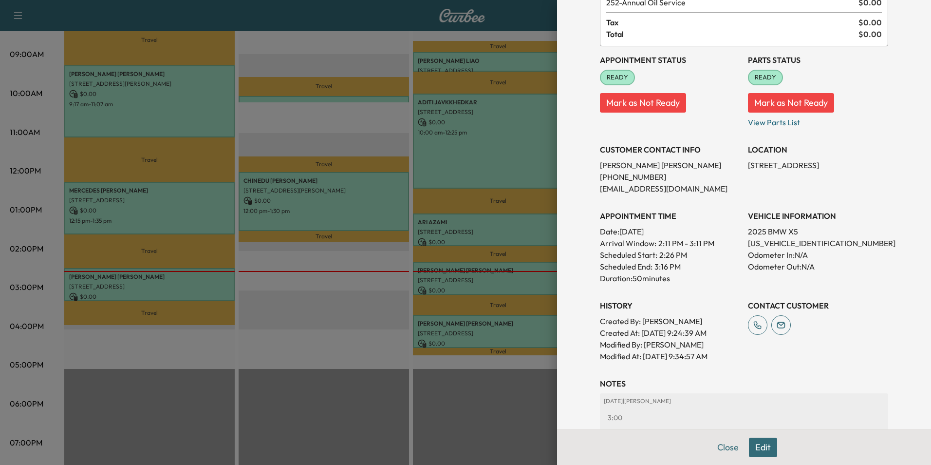
scroll to position [97, 0]
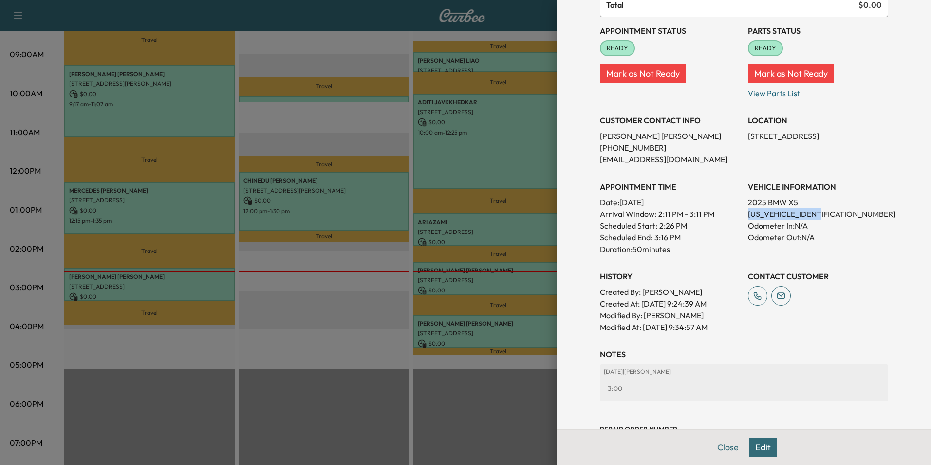
drag, startPoint x: 811, startPoint y: 213, endPoint x: 743, endPoint y: 218, distance: 68.4
click at [748, 218] on p "[US_VEHICLE_IDENTIFICATION_NUMBER]" at bounding box center [818, 214] width 140 height 12
drag, startPoint x: 743, startPoint y: 218, endPoint x: 804, endPoint y: 214, distance: 61.0
copy p "[US_VEHICLE_IDENTIFICATION_NUMBER]"
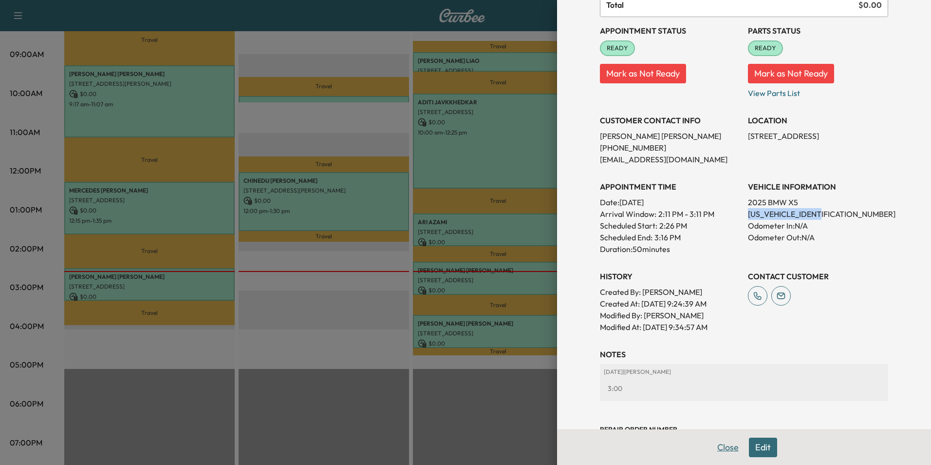
click at [727, 447] on button "Close" at bounding box center [728, 446] width 34 height 19
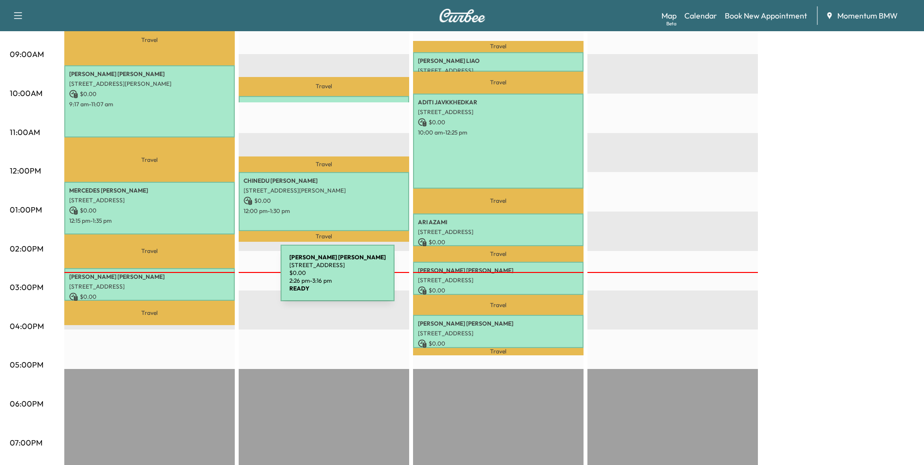
click at [207, 282] on p "[STREET_ADDRESS]" at bounding box center [149, 286] width 161 height 8
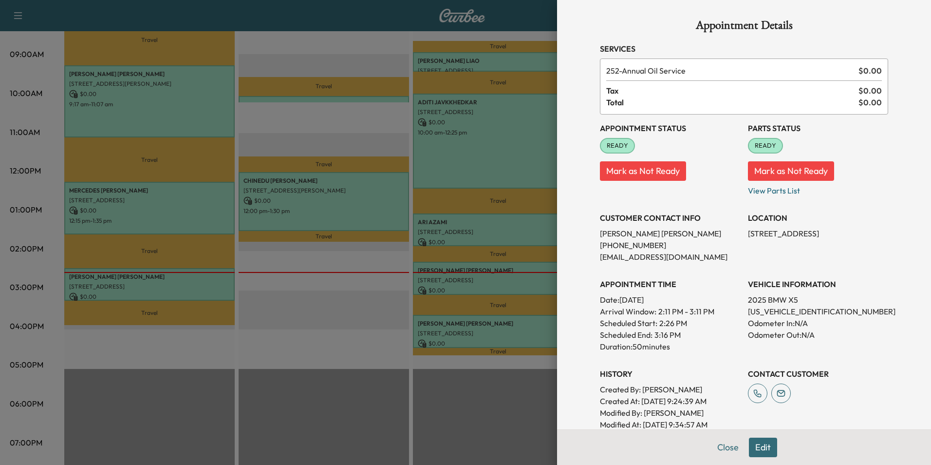
drag, startPoint x: 826, startPoint y: 232, endPoint x: 742, endPoint y: 232, distance: 83.8
click at [748, 232] on p "[STREET_ADDRESS]" at bounding box center [818, 233] width 140 height 12
drag, startPoint x: 742, startPoint y: 232, endPoint x: 792, endPoint y: 235, distance: 50.7
copy p "[STREET_ADDRESS]"
click at [716, 450] on button "Close" at bounding box center [728, 446] width 34 height 19
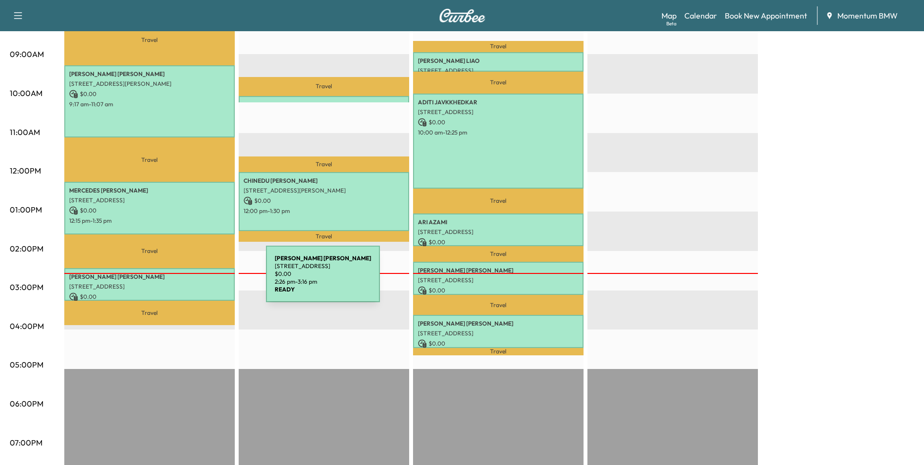
click at [193, 282] on p "[STREET_ADDRESS]" at bounding box center [149, 286] width 161 height 8
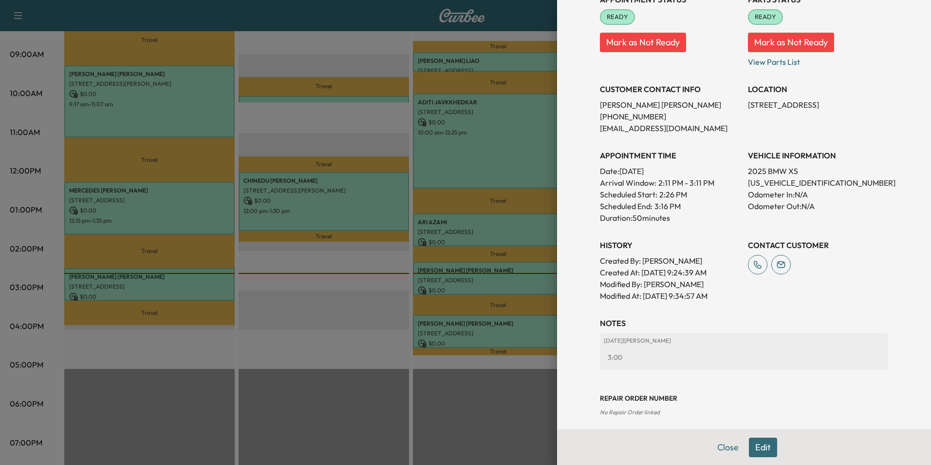
scroll to position [135, 0]
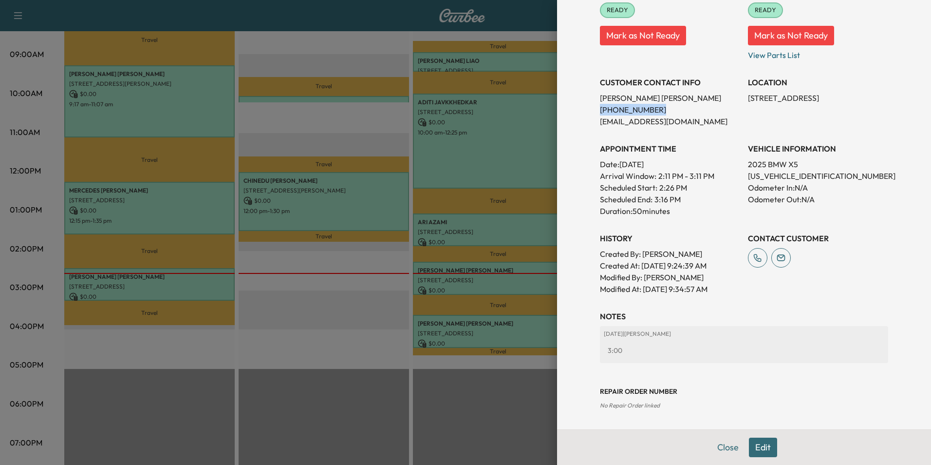
drag, startPoint x: 647, startPoint y: 110, endPoint x: 593, endPoint y: 107, distance: 53.7
click at [600, 107] on p "[PHONE_NUMBER]" at bounding box center [670, 110] width 140 height 12
drag, startPoint x: 593, startPoint y: 107, endPoint x: 631, endPoint y: 110, distance: 38.1
copy p "[PHONE_NUMBER]"
click at [719, 447] on button "Close" at bounding box center [728, 446] width 34 height 19
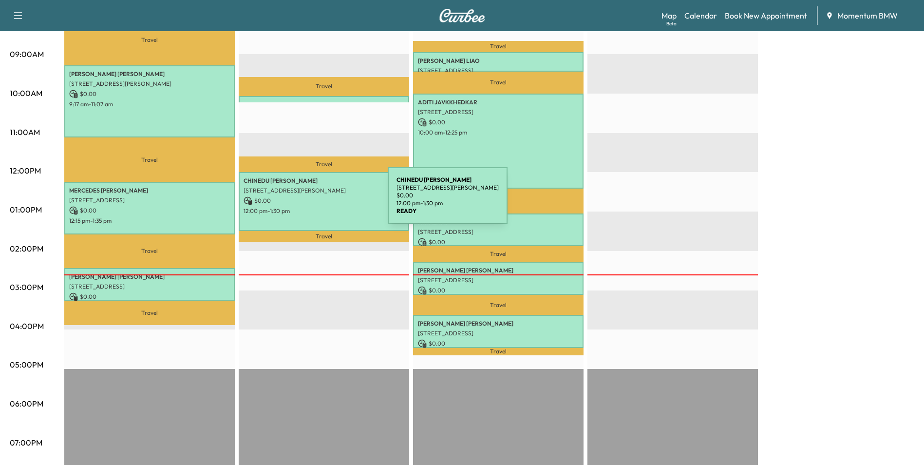
click at [315, 202] on p "$ 0.00" at bounding box center [324, 200] width 161 height 9
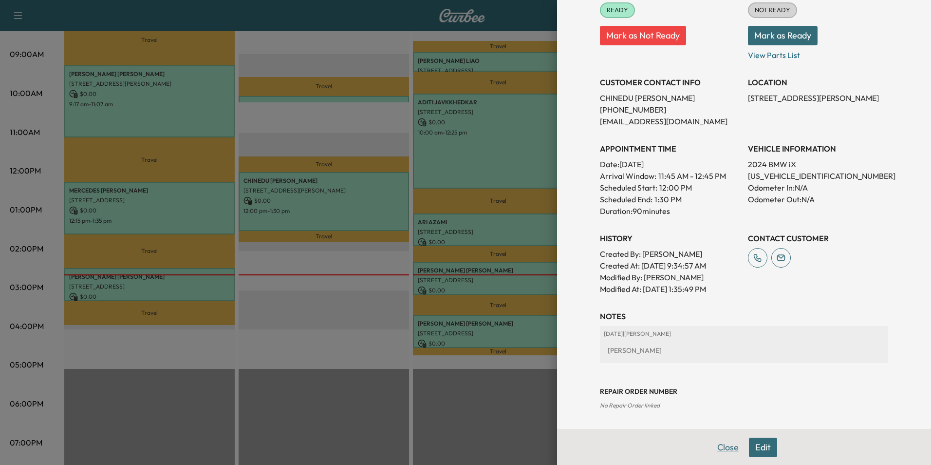
click at [725, 446] on button "Close" at bounding box center [728, 446] width 34 height 19
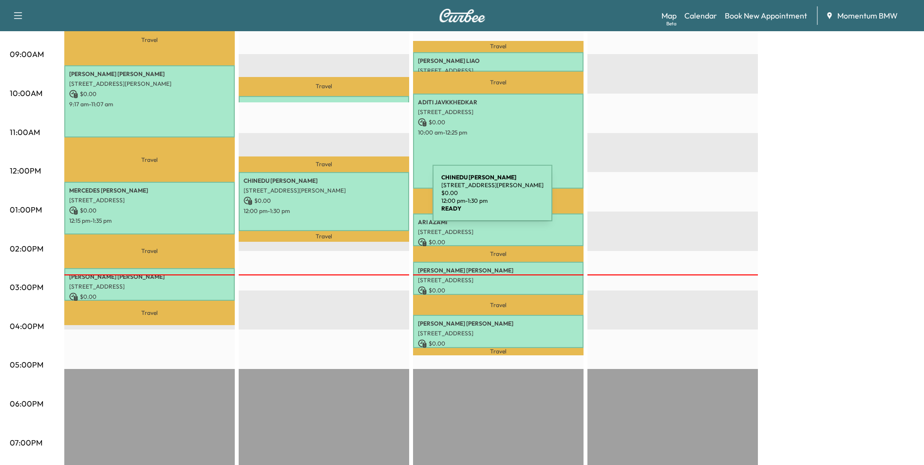
click at [359, 199] on p "$ 0.00" at bounding box center [324, 200] width 161 height 9
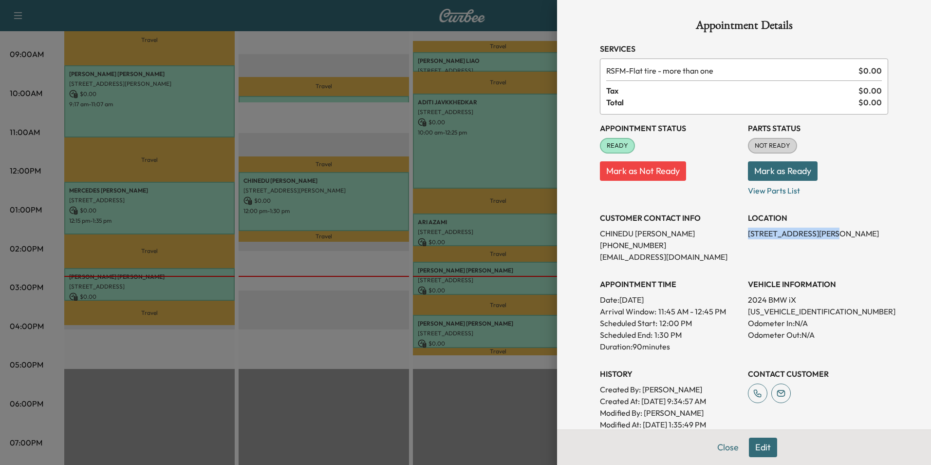
drag, startPoint x: 823, startPoint y: 232, endPoint x: 741, endPoint y: 232, distance: 81.8
click at [748, 232] on p "[STREET_ADDRESS][PERSON_NAME]" at bounding box center [818, 233] width 140 height 12
drag, startPoint x: 741, startPoint y: 232, endPoint x: 788, endPoint y: 234, distance: 46.3
copy p "[STREET_ADDRESS][PERSON_NAME]"
click at [724, 448] on button "Close" at bounding box center [728, 446] width 34 height 19
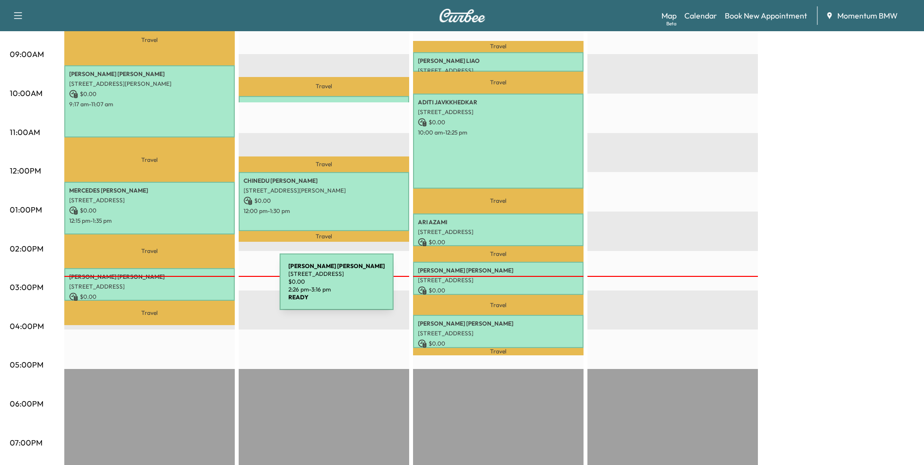
click at [207, 287] on div "[PERSON_NAME] [STREET_ADDRESS] $ 0.00 2:26 pm - 3:16 pm" at bounding box center [149, 284] width 170 height 33
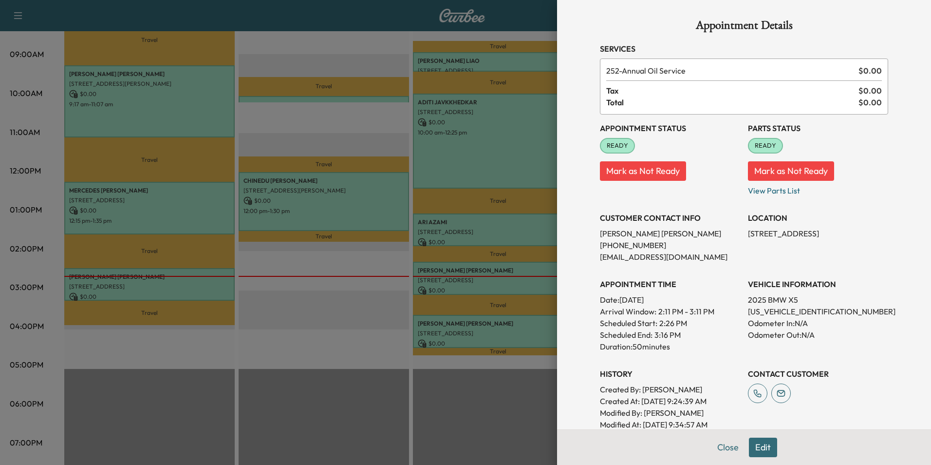
drag, startPoint x: 825, startPoint y: 235, endPoint x: 742, endPoint y: 237, distance: 83.3
click at [748, 237] on p "[STREET_ADDRESS]" at bounding box center [818, 233] width 140 height 12
drag, startPoint x: 742, startPoint y: 237, endPoint x: 788, endPoint y: 236, distance: 46.3
copy p "[STREET_ADDRESS]"
click at [729, 448] on button "Close" at bounding box center [728, 446] width 34 height 19
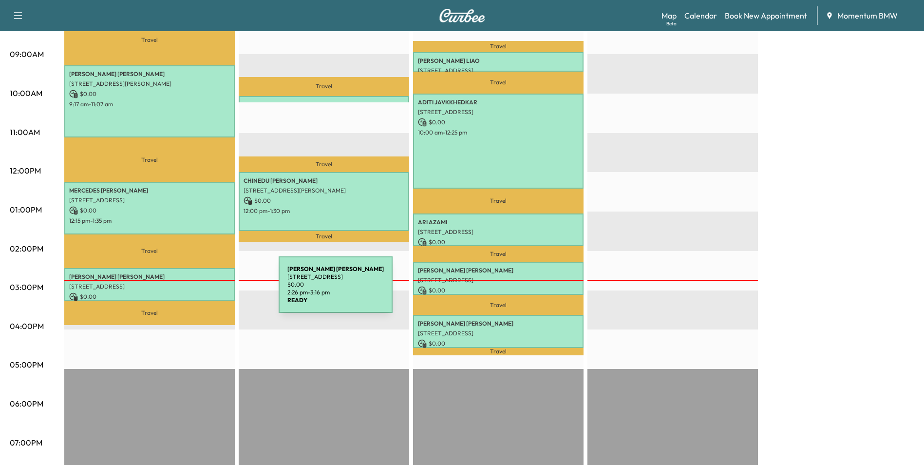
click at [206, 292] on p "$ 0.00" at bounding box center [149, 296] width 161 height 9
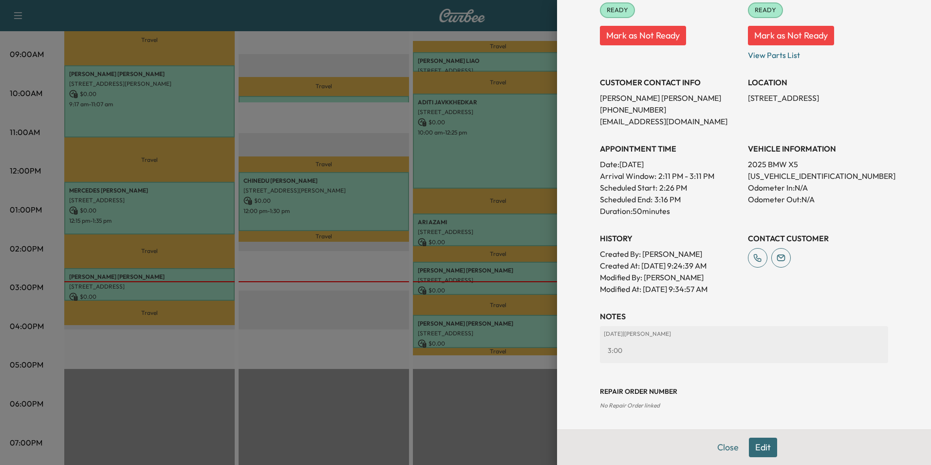
scroll to position [87, 0]
